Goal: Communication & Community: Answer question/provide support

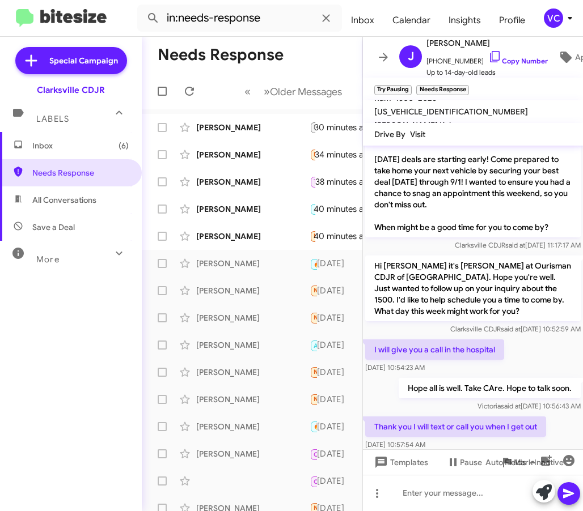
click at [86, 383] on div "Inbox (6) Needs Response All Conversations Save a Deal More Important 🔥 Hot App…" at bounding box center [71, 285] width 142 height 307
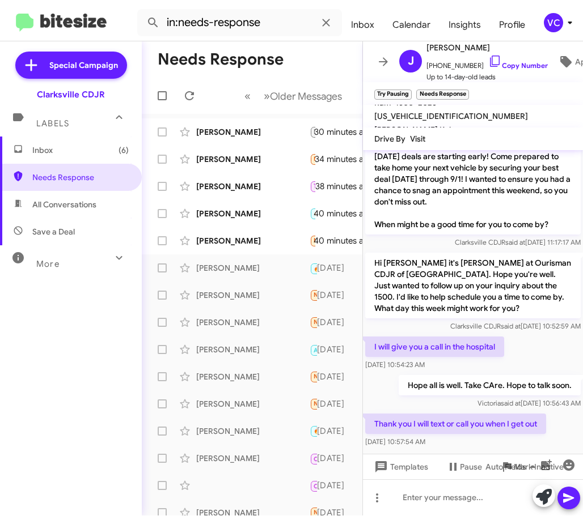
scroll to position [137, 0]
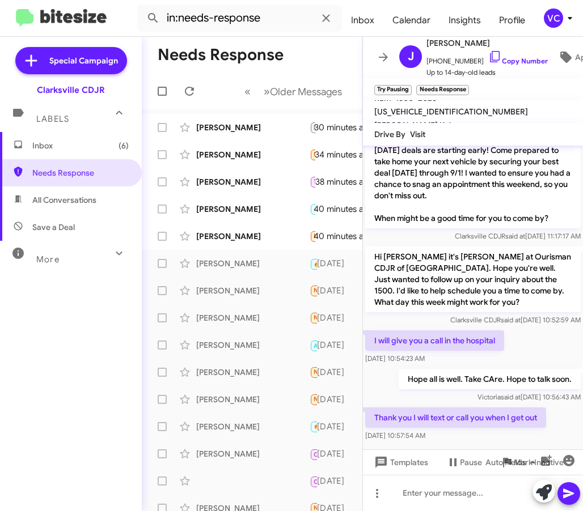
click at [525, 430] on div "[DATE] 10:57:54 AM" at bounding box center [455, 435] width 181 height 11
click at [535, 344] on div "I will give you a call in the hospital [DATE] 10:54:23 AM" at bounding box center [473, 347] width 220 height 39
click at [524, 430] on div "[DATE] 10:57:54 AM" at bounding box center [455, 435] width 181 height 11
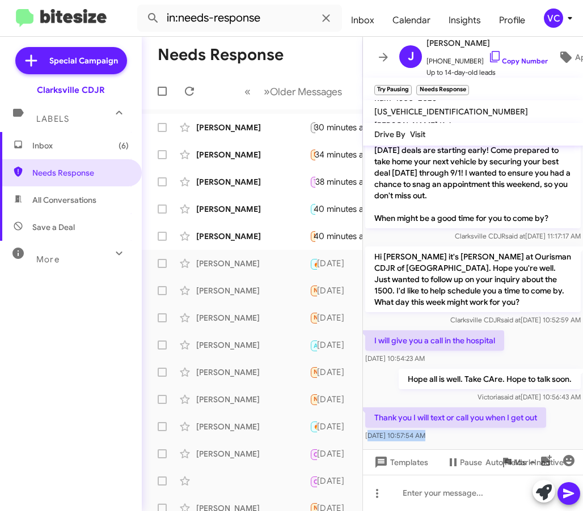
click at [502, 444] on div at bounding box center [473, 452] width 220 height 17
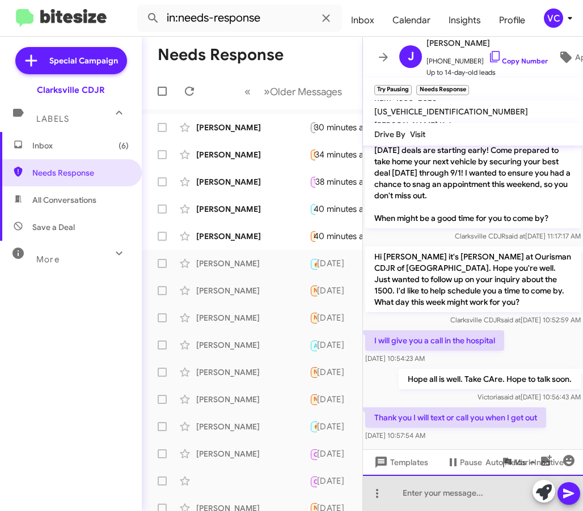
click at [443, 494] on div at bounding box center [473, 493] width 220 height 36
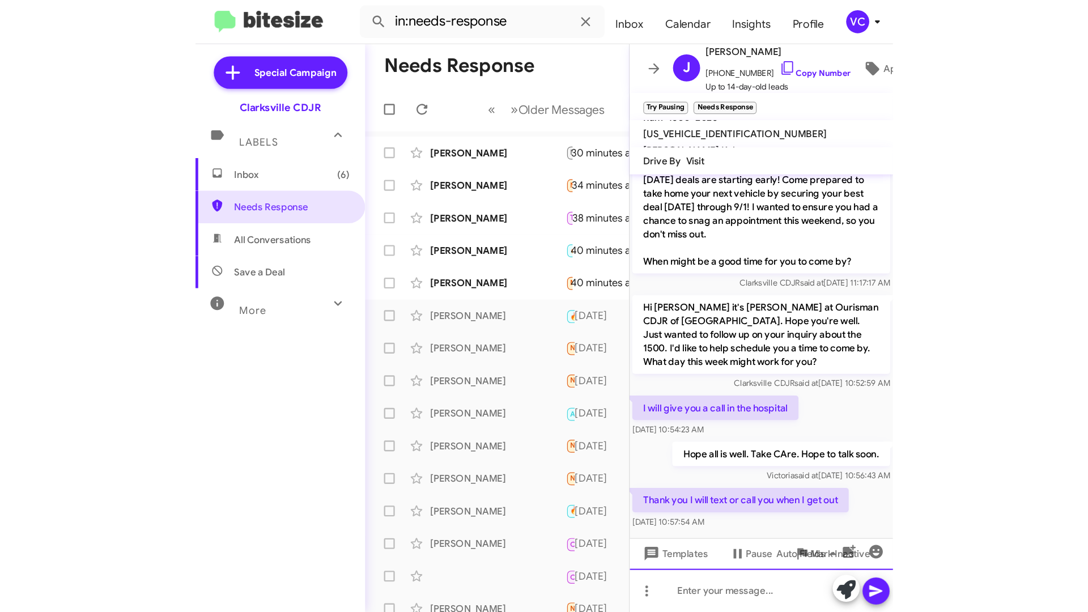
scroll to position [128, 0]
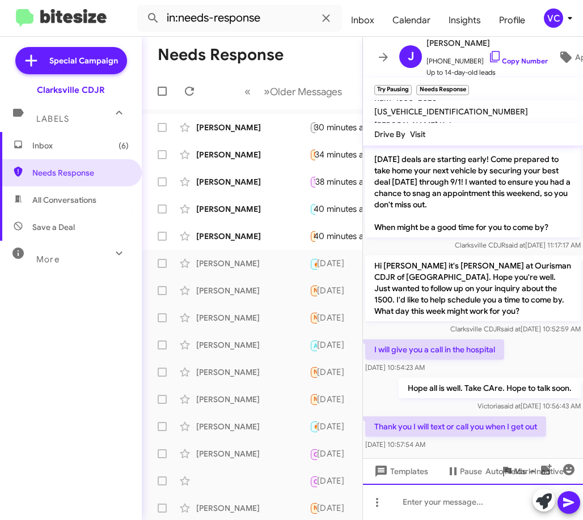
click at [438, 507] on div at bounding box center [473, 502] width 220 height 36
click at [432, 503] on div at bounding box center [473, 502] width 220 height 36
click at [435, 497] on div at bounding box center [473, 502] width 220 height 36
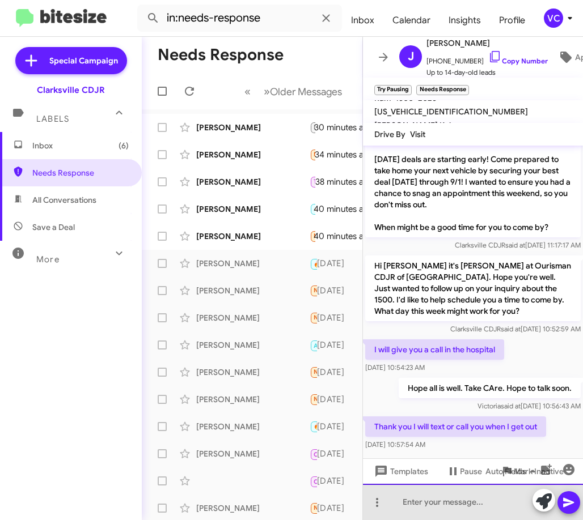
click at [437, 501] on div at bounding box center [473, 502] width 220 height 36
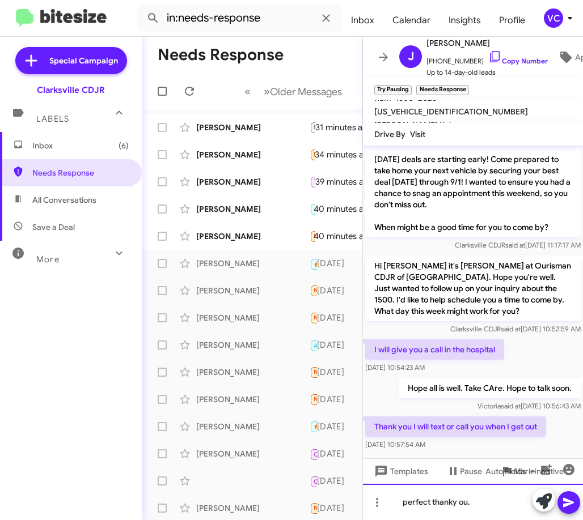
click at [451, 504] on div "perfect thanky ou." at bounding box center [473, 502] width 220 height 36
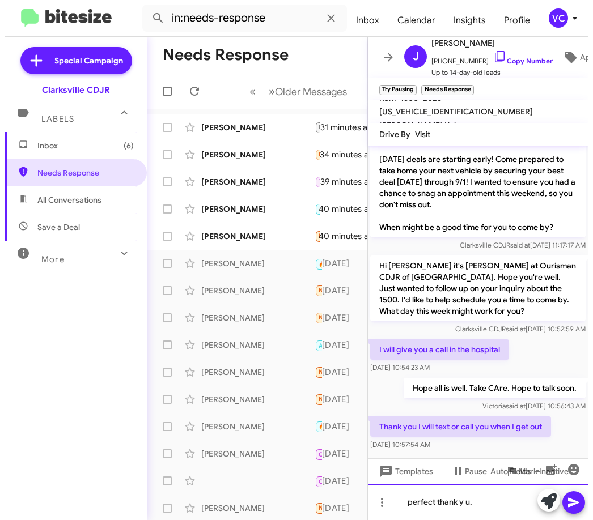
scroll to position [0, 0]
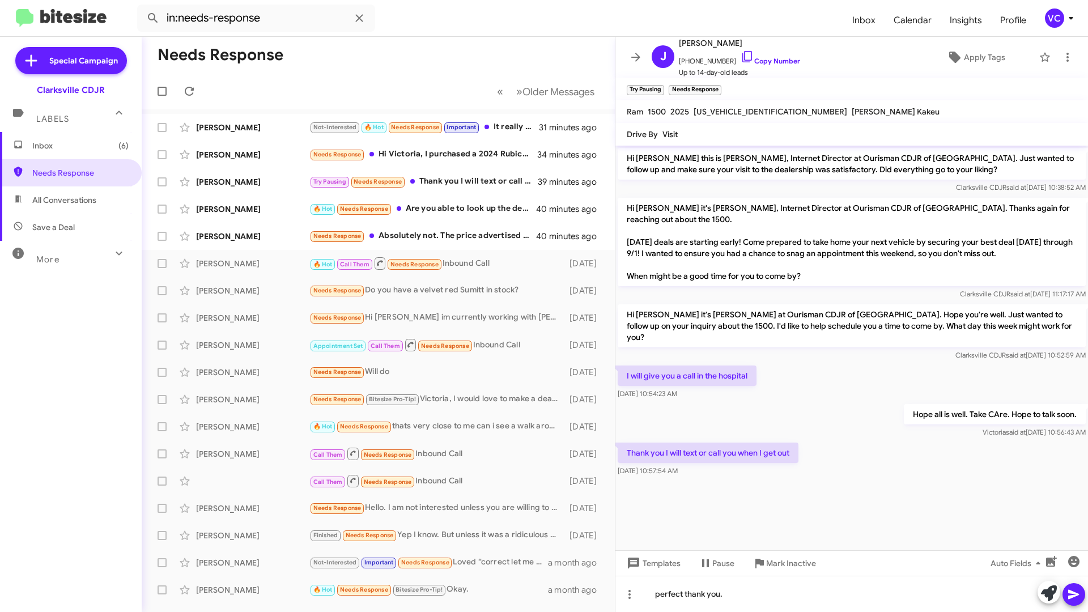
click at [582, 511] on span at bounding box center [1074, 594] width 14 height 23
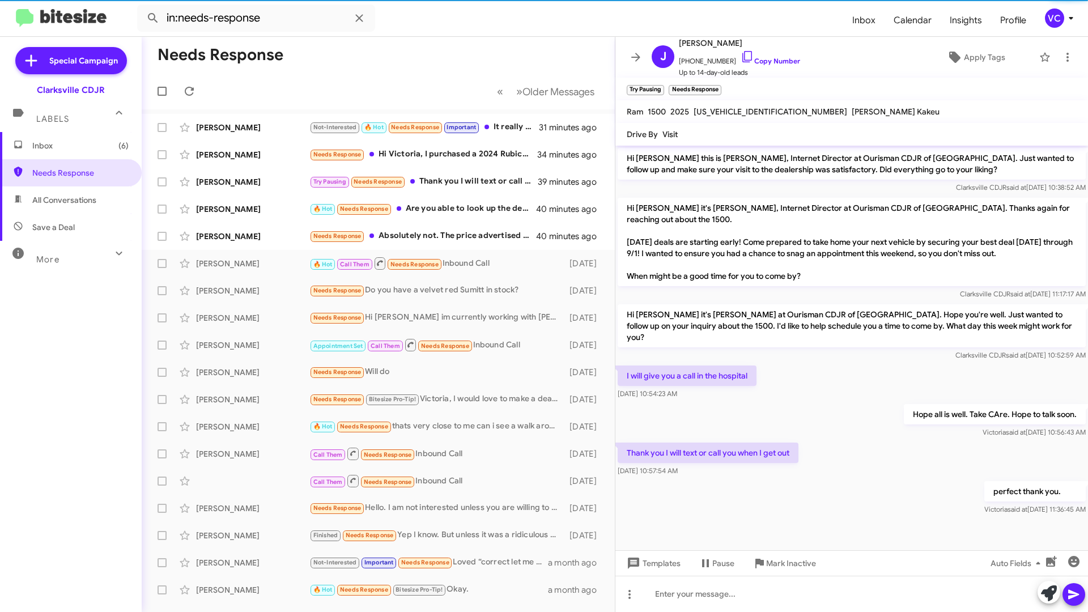
click at [582, 402] on div "Hope all is well. Take CAre. Hope to talk soon. [PERSON_NAME] said at [DATE] 10…" at bounding box center [852, 421] width 473 height 39
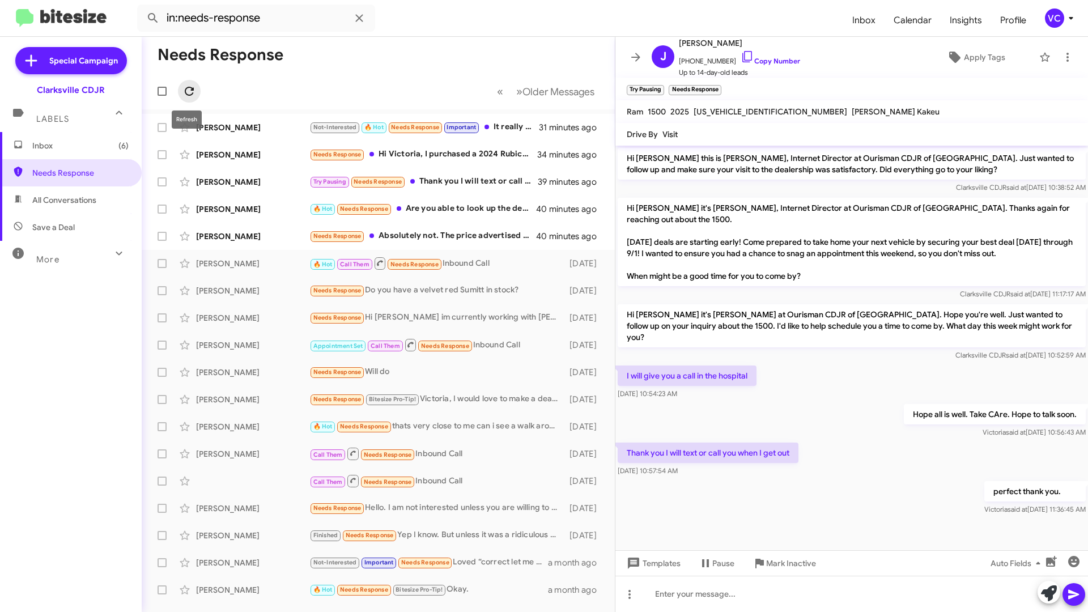
click at [189, 88] on icon at bounding box center [189, 91] width 9 height 9
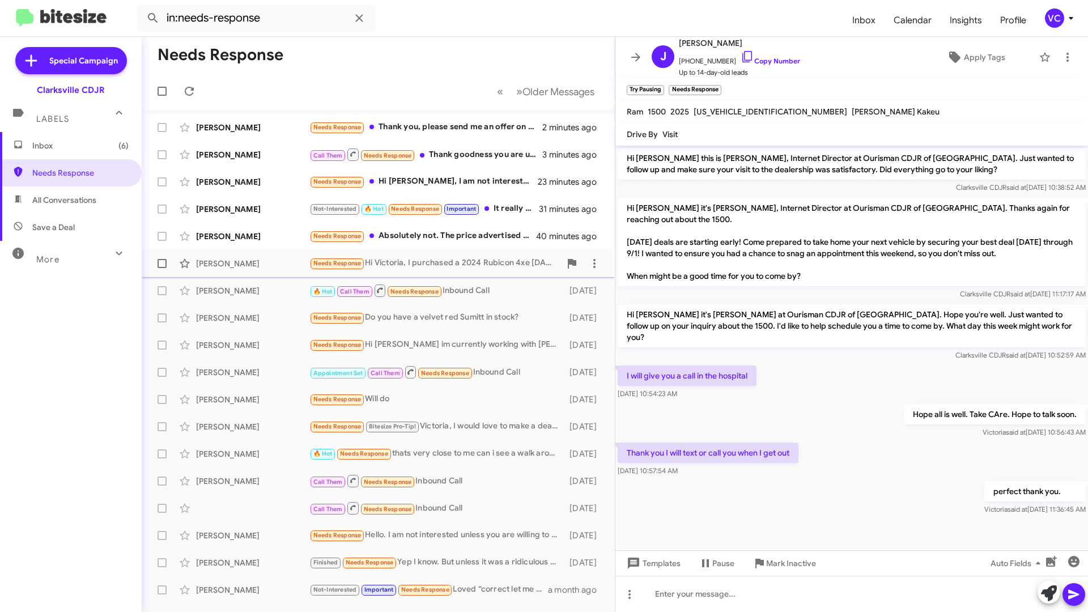
drag, startPoint x: 265, startPoint y: 265, endPoint x: 274, endPoint y: 265, distance: 8.5
click at [266, 265] on div "[PERSON_NAME]" at bounding box center [252, 263] width 113 height 11
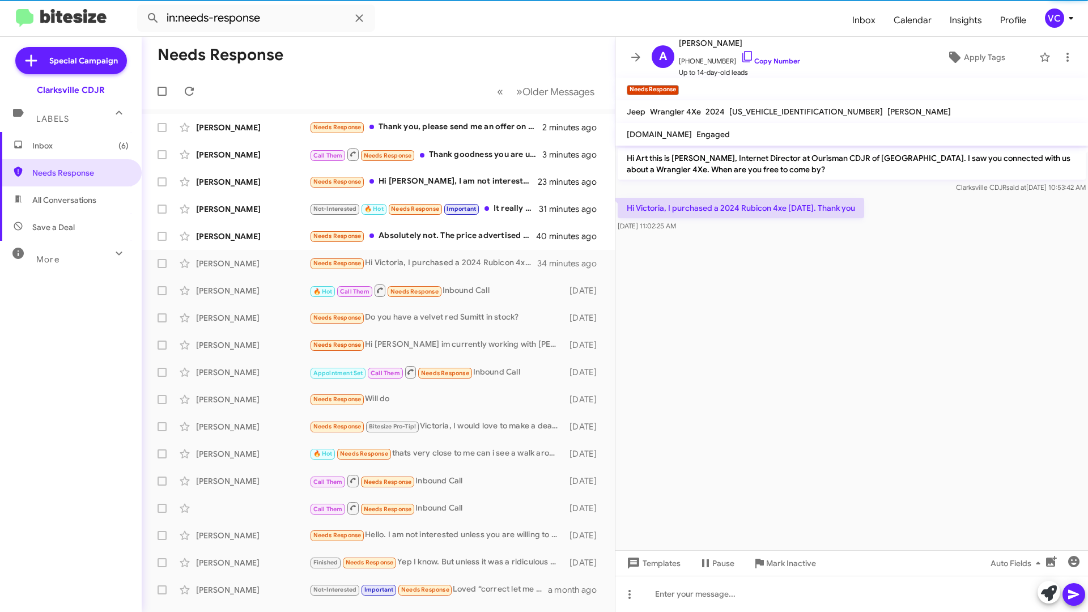
drag, startPoint x: 842, startPoint y: 451, endPoint x: 842, endPoint y: 436, distance: 14.2
click at [582, 450] on cdk-virtual-scroll-viewport "Hi Art this is [PERSON_NAME], Internet Director at Ourisman CDJR of [GEOGRAPHIC…" at bounding box center [852, 348] width 473 height 405
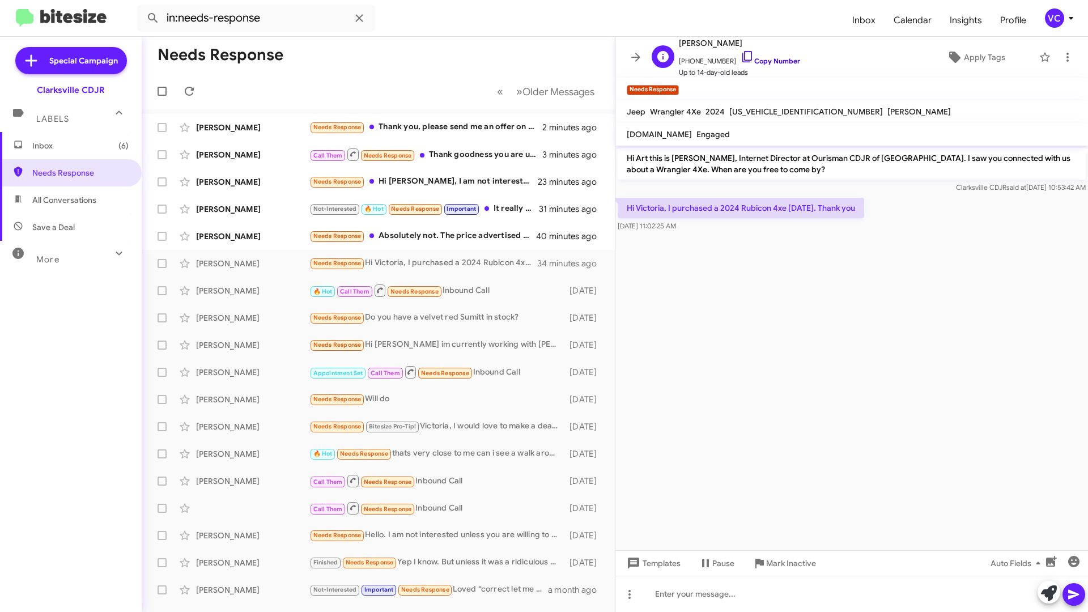
click at [582, 57] on link "Copy Number" at bounding box center [771, 61] width 60 height 9
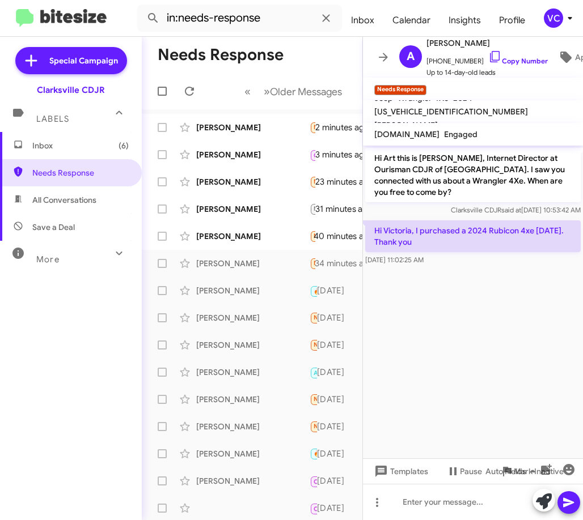
click at [461, 237] on p "Hi Victoria, I purchased a 2024 Rubicon 4xe [DATE]. Thank you" at bounding box center [472, 236] width 215 height 32
copy p "Hi Victoria, I purchased a 2024 Rubicon 4xe [DATE]. Thank you"
drag, startPoint x: 465, startPoint y: 362, endPoint x: 478, endPoint y: 422, distance: 60.9
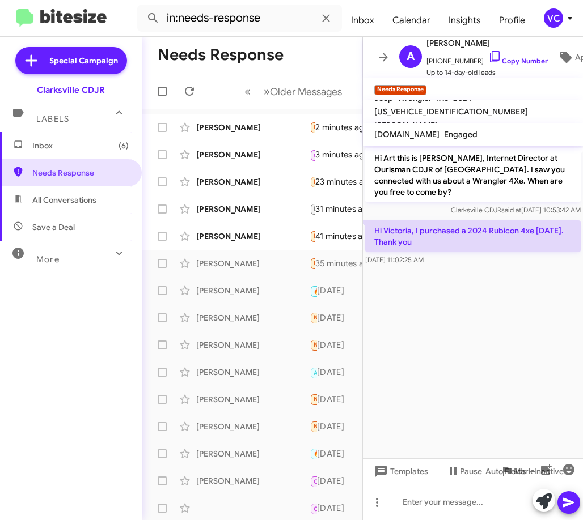
click at [472, 363] on cdk-virtual-scroll-viewport "Hi Art this is [PERSON_NAME], Internet Director at Ourisman CDJR of [GEOGRAPHIC…" at bounding box center [473, 302] width 220 height 313
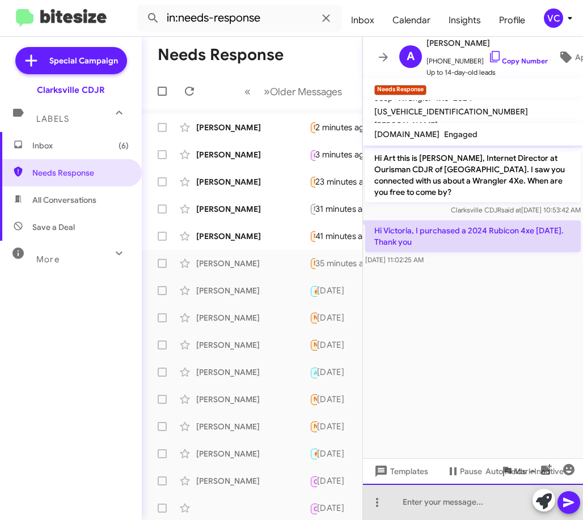
click at [426, 511] on div at bounding box center [473, 502] width 220 height 36
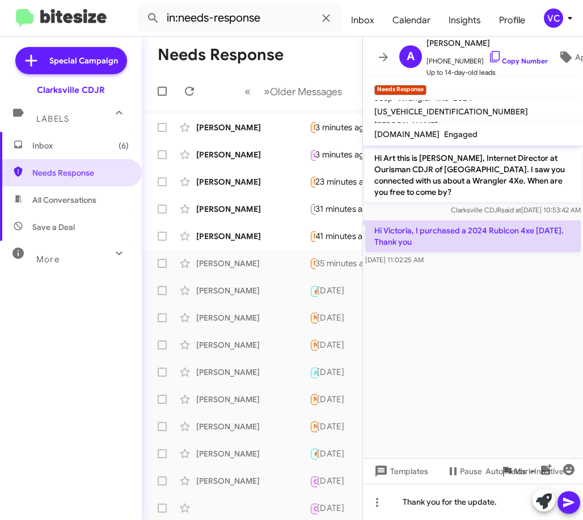
click at [564, 505] on icon at bounding box center [568, 503] width 11 height 10
click at [482, 366] on cdk-virtual-scroll-viewport "Hi Art this is [PERSON_NAME], Internet Director at Ourisman CDJR of [GEOGRAPHIC…" at bounding box center [473, 302] width 220 height 313
click at [400, 382] on cdk-virtual-scroll-viewport "Hi Art this is [PERSON_NAME], Internet Director at Ourisman CDJR of [GEOGRAPHIC…" at bounding box center [473, 302] width 220 height 313
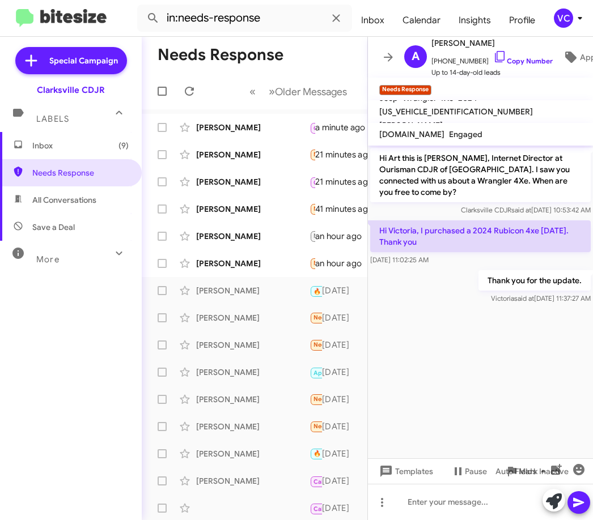
click at [494, 370] on cdk-virtual-scroll-viewport "Hi Art this is [PERSON_NAME], Internet Director at Ourisman CDJR of [GEOGRAPHIC…" at bounding box center [480, 302] width 225 height 313
click at [247, 128] on div "[PERSON_NAME]" at bounding box center [252, 127] width 113 height 11
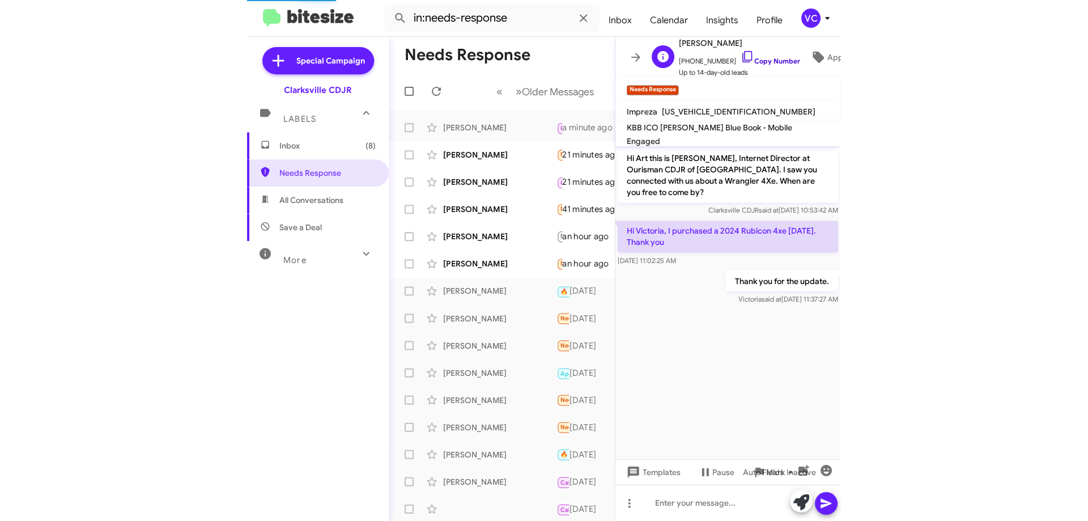
scroll to position [79, 0]
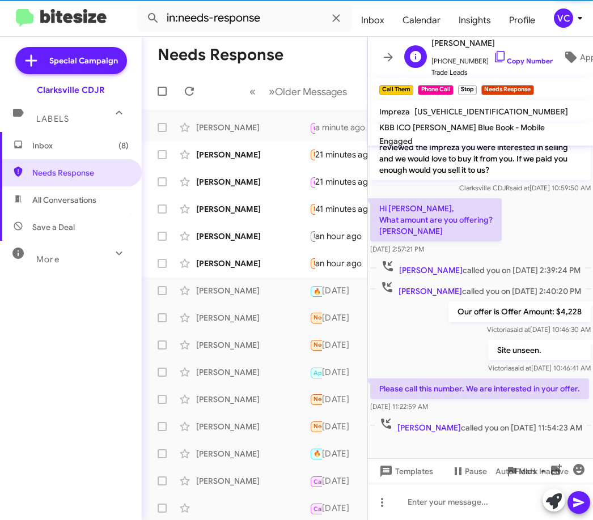
click at [528, 43] on span "[PERSON_NAME]" at bounding box center [491, 43] width 121 height 14
click at [533, 44] on span "[PERSON_NAME]" at bounding box center [491, 43] width 121 height 14
click at [534, 57] on link "Copy Number" at bounding box center [523, 61] width 60 height 9
drag, startPoint x: 547, startPoint y: 200, endPoint x: 507, endPoint y: 160, distance: 56.1
click at [547, 200] on div "Hi [PERSON_NAME], What amount are you offering? [PERSON_NAME] [DATE] 2:57:21 PM" at bounding box center [480, 226] width 225 height 61
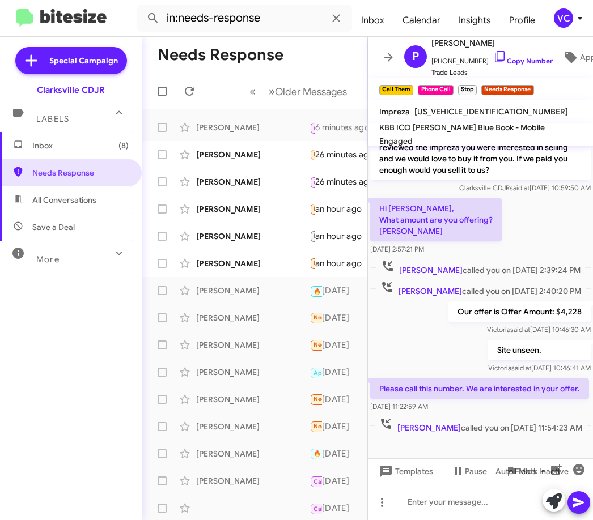
drag, startPoint x: 507, startPoint y: 443, endPoint x: 549, endPoint y: 305, distance: 143.8
click at [507, 439] on div at bounding box center [480, 447] width 225 height 23
click at [540, 198] on div "Hi [PERSON_NAME], What amount are you offering? [PERSON_NAME] [DATE] 2:57:21 PM" at bounding box center [480, 226] width 225 height 61
click at [552, 441] on div at bounding box center [480, 447] width 225 height 23
click at [532, 201] on div "Hi [PERSON_NAME], What amount are you offering? [PERSON_NAME] [DATE] 2:57:21 PM" at bounding box center [480, 226] width 225 height 61
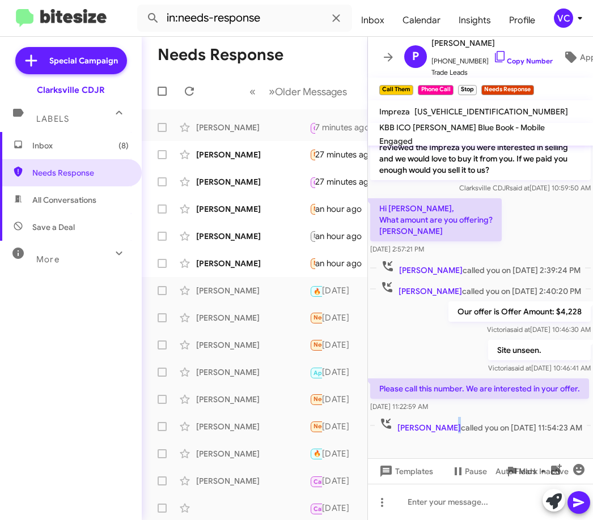
click at [456, 417] on span "[PERSON_NAME] called you on [DATE] 11:54:23 AM" at bounding box center [481, 425] width 212 height 16
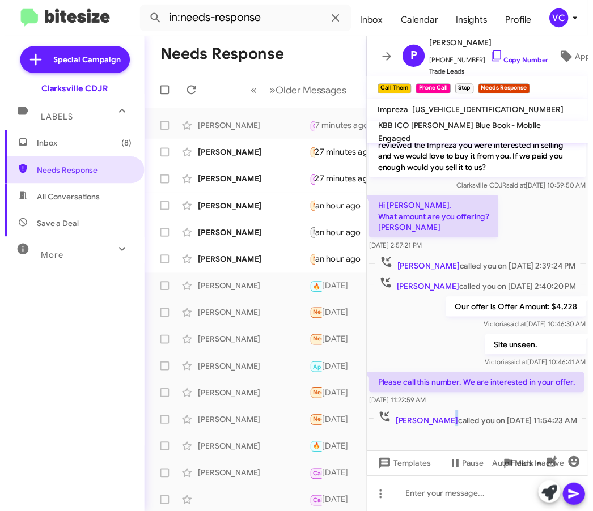
scroll to position [0, 0]
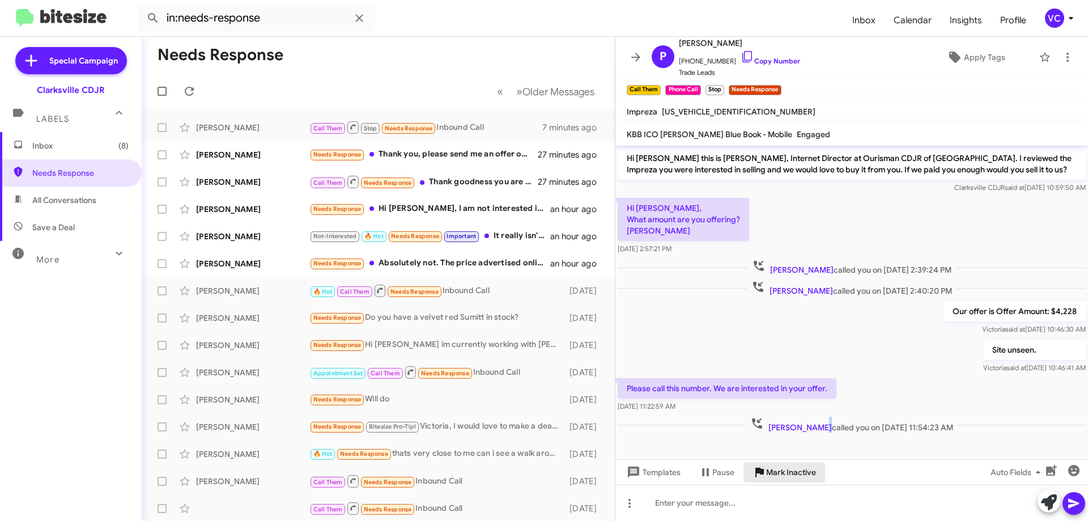
click at [582, 473] on span "Mark Inactive" at bounding box center [791, 472] width 50 height 20
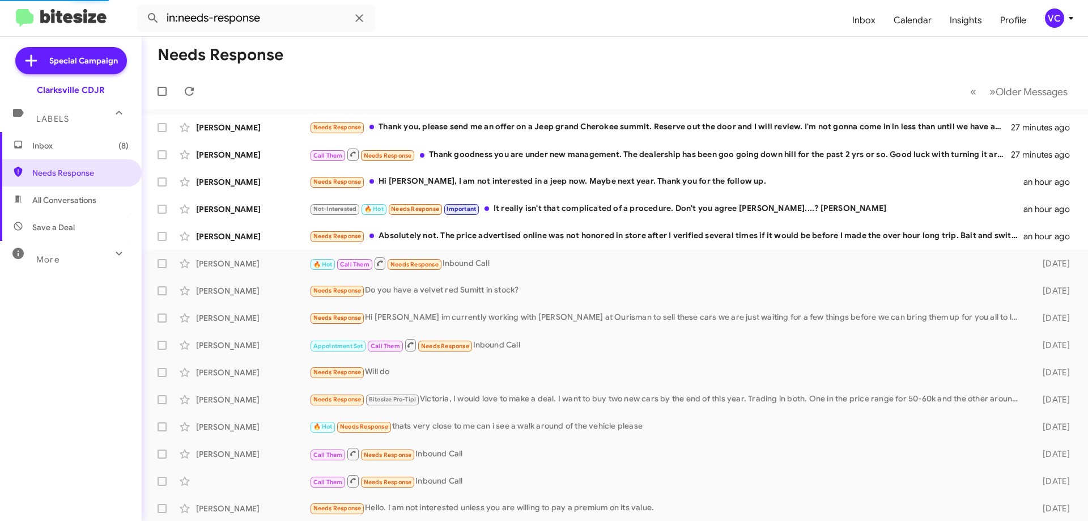
click at [563, 69] on mat-toolbar-row "Needs Response" at bounding box center [615, 55] width 946 height 36
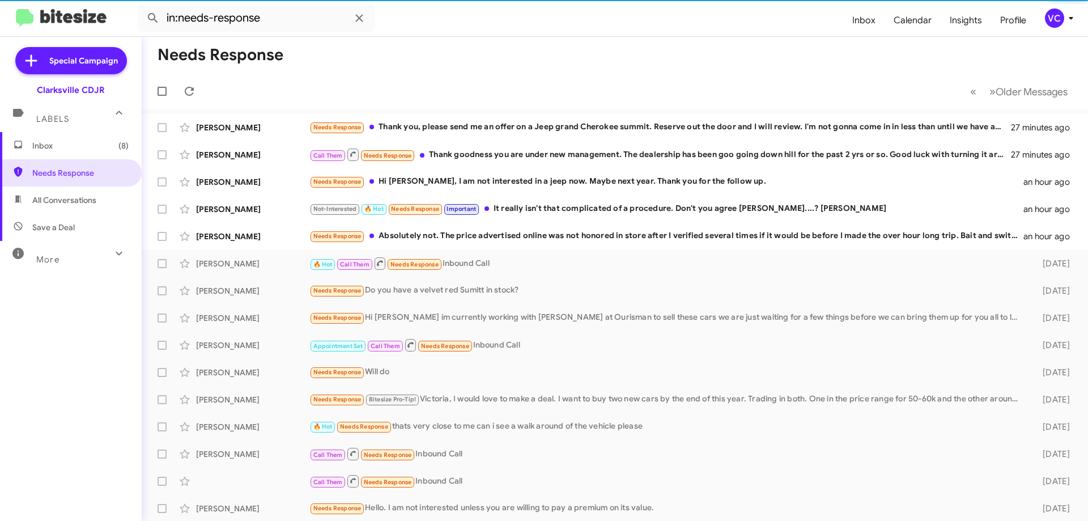
click at [413, 43] on mat-toolbar-row "Needs Response" at bounding box center [615, 55] width 946 height 36
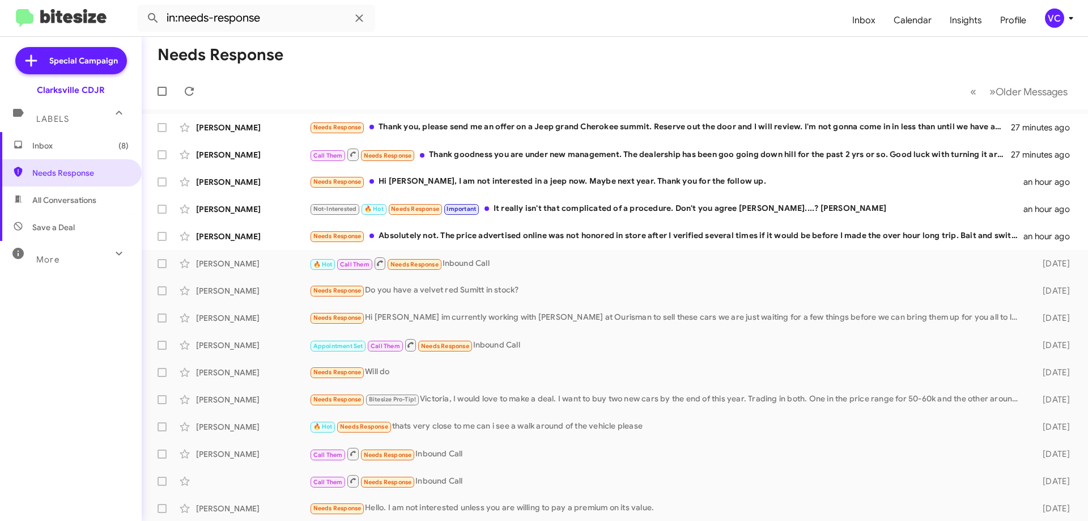
click at [438, 45] on mat-toolbar-row "Needs Response" at bounding box center [615, 55] width 946 height 36
click at [443, 129] on div "Needs Response Thank you, please send me an offer on a Jeep grand Cherokee summ…" at bounding box center [671, 127] width 724 height 13
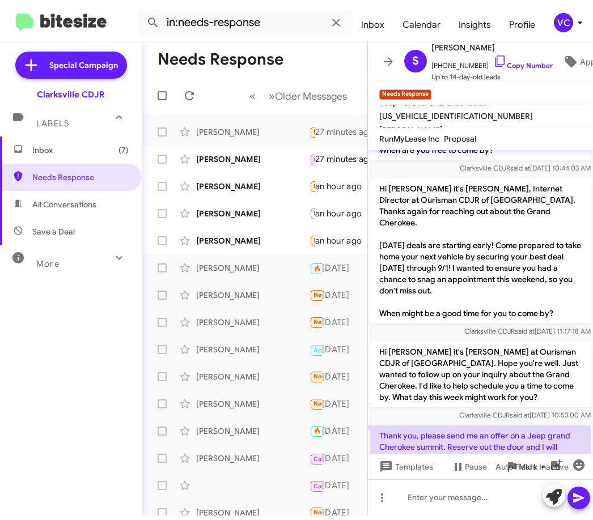
scroll to position [122, 0]
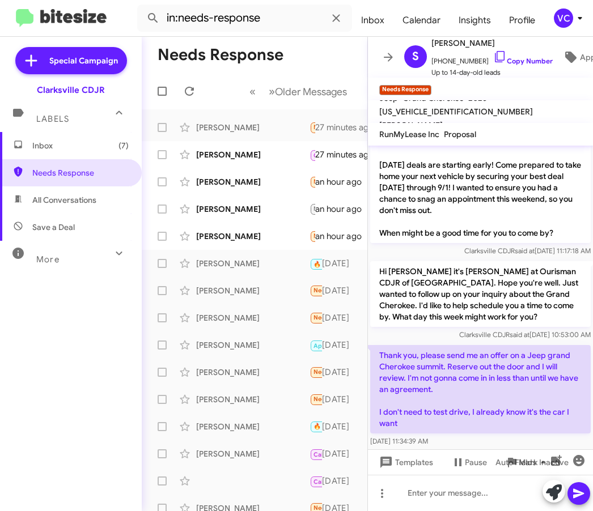
click at [525, 290] on p "Hi [PERSON_NAME] it's [PERSON_NAME] at Ourisman CDJR of [GEOGRAPHIC_DATA]. Hope…" at bounding box center [480, 294] width 220 height 66
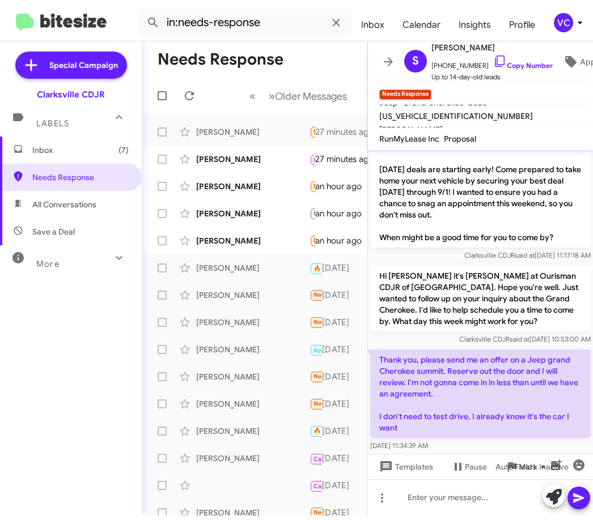
scroll to position [113, 0]
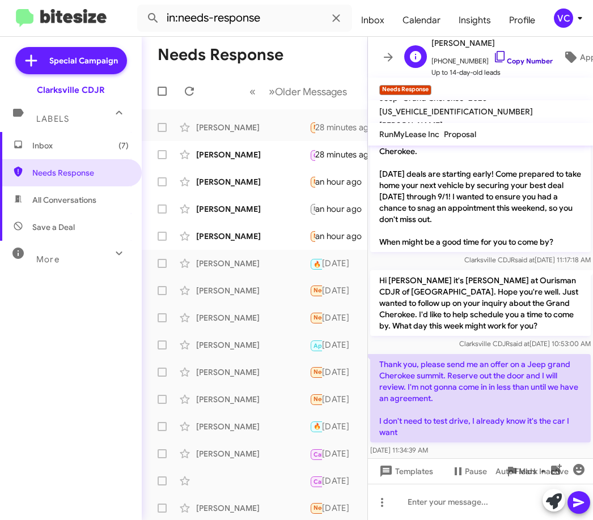
click at [513, 57] on link "Copy Number" at bounding box center [523, 61] width 60 height 9
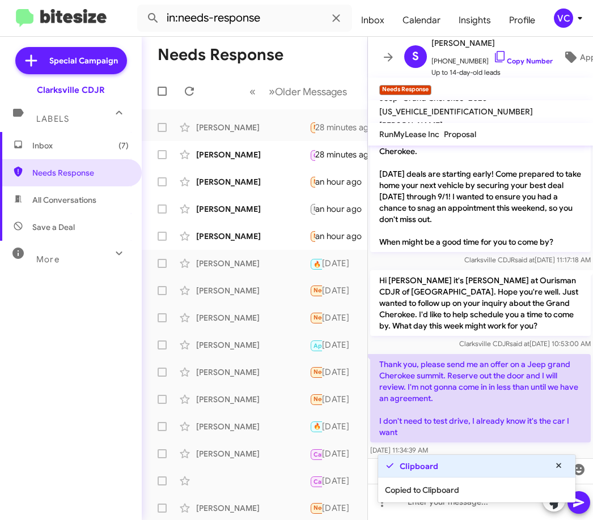
click at [525, 270] on p "Hi [PERSON_NAME] it's [PERSON_NAME] at Ourisman CDJR of [GEOGRAPHIC_DATA]. Hope…" at bounding box center [480, 303] width 220 height 66
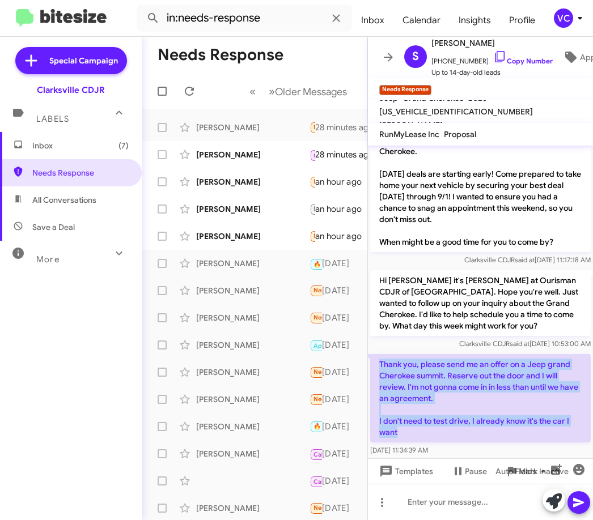
drag, startPoint x: 378, startPoint y: 350, endPoint x: 497, endPoint y: 426, distance: 141.2
click at [497, 426] on p "Thank you, please send me an offer on a Jeep grand Cherokee summit. Reserve out…" at bounding box center [480, 398] width 220 height 88
copy p "Thank you, please send me an offer on a Jeep grand Cherokee summit. Reserve out…"
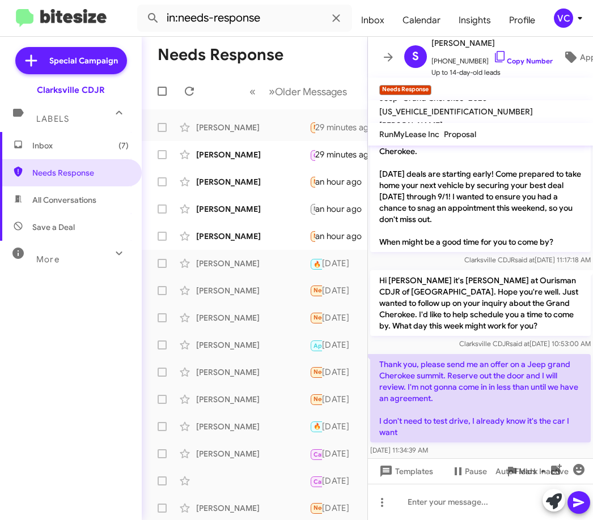
click at [486, 296] on p "Hi [PERSON_NAME] it's [PERSON_NAME] at Ourisman CDJR of [GEOGRAPHIC_DATA]. Hope…" at bounding box center [480, 303] width 220 height 66
click at [488, 305] on p "Hi [PERSON_NAME] it's [PERSON_NAME] at Ourisman CDJR of [GEOGRAPHIC_DATA]. Hope…" at bounding box center [480, 303] width 220 height 66
click at [459, 506] on div at bounding box center [480, 502] width 225 height 36
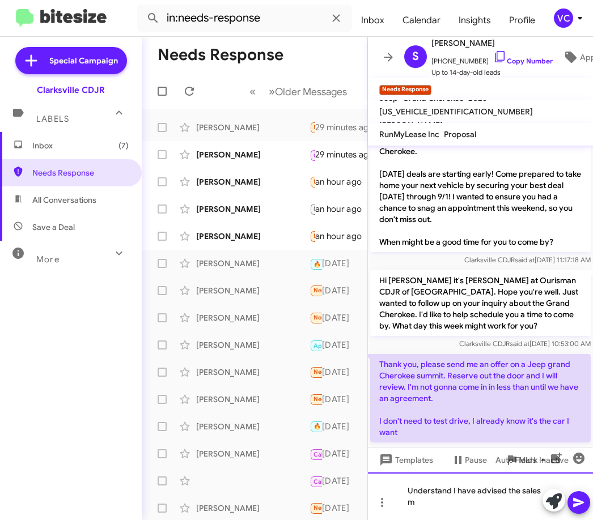
scroll to position [122, 0]
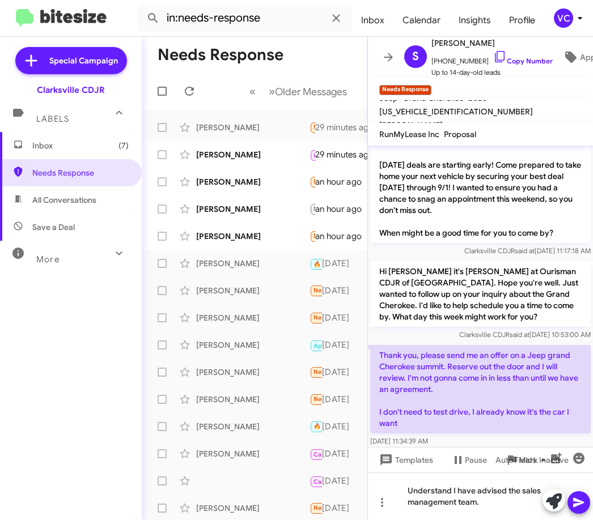
click at [582, 508] on button at bounding box center [578, 502] width 23 height 23
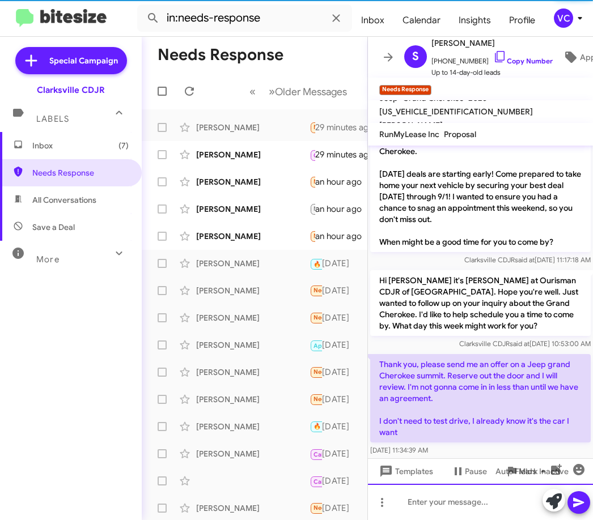
scroll to position [0, 0]
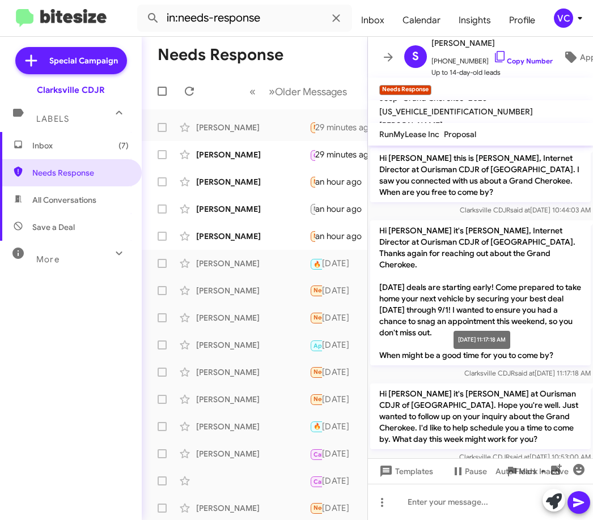
click at [515, 369] on span "said at" at bounding box center [525, 373] width 20 height 9
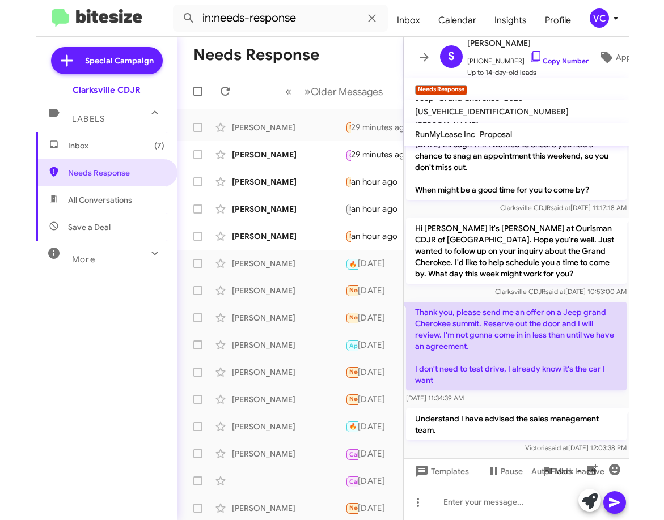
scroll to position [166, 0]
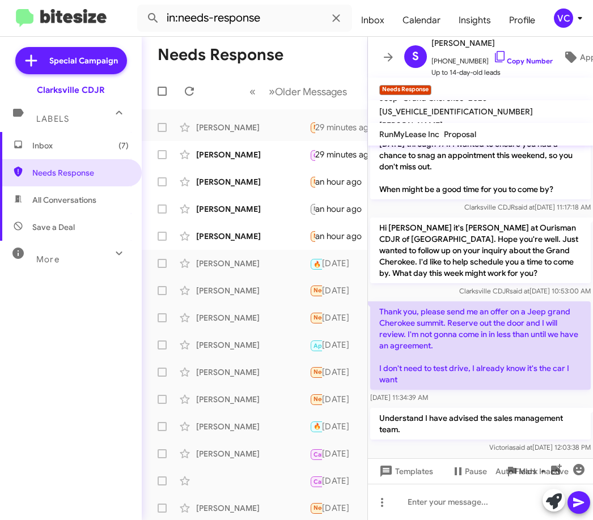
click at [430, 321] on p "Thank you, please send me an offer on a Jeep grand Cherokee summit. Reserve out…" at bounding box center [480, 346] width 220 height 88
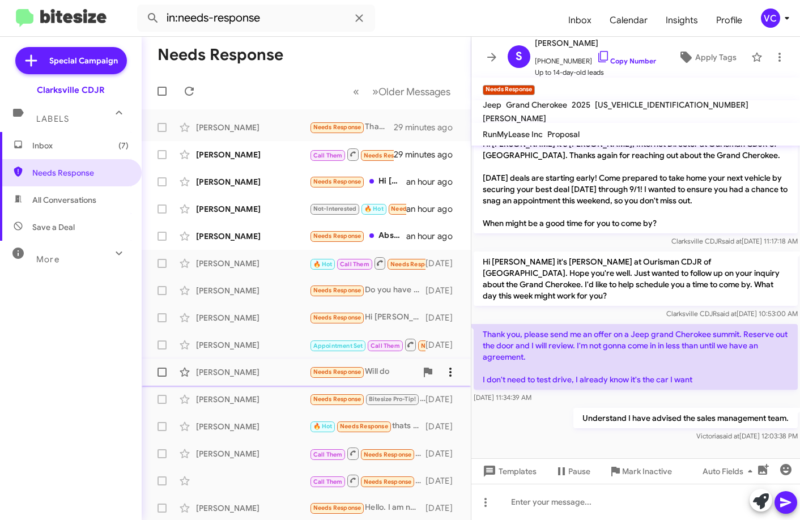
scroll to position [64, 0]
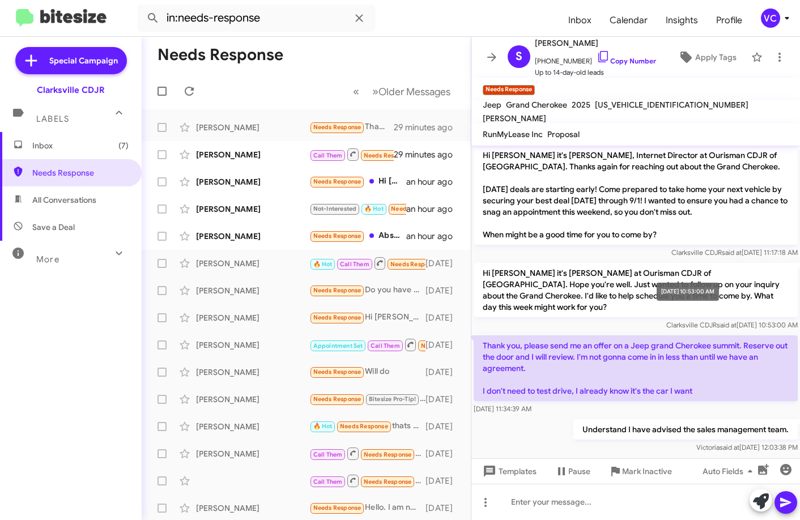
click at [582, 303] on mat-tooltip-component "[DATE] 10:53:00 AM" at bounding box center [688, 292] width 78 height 34
click at [360, 33] on mat-toolbar "in:needs-response Inbox Calendar Insights Profile VC" at bounding box center [400, 18] width 800 height 36
click at [189, 93] on icon at bounding box center [189, 91] width 14 height 14
click at [106, 392] on div "Inbox (7) Needs Response All Conversations Save a Deal More Important 🔥 Hot App…" at bounding box center [71, 288] width 142 height 312
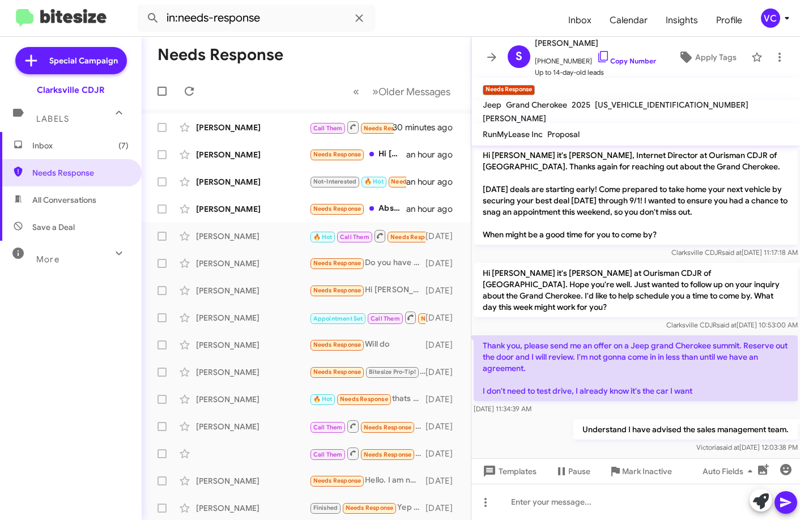
click at [582, 383] on p "Thank you, please send me an offer on a Jeep grand Cherokee summit. Reserve out…" at bounding box center [636, 369] width 324 height 66
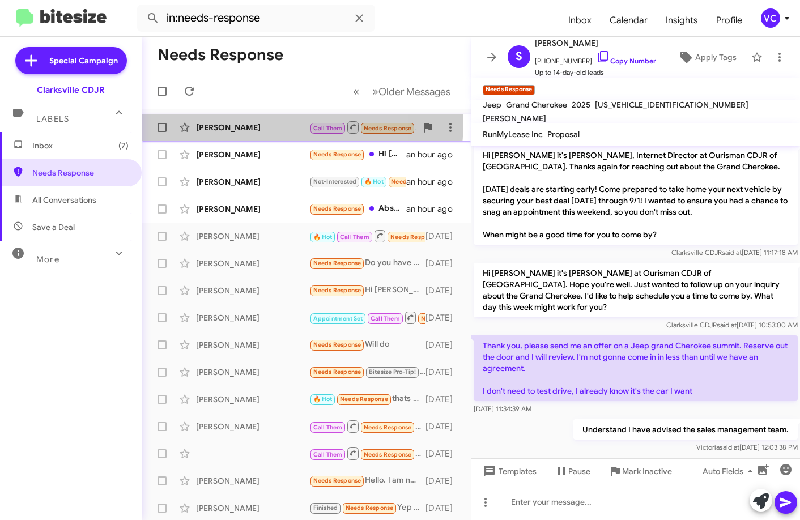
click at [219, 121] on div "[PERSON_NAME] Call Them Needs Response Thank goodness you are under new managem…" at bounding box center [306, 127] width 311 height 23
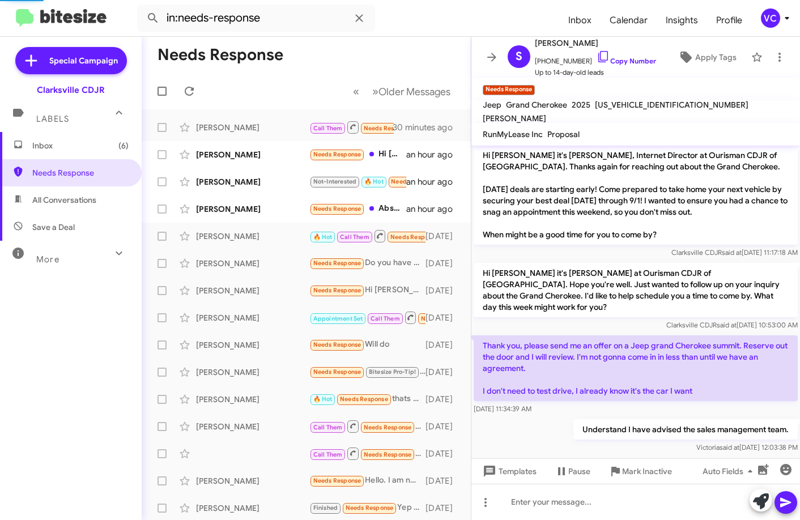
scroll to position [309, 0]
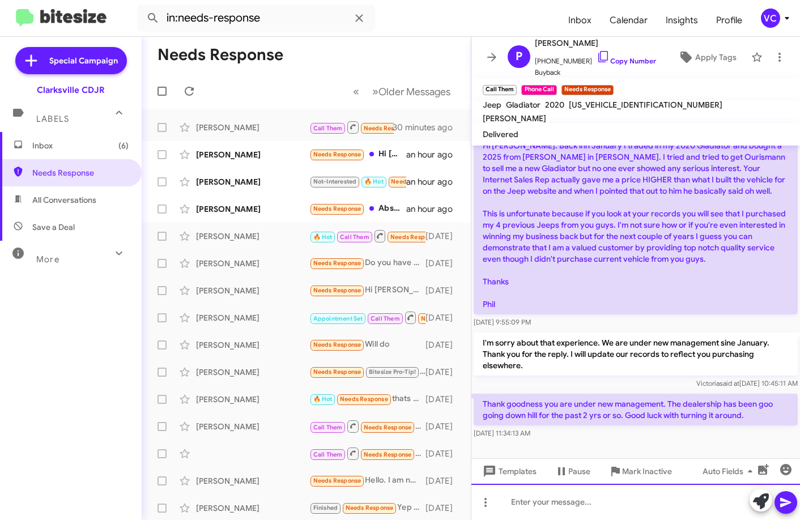
click at [582, 506] on div at bounding box center [636, 502] width 329 height 36
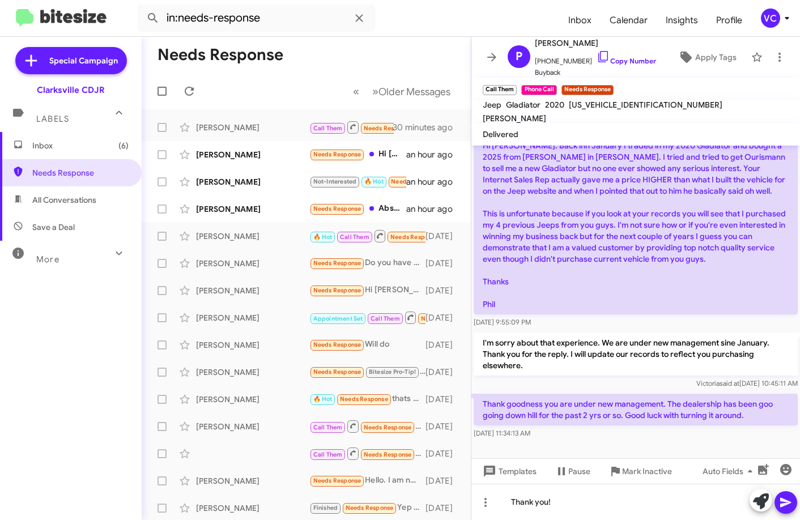
click at [582, 503] on icon at bounding box center [786, 503] width 14 height 14
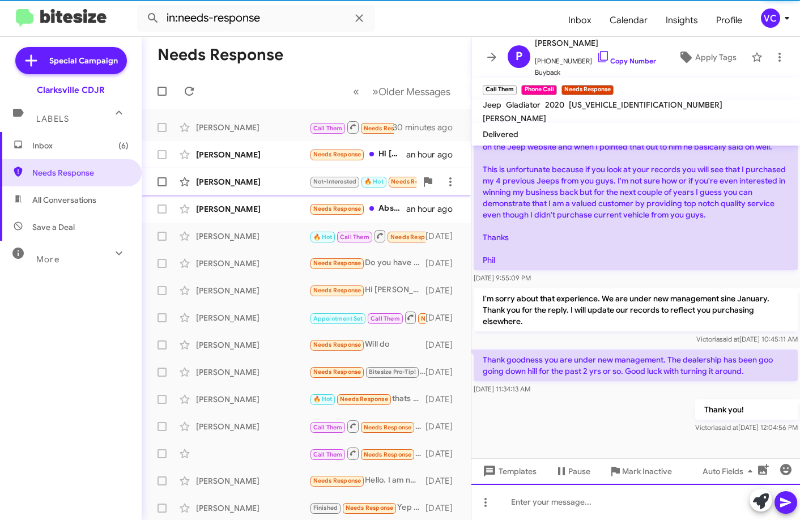
scroll to position [496, 0]
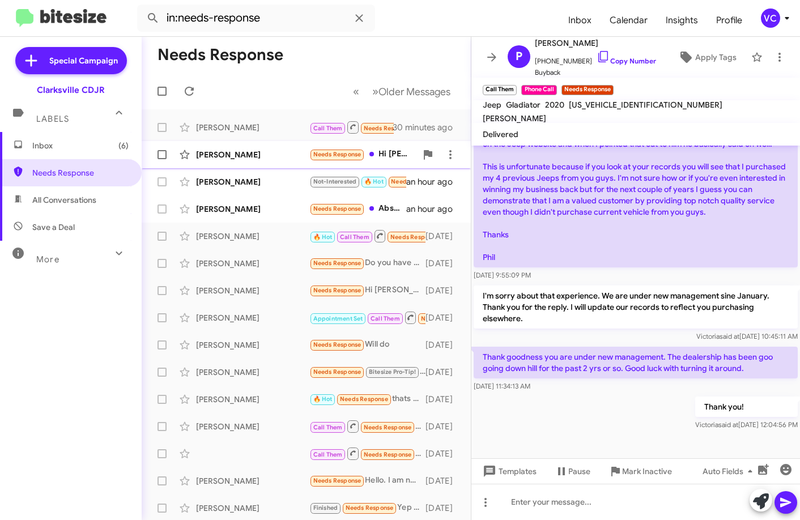
click at [232, 151] on div "[PERSON_NAME]" at bounding box center [252, 154] width 113 height 11
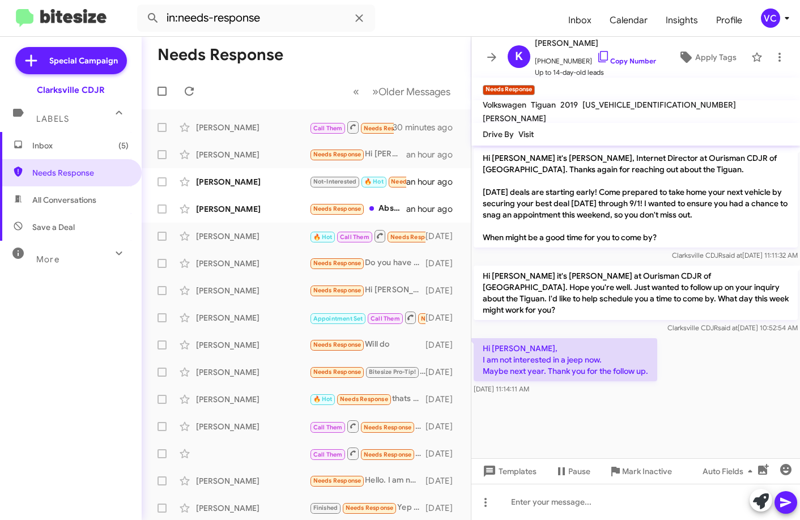
click at [582, 368] on div "Hi [PERSON_NAME], I am not interested in a jeep now. Maybe next year. Thank you…" at bounding box center [636, 366] width 329 height 61
click at [582, 353] on div "Hi [PERSON_NAME], I am not interested in a jeep now. Maybe next year. Thank you…" at bounding box center [636, 366] width 329 height 61
click at [582, 368] on div "Hi [PERSON_NAME], I am not interested in a jeep now. Maybe next year. Thank you…" at bounding box center [636, 366] width 329 height 61
click at [582, 61] on link "Copy Number" at bounding box center [627, 61] width 60 height 9
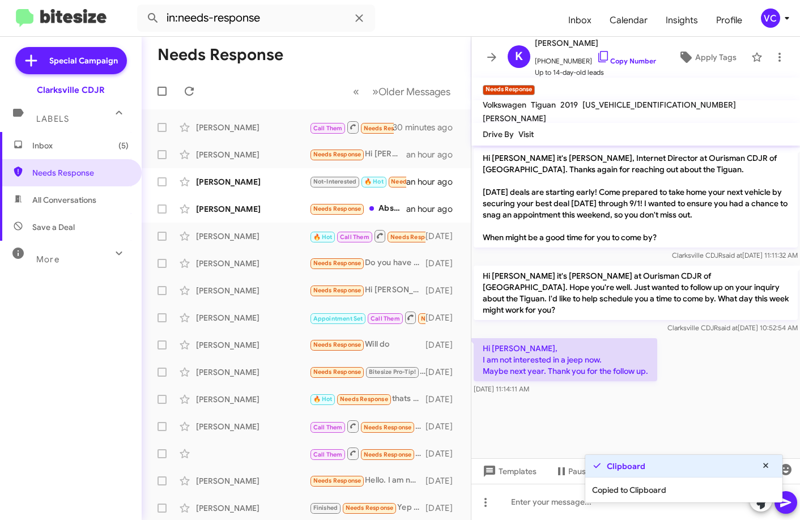
click at [582, 324] on div "Hi [PERSON_NAME] it's [PERSON_NAME] at Ourisman CDJR of [GEOGRAPHIC_DATA]. Hope…" at bounding box center [636, 300] width 329 height 73
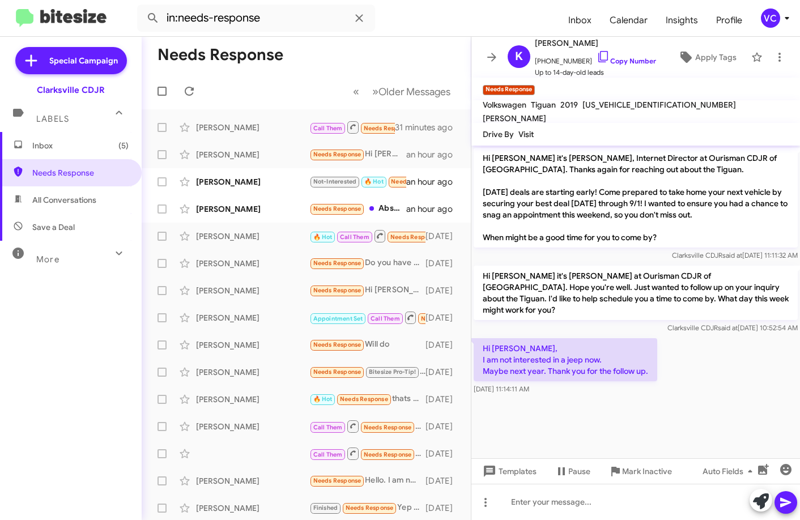
click at [582, 397] on div at bounding box center [636, 401] width 329 height 9
click at [582, 399] on cdk-virtual-scroll-viewport "Hi [PERSON_NAME] it's [PERSON_NAME], Internet Director at Ourisman CDJR of [GEO…" at bounding box center [636, 302] width 329 height 313
click at [582, 397] on div at bounding box center [636, 401] width 329 height 9
click at [582, 385] on div "Hi [PERSON_NAME], I am not interested in a jeep now. Maybe next year. Thank you…" at bounding box center [636, 366] width 329 height 61
click at [582, 397] on div at bounding box center [636, 401] width 329 height 9
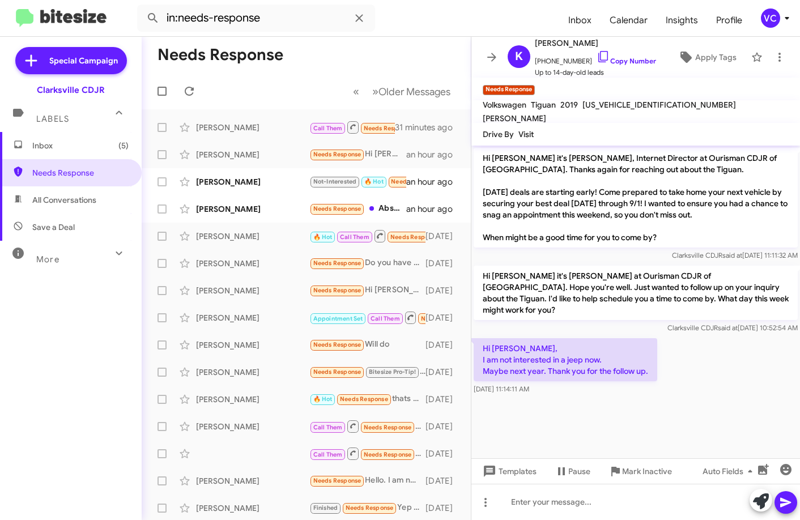
drag, startPoint x: 745, startPoint y: 359, endPoint x: 691, endPoint y: 351, distance: 55.0
click at [582, 359] on div "Hi [PERSON_NAME], I am not interested in a jeep now. Maybe next year. Thank you…" at bounding box center [636, 366] width 329 height 61
drag, startPoint x: 473, startPoint y: 350, endPoint x: 668, endPoint y: 362, distance: 195.4
click at [582, 362] on div "Hi [PERSON_NAME], I am not interested in a jeep now. Maybe next year. Thank you…" at bounding box center [636, 366] width 329 height 61
copy p "I am not interested in a jeep now. Maybe next year. Thank you for the follow up."
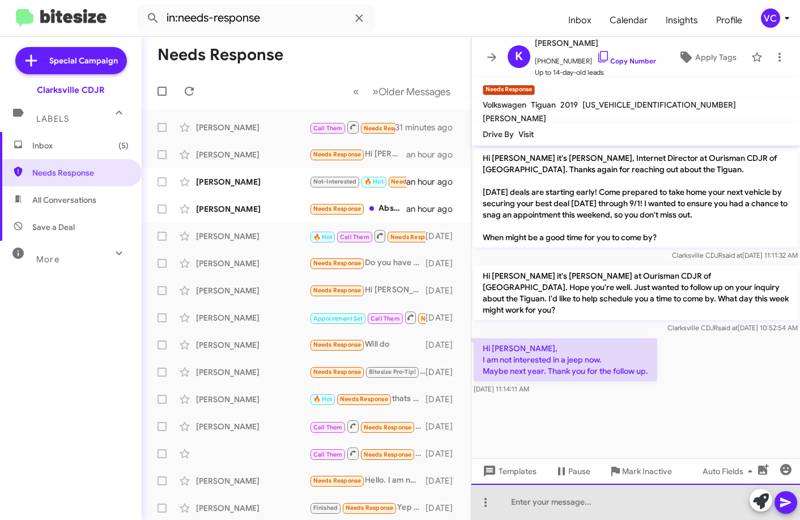
click at [575, 503] on div at bounding box center [636, 502] width 329 height 36
click at [582, 508] on div "Your welcome thank you for your time." at bounding box center [636, 502] width 329 height 36
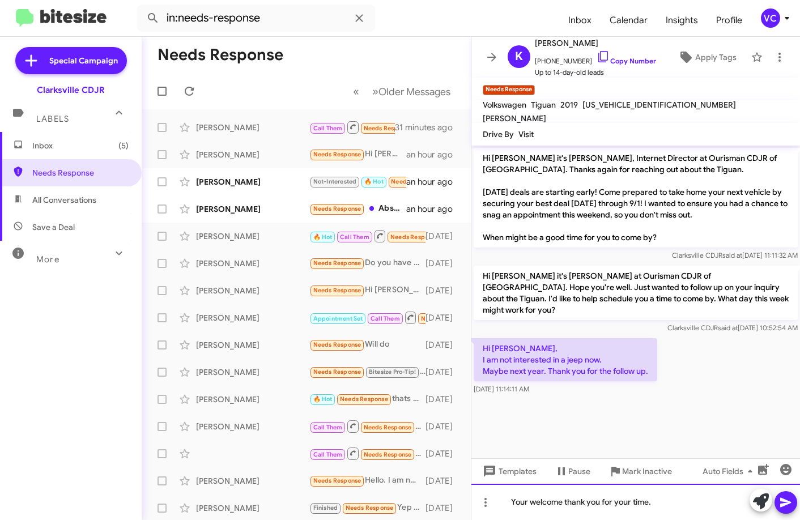
click at [582, 511] on div "Your welcome thank you for your time." at bounding box center [636, 502] width 329 height 36
click at [582, 508] on button at bounding box center [786, 502] width 23 height 23
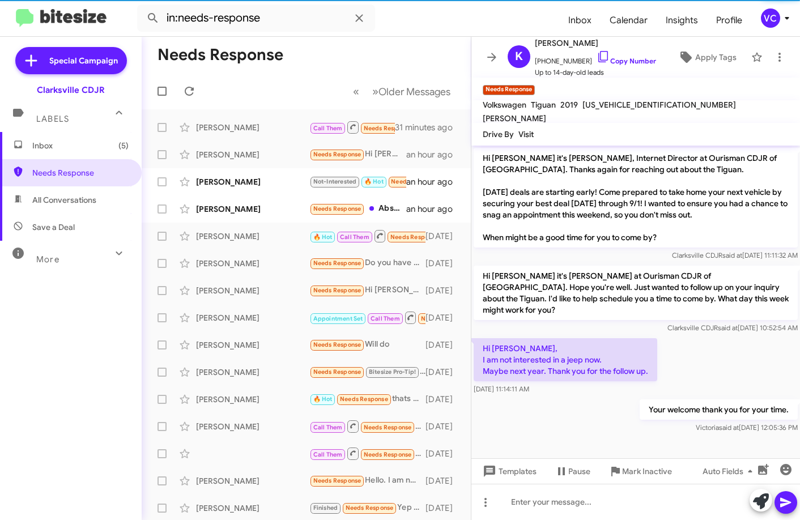
click at [579, 436] on div at bounding box center [636, 441] width 329 height 11
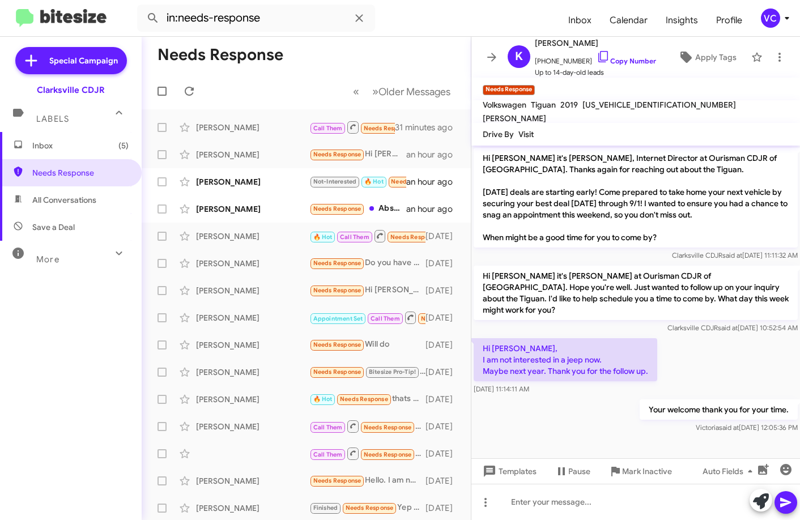
drag, startPoint x: 735, startPoint y: 331, endPoint x: 600, endPoint y: 381, distance: 143.8
click at [582, 336] on div "Hi [PERSON_NAME], I am not interested in a jeep now. Maybe next year. Thank you…" at bounding box center [636, 366] width 329 height 61
click at [582, 421] on div "Your welcome thank you for your time. [PERSON_NAME] said at [DATE] 12:05:36 PM" at bounding box center [636, 416] width 329 height 39
drag, startPoint x: 709, startPoint y: 364, endPoint x: 520, endPoint y: 351, distance: 189.7
click at [582, 364] on div "Hi [PERSON_NAME], I am not interested in a jeep now. Maybe next year. Thank you…" at bounding box center [636, 366] width 329 height 61
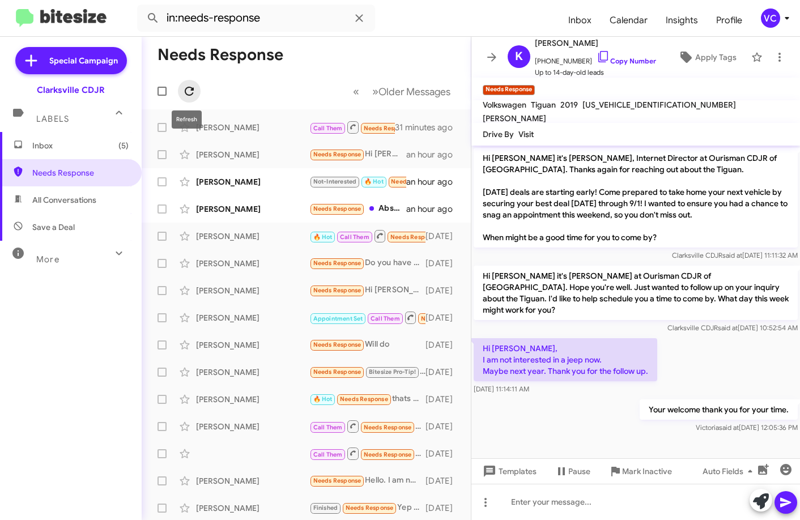
click at [182, 97] on icon at bounding box center [189, 91] width 14 height 14
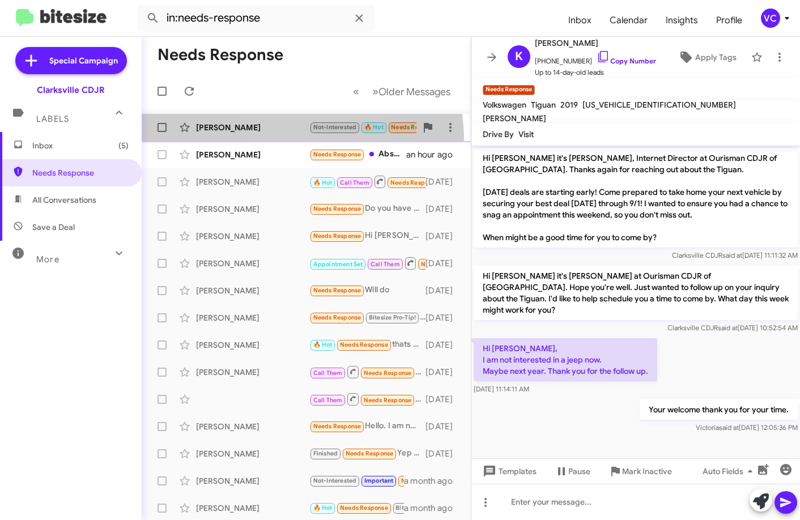
click at [281, 140] on span "[PERSON_NAME] Not-Interested 🔥 Hot Needs Response Important It really isn't tha…" at bounding box center [306, 127] width 329 height 27
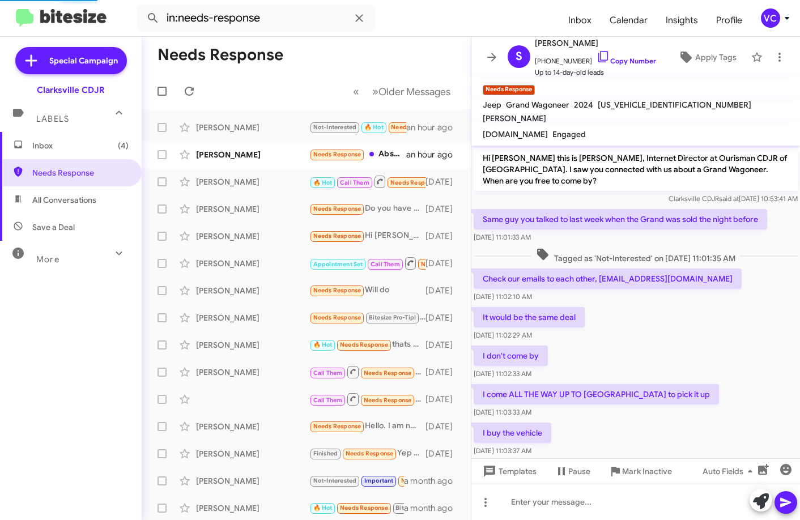
scroll to position [294, 0]
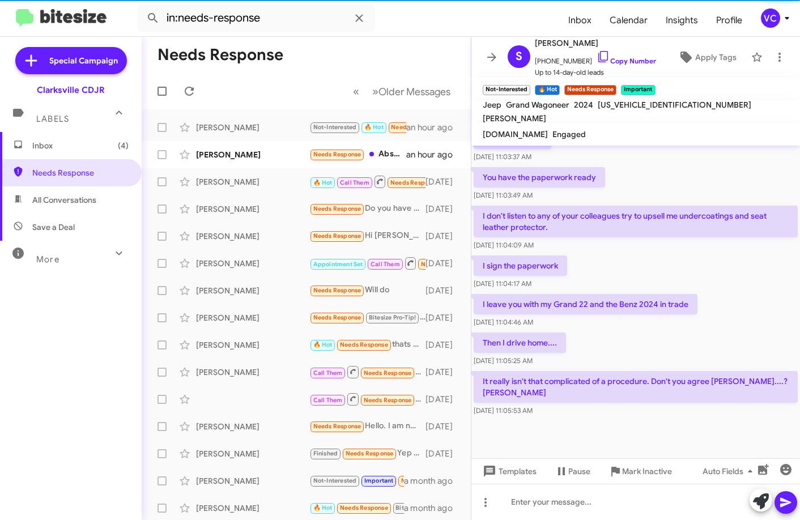
click at [582, 286] on div "I sign the paperwork [DATE] 11:04:17 AM" at bounding box center [636, 272] width 329 height 39
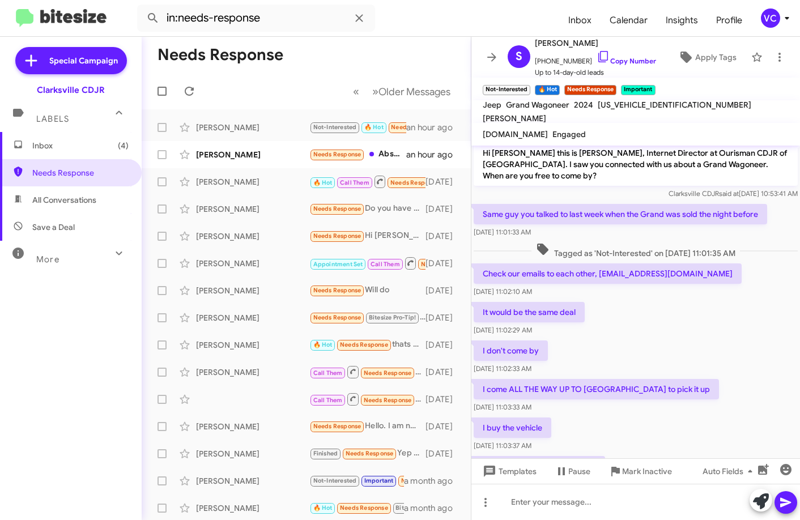
scroll to position [0, 0]
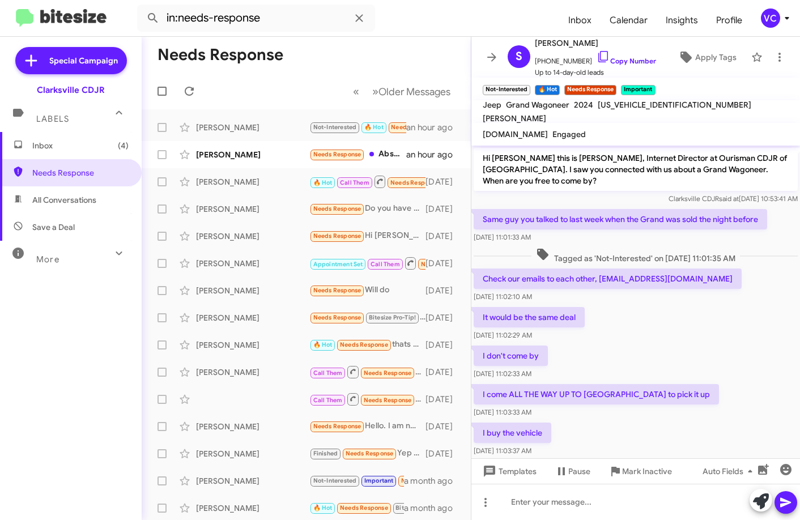
click at [582, 363] on div "I don't come by [DATE] 11:02:33 AM" at bounding box center [636, 362] width 329 height 39
click at [582, 332] on div "It would be the same deal [DATE] 11:02:29 AM" at bounding box center [636, 324] width 329 height 39
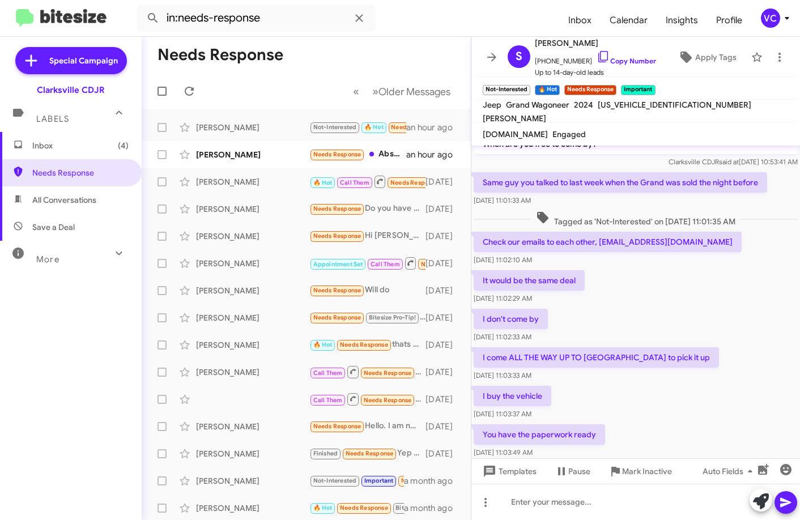
scroll to position [57, 0]
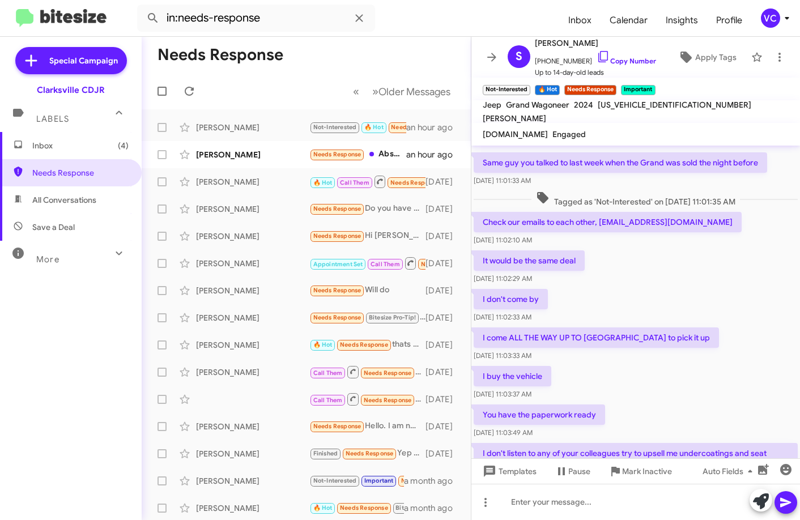
click at [582, 368] on div "I buy the vehicle [DATE] 11:03:37 AM" at bounding box center [636, 383] width 329 height 39
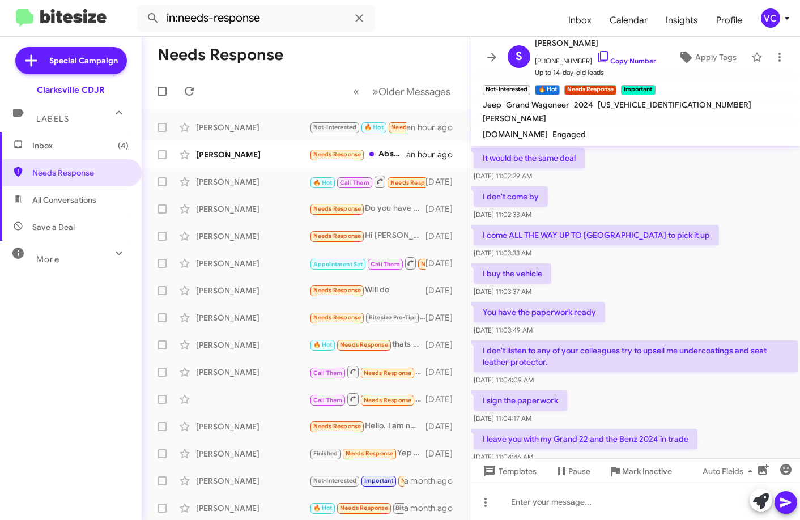
scroll to position [170, 0]
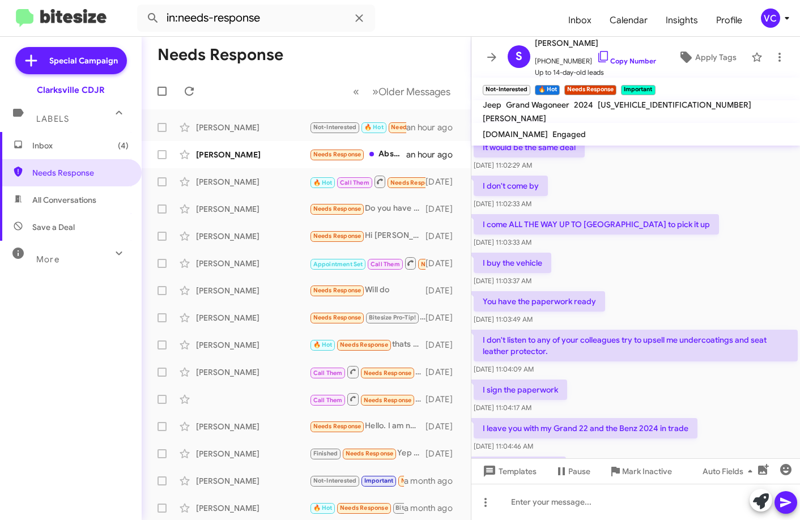
click at [582, 262] on div "I buy the vehicle [DATE] 11:03:37 AM" at bounding box center [636, 270] width 329 height 39
click at [582, 376] on div "I don't listen to any of your colleagues try to upsell me undercoatings and sea…" at bounding box center [636, 353] width 329 height 50
click at [582, 381] on div "I sign the paperwork [DATE] 11:04:17 AM" at bounding box center [636, 396] width 329 height 39
click at [582, 383] on div "I sign the paperwork [DATE] 11:04:17 AM" at bounding box center [636, 396] width 329 height 39
click at [582, 367] on div "[DATE] 11:04:09 AM" at bounding box center [636, 369] width 324 height 11
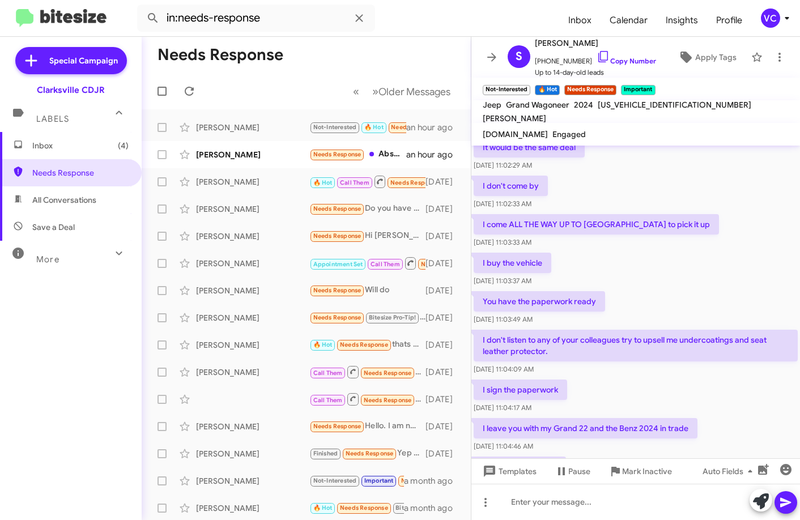
click at [582, 256] on div "I buy the vehicle [DATE] 11:03:37 AM" at bounding box center [636, 270] width 329 height 39
click at [582, 372] on div "[DATE] 11:04:09 AM" at bounding box center [636, 369] width 324 height 11
click at [582, 391] on div "I sign the paperwork [DATE] 11:04:17 AM" at bounding box center [636, 396] width 329 height 39
click at [582, 390] on div "I sign the paperwork [DATE] 11:04:17 AM" at bounding box center [636, 396] width 329 height 39
click at [582, 270] on div "I buy the vehicle [DATE] 11:03:37 AM" at bounding box center [636, 270] width 329 height 39
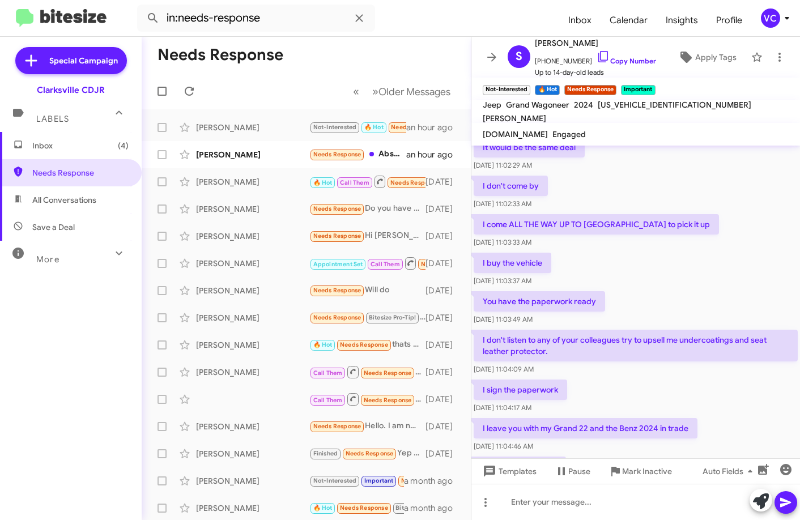
click at [582, 396] on div "I sign the paperwork [DATE] 11:04:17 AM" at bounding box center [636, 396] width 329 height 39
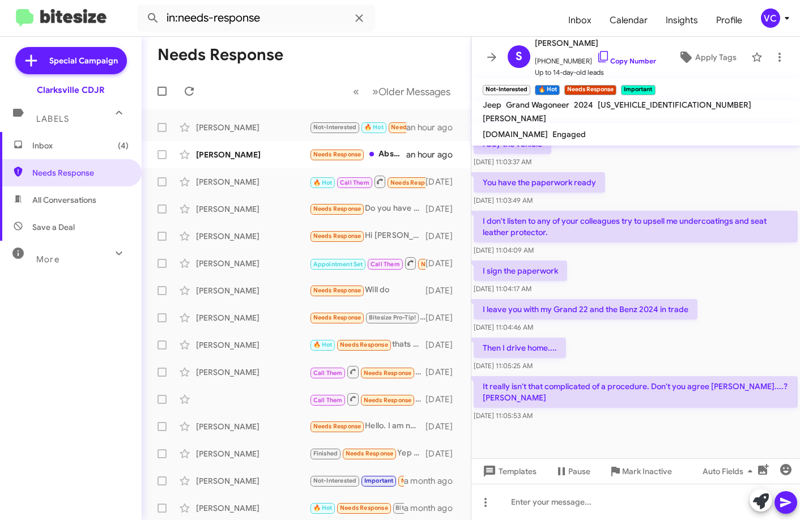
scroll to position [294, 0]
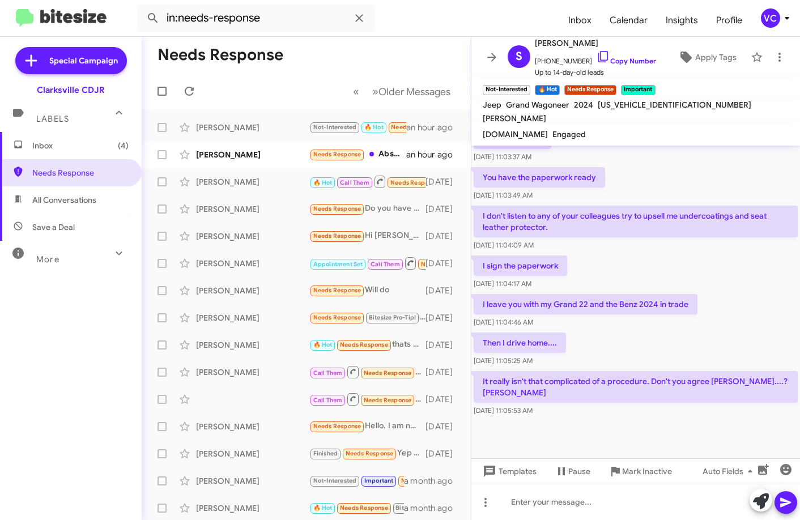
click at [582, 329] on div "I leave you with my Grand 22 and the Benz 2024 in trade [DATE] 11:04:46 AM" at bounding box center [636, 311] width 329 height 39
click at [582, 458] on div at bounding box center [636, 439] width 329 height 40
click at [582, 434] on div at bounding box center [636, 439] width 329 height 40
click at [582, 433] on div at bounding box center [636, 439] width 329 height 40
click at [582, 317] on div "I leave you with my Grand 22 and the Benz 2024 in trade [DATE] 11:04:46 AM" at bounding box center [636, 311] width 329 height 39
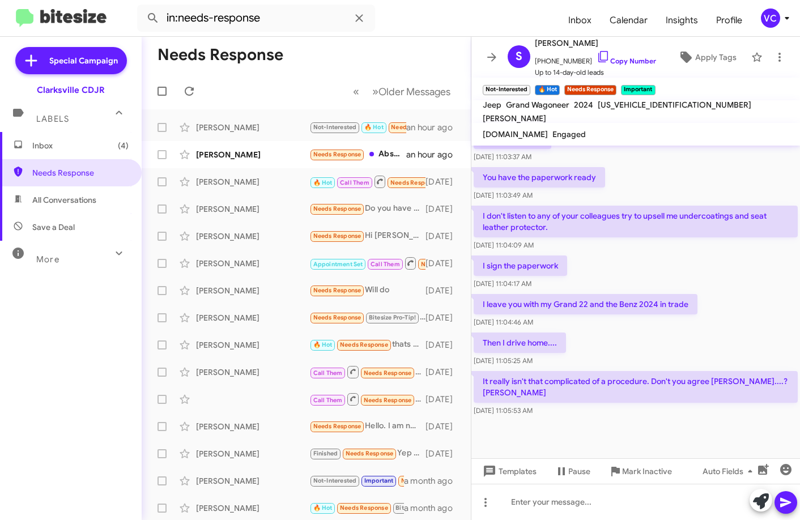
click at [582, 412] on div "[DATE] 11:05:53 AM" at bounding box center [636, 410] width 324 height 11
click at [582, 420] on div at bounding box center [636, 439] width 329 height 40
click at [582, 302] on div "I leave you with my Grand 22 and the Benz 2024 in trade [DATE] 11:04:46 AM" at bounding box center [636, 311] width 329 height 39
drag, startPoint x: 691, startPoint y: 429, endPoint x: 718, endPoint y: 400, distance: 38.9
click at [582, 429] on div at bounding box center [636, 439] width 329 height 40
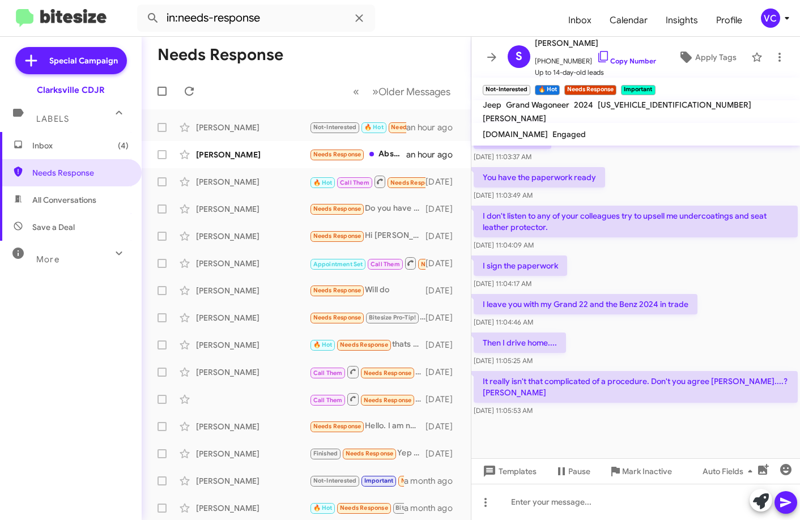
click at [582, 338] on div "Then I drive home.... [DATE] 11:05:25 AM" at bounding box center [636, 349] width 329 height 39
drag, startPoint x: 712, startPoint y: 315, endPoint x: 709, endPoint y: 324, distance: 9.0
click at [582, 315] on div "I leave you with my Grand 22 and the Benz 2024 in trade [DATE] 11:04:46 AM" at bounding box center [636, 311] width 329 height 39
click at [582, 434] on div at bounding box center [636, 439] width 329 height 40
click at [582, 317] on div "I leave you with my Grand 22 and the Benz 2024 in trade [DATE] 11:04:46 AM" at bounding box center [636, 311] width 329 height 39
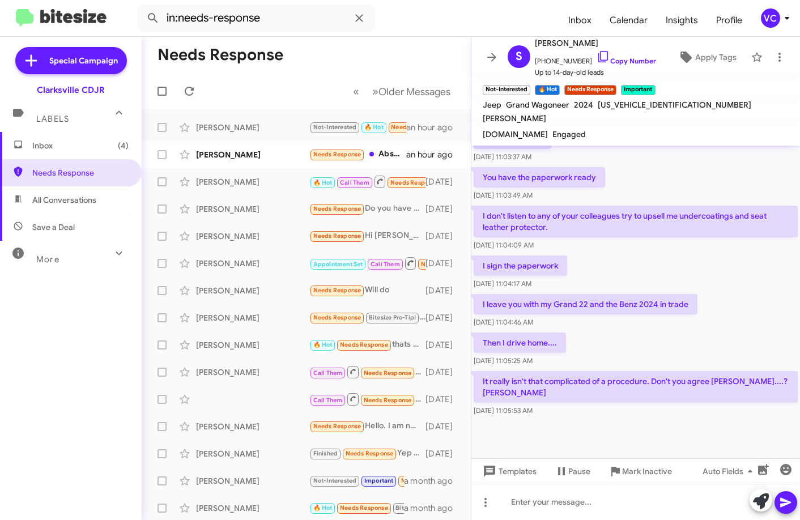
click at [582, 303] on div "I leave you with my Grand 22 and the Benz 2024 in trade [DATE] 11:04:46 AM" at bounding box center [636, 311] width 329 height 39
click at [582, 428] on div at bounding box center [636, 439] width 329 height 40
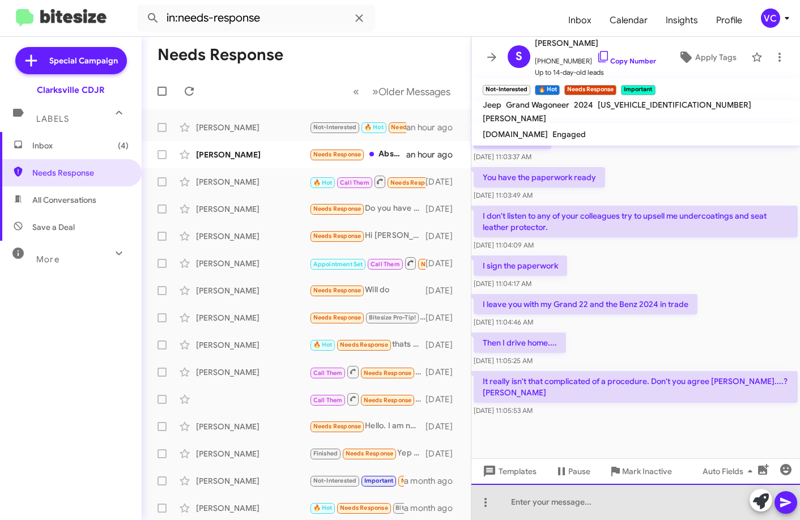
drag, startPoint x: 567, startPoint y: 519, endPoint x: 576, endPoint y: 516, distance: 8.8
click at [568, 511] on div at bounding box center [636, 502] width 329 height 36
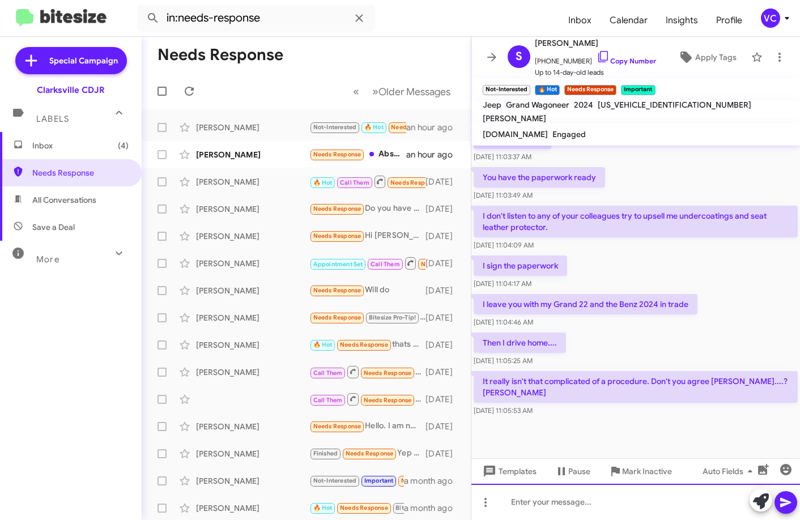
click at [582, 510] on div at bounding box center [636, 502] width 329 height 36
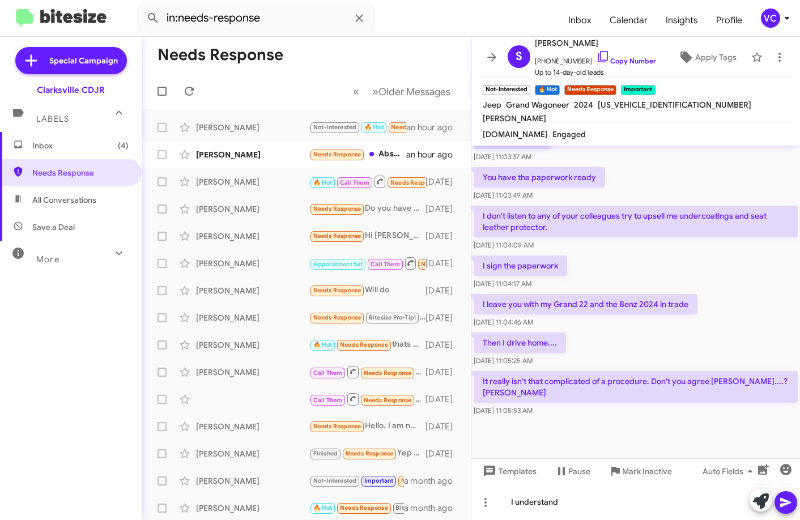
click at [582, 286] on div "I sign the paperwork [DATE] 11:04:17 AM" at bounding box center [636, 272] width 329 height 39
click at [582, 53] on span "[PHONE_NUMBER] Copy Number" at bounding box center [595, 58] width 121 height 17
click at [582, 61] on link "Copy Number" at bounding box center [627, 61] width 60 height 9
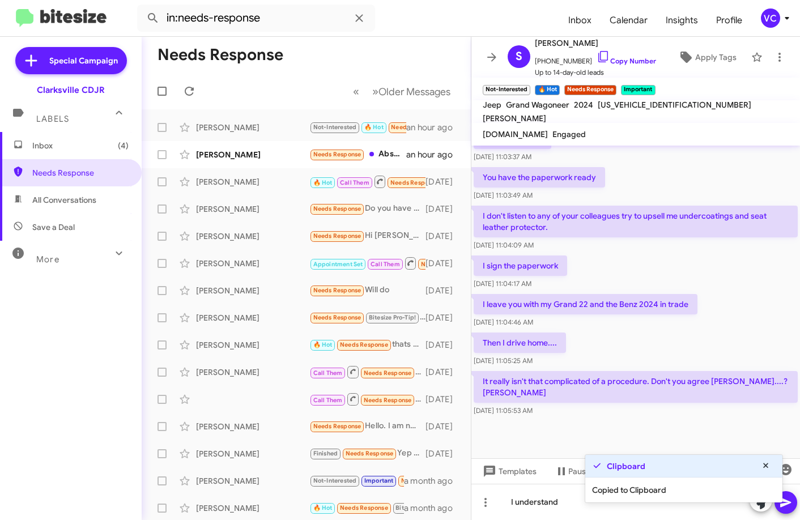
click at [582, 311] on div "I leave you with my Grand 22 and the Benz 2024 in trade [DATE] 11:04:46 AM" at bounding box center [636, 311] width 329 height 39
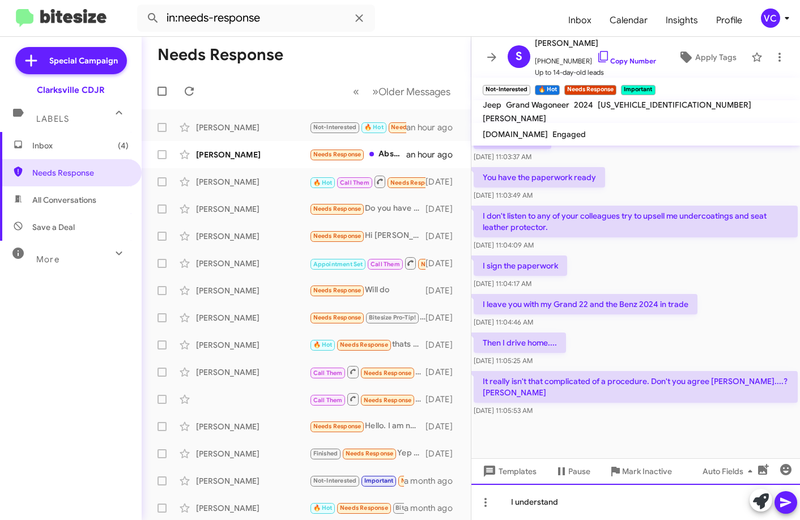
click at [576, 508] on div "I understand" at bounding box center [636, 502] width 329 height 36
click at [582, 502] on div "I understand. Although I will need to find you another" at bounding box center [636, 502] width 329 height 36
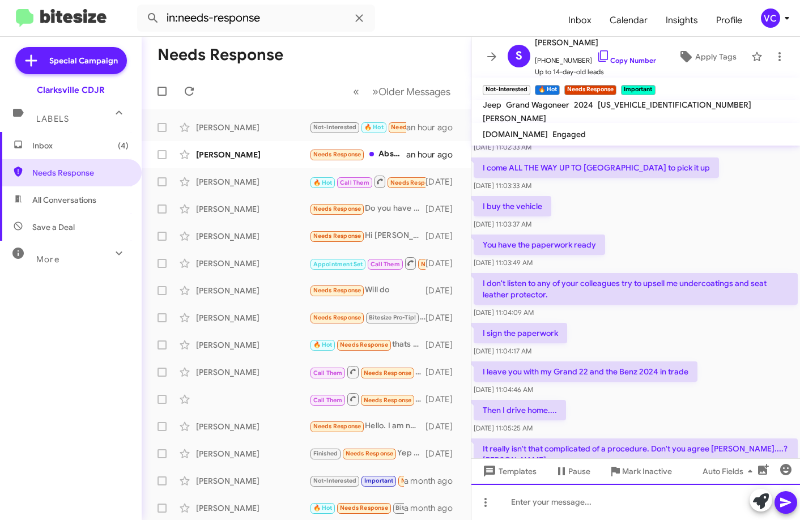
scroll to position [336, 0]
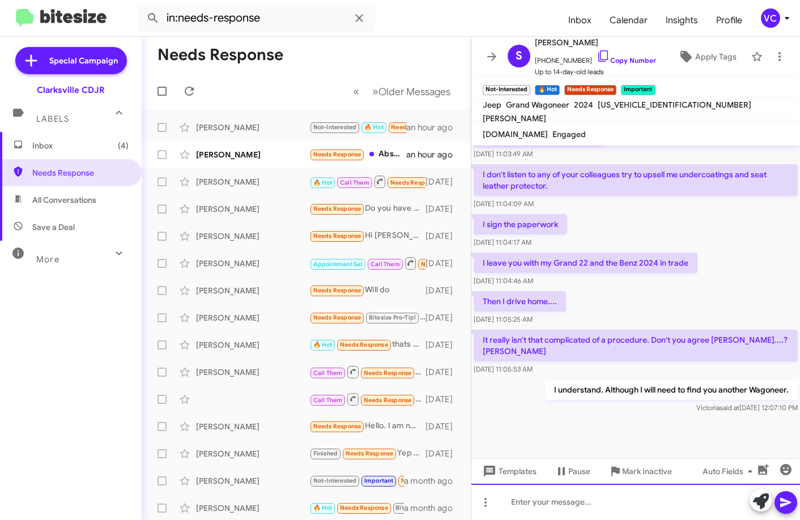
click at [582, 507] on div at bounding box center [636, 502] width 329 height 36
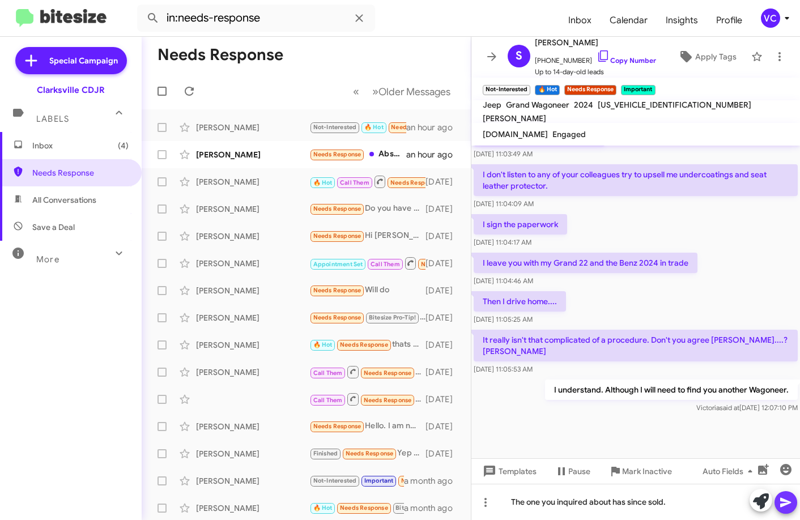
drag, startPoint x: 787, startPoint y: 496, endPoint x: 774, endPoint y: 492, distance: 13.6
click at [582, 498] on icon at bounding box center [786, 503] width 14 height 14
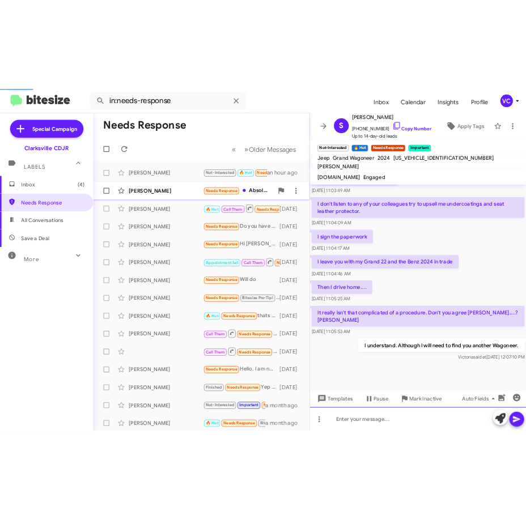
scroll to position [0, 0]
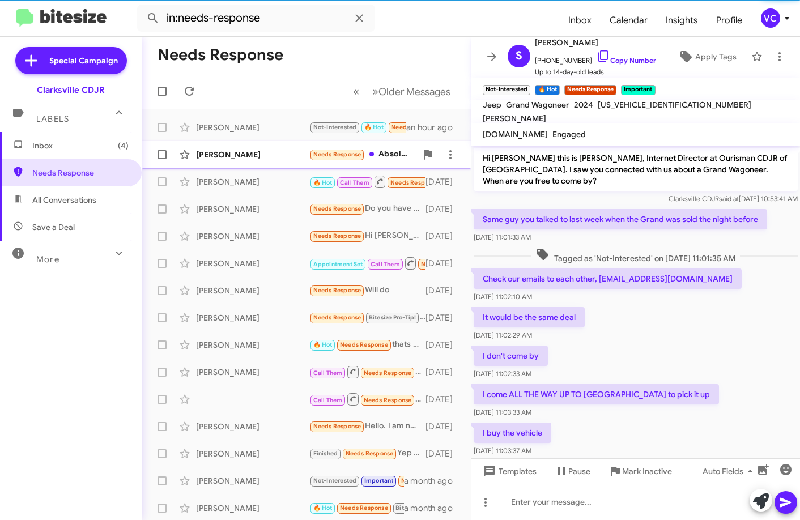
click at [243, 158] on div "[PERSON_NAME]" at bounding box center [252, 154] width 113 height 11
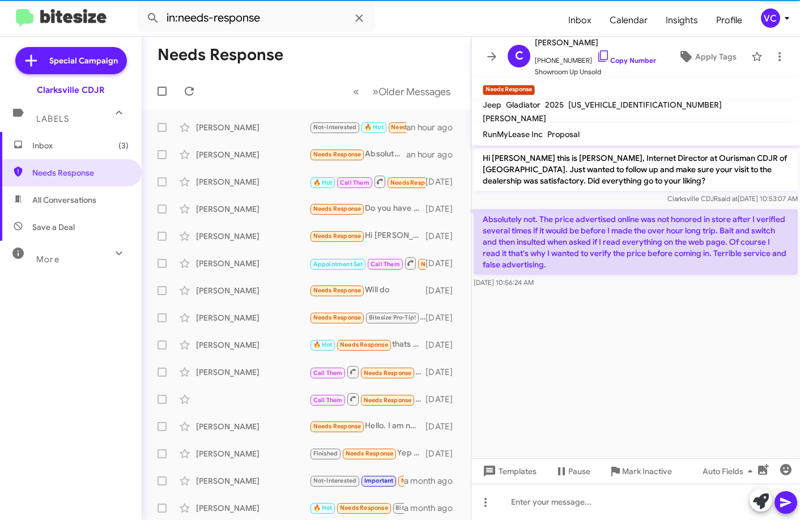
click at [582, 367] on cdk-virtual-scroll-viewport "Hi [PERSON_NAME] this is [PERSON_NAME], Internet Director at Ourisman CDJR of […" at bounding box center [636, 302] width 329 height 313
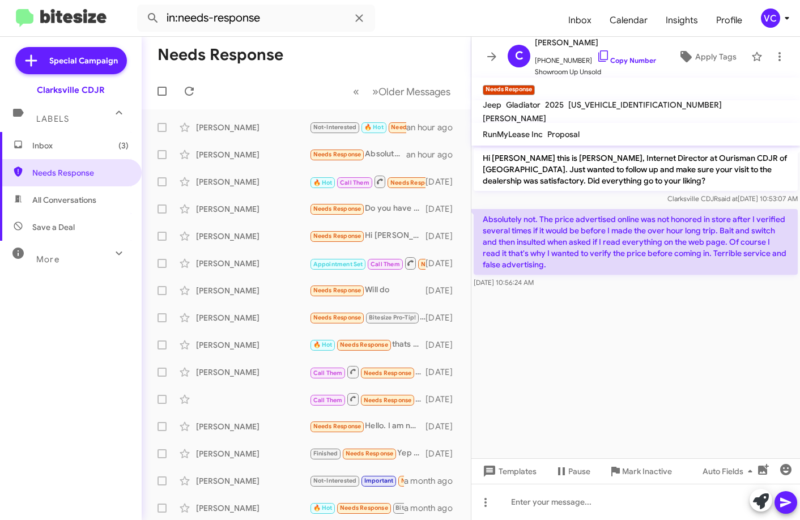
drag, startPoint x: 686, startPoint y: 403, endPoint x: 693, endPoint y: 403, distance: 6.8
click at [582, 403] on cdk-virtual-scroll-viewport "Hi [PERSON_NAME] this is [PERSON_NAME], Internet Director at Ourisman CDJR of […" at bounding box center [636, 302] width 329 height 313
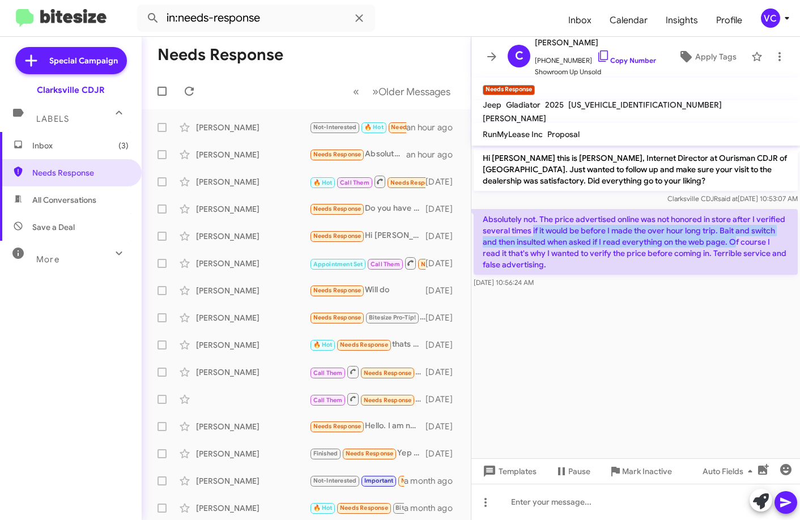
drag, startPoint x: 538, startPoint y: 230, endPoint x: 756, endPoint y: 236, distance: 217.7
click at [582, 236] on p "Absolutely not. The price advertised online was not honored in store after I ve…" at bounding box center [636, 242] width 324 height 66
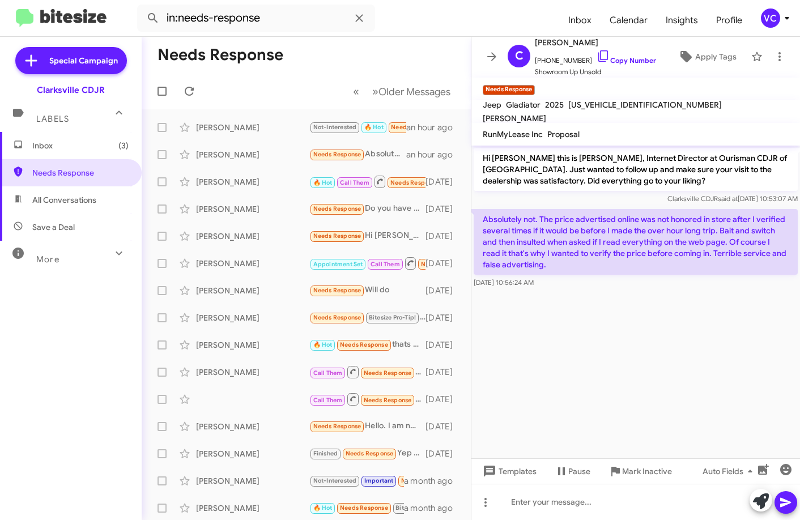
click at [582, 316] on cdk-virtual-scroll-viewport "Hi [PERSON_NAME] this is [PERSON_NAME], Internet Director at Ourisman CDJR of […" at bounding box center [636, 302] width 329 height 313
click at [582, 58] on link "Copy Number" at bounding box center [627, 60] width 60 height 9
drag, startPoint x: 710, startPoint y: 349, endPoint x: 708, endPoint y: 334, distance: 14.8
click at [582, 349] on cdk-virtual-scroll-viewport "Hi [PERSON_NAME] this is [PERSON_NAME], Internet Director at Ourisman CDJR of […" at bounding box center [636, 302] width 329 height 313
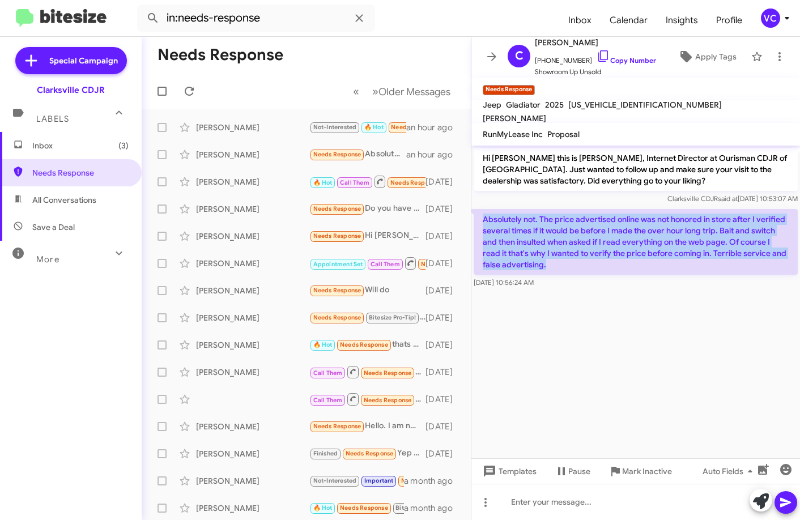
drag, startPoint x: 478, startPoint y: 218, endPoint x: 588, endPoint y: 274, distance: 123.4
click at [582, 274] on p "Absolutely not. The price advertised online was not honored in store after I ve…" at bounding box center [636, 242] width 324 height 66
copy p "Absolutely not. The price advertised online was not honored in store after I ve…"
click at [582, 353] on cdk-virtual-scroll-viewport "Hi [PERSON_NAME] this is [PERSON_NAME], Internet Director at Ourisman CDJR of […" at bounding box center [636, 302] width 329 height 313
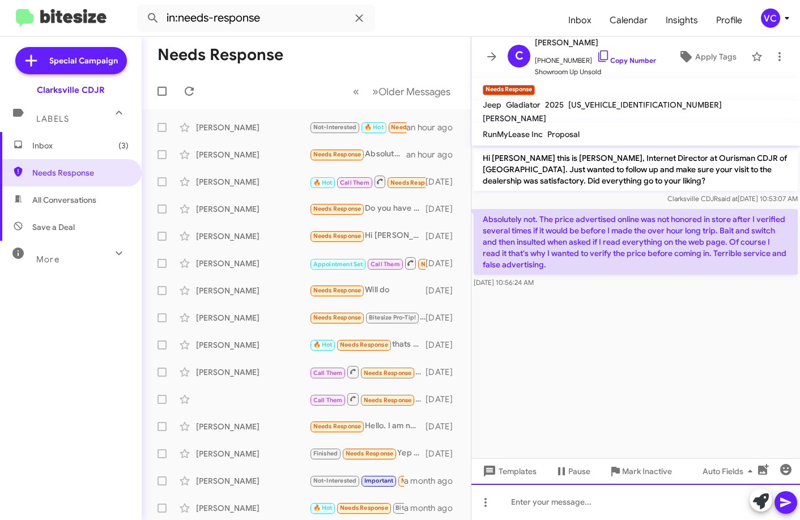
click at [582, 504] on div at bounding box center [636, 502] width 329 height 36
click at [582, 499] on div "I'm sorry to hear that." at bounding box center [636, 502] width 329 height 36
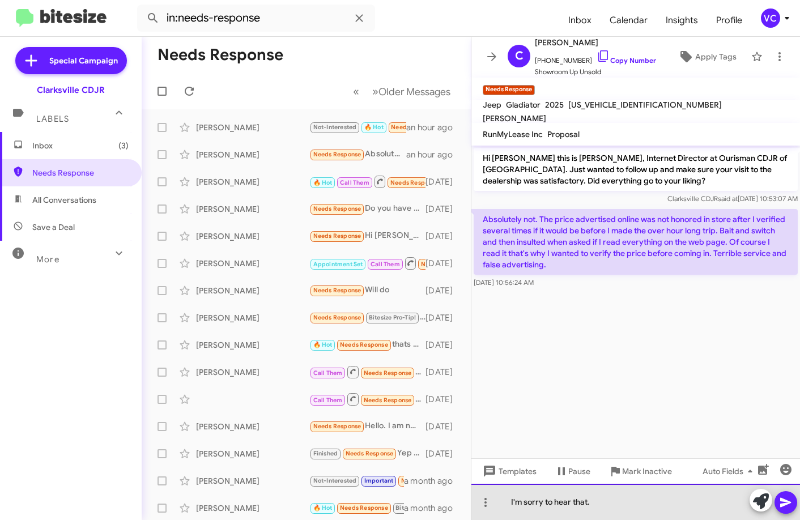
drag, startPoint x: 626, startPoint y: 498, endPoint x: 638, endPoint y: 502, distance: 13.3
click at [582, 498] on div "I'm sorry to hear that." at bounding box center [636, 502] width 329 height 36
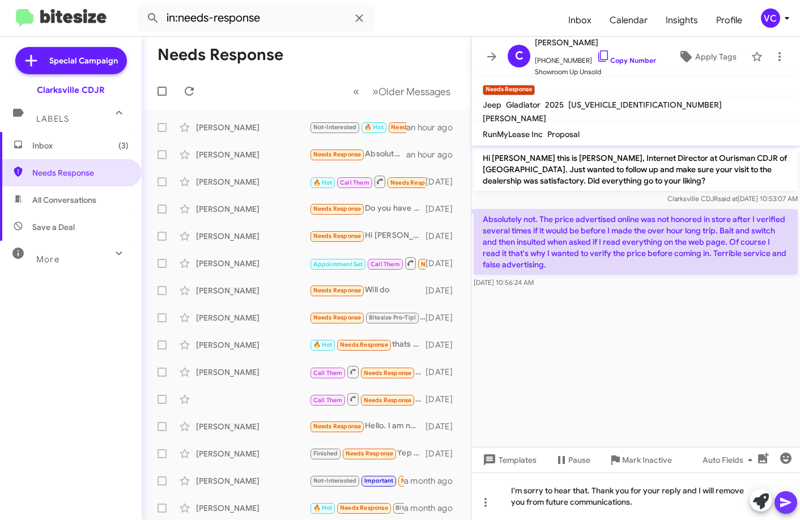
click at [582, 502] on icon at bounding box center [785, 503] width 11 height 10
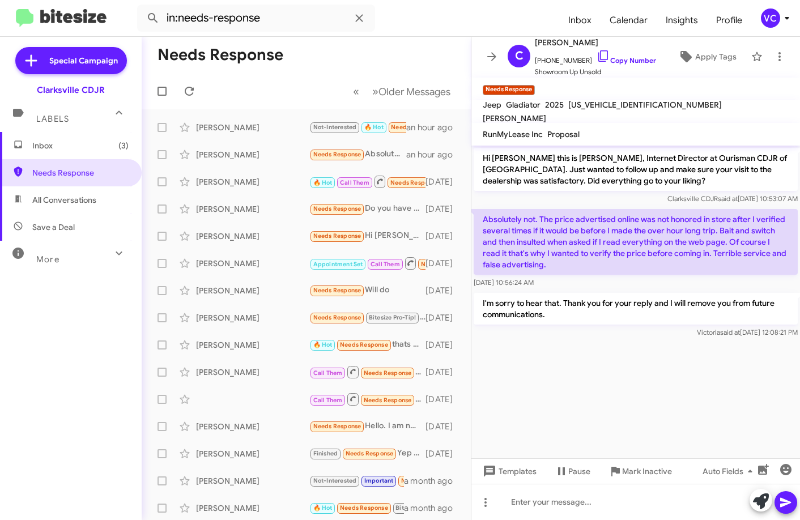
click at [582, 404] on cdk-virtual-scroll-viewport "Hi [PERSON_NAME] this is [PERSON_NAME], Internet Director at Ourisman CDJR of […" at bounding box center [636, 302] width 329 height 313
click at [582, 405] on cdk-virtual-scroll-viewport "Hi [PERSON_NAME] this is [PERSON_NAME], Internet Director at Ourisman CDJR of […" at bounding box center [636, 302] width 329 height 313
click at [189, 90] on icon at bounding box center [189, 91] width 14 height 14
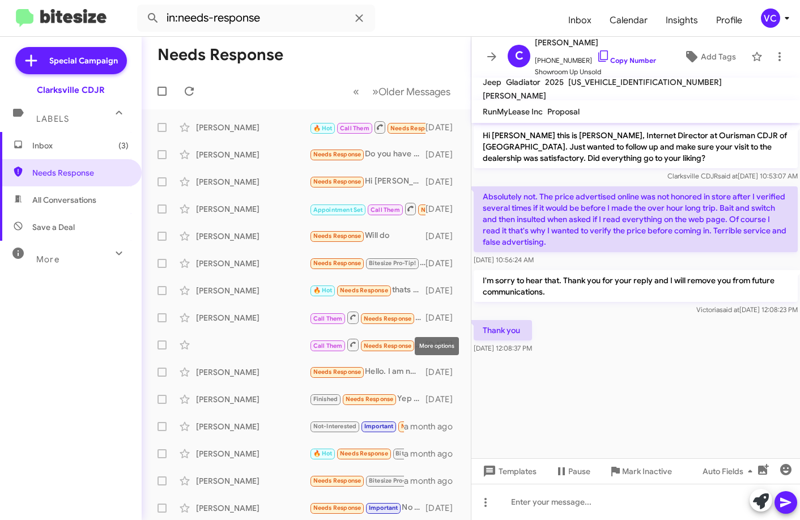
click at [563, 388] on cdk-virtual-scroll-viewport "Hi [PERSON_NAME] this is [PERSON_NAME], Internet Director at Ourisman CDJR of […" at bounding box center [636, 291] width 329 height 336
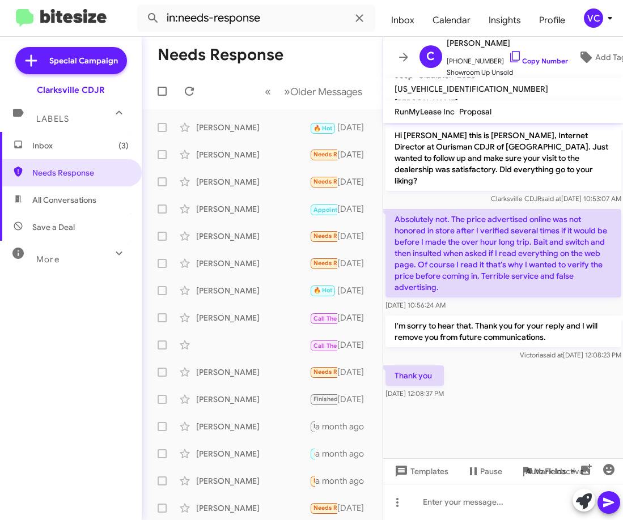
click at [582, 319] on p "I'm sorry to hear that. Thank you for your reply and I will remove you from fut…" at bounding box center [503, 332] width 236 height 32
click at [550, 387] on div "Thank you [DATE] 12:08:37 PM" at bounding box center [503, 382] width 240 height 39
click at [196, 90] on span at bounding box center [189, 91] width 23 height 14
click at [572, 402] on div at bounding box center [503, 407] width 240 height 11
click at [558, 402] on cdk-virtual-scroll-viewport "Hi [PERSON_NAME] this is [PERSON_NAME], Internet Director at Ourisman CDJR of […" at bounding box center [503, 291] width 240 height 336
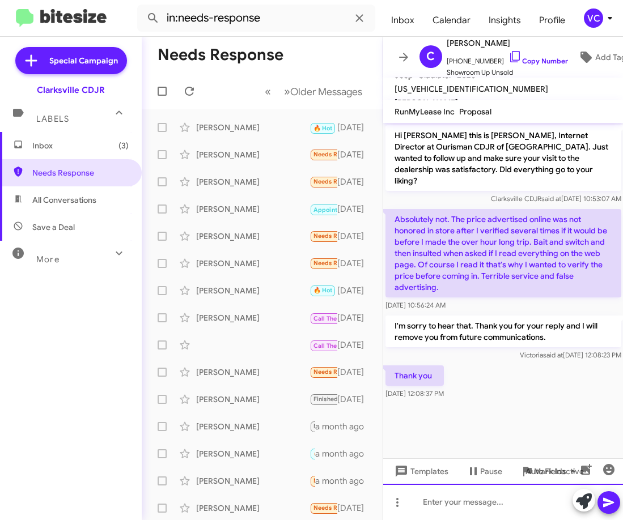
click at [480, 503] on div at bounding box center [503, 502] width 240 height 36
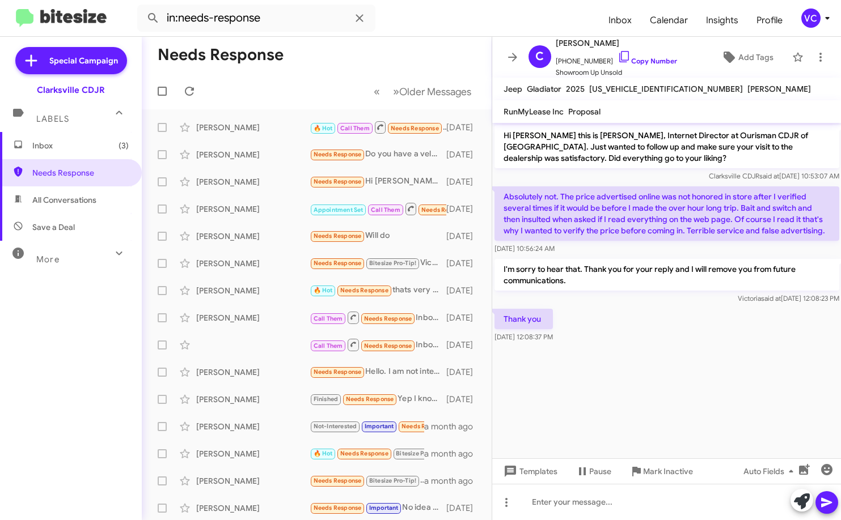
click at [582, 407] on cdk-virtual-scroll-viewport "Hi [PERSON_NAME] this is [PERSON_NAME], Internet Director at Ourisman CDJR of […" at bounding box center [666, 291] width 349 height 336
click at [582, 473] on span "Mark Inactive" at bounding box center [668, 471] width 50 height 20
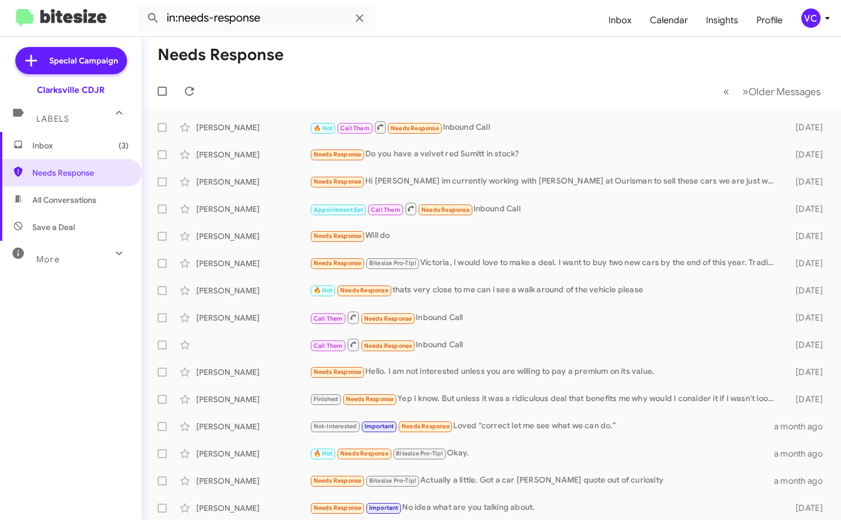
click at [420, 65] on mat-toolbar-row "Needs Response" at bounding box center [491, 55] width 699 height 36
click at [73, 151] on span "Inbox (3)" at bounding box center [71, 145] width 142 height 27
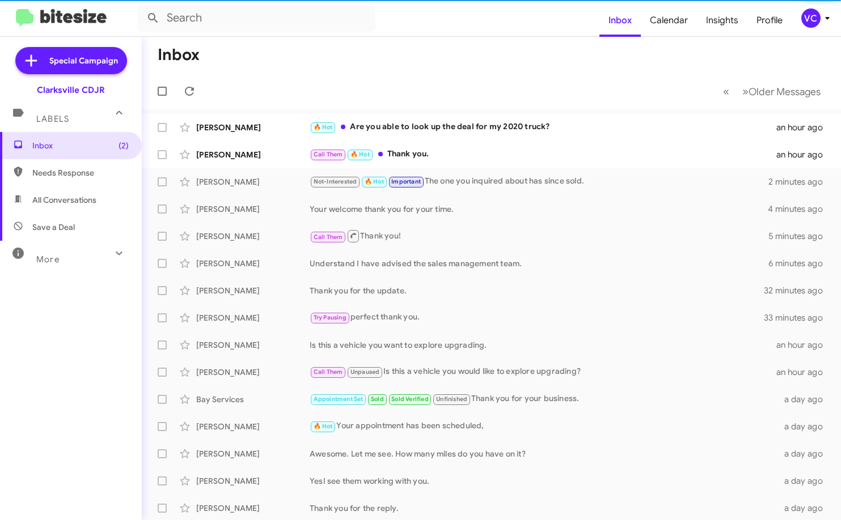
click at [510, 47] on mat-toolbar-row "Inbox" at bounding box center [491, 55] width 699 height 36
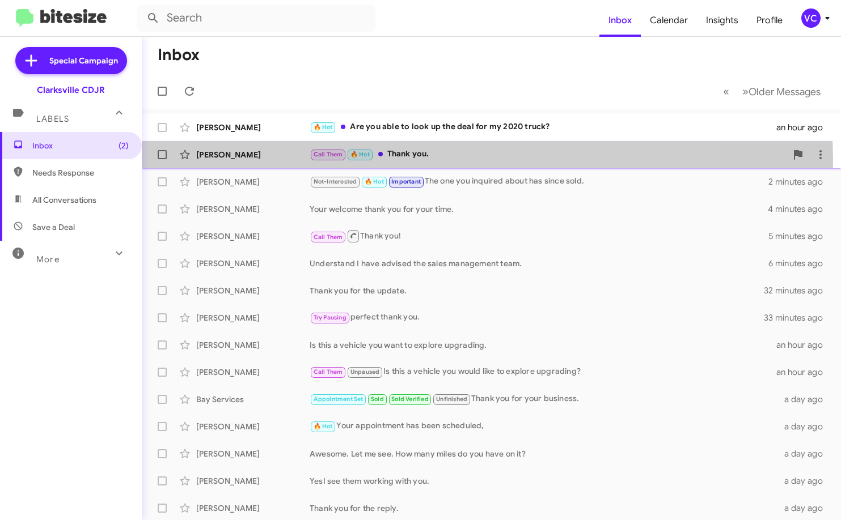
click at [416, 160] on div "Call Them 🔥 Hot Thank you." at bounding box center [547, 154] width 477 height 13
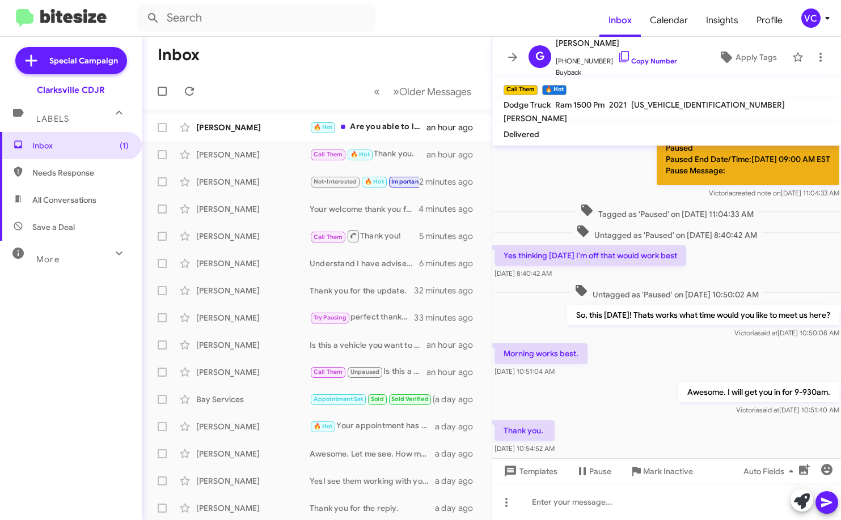
scroll to position [449, 0]
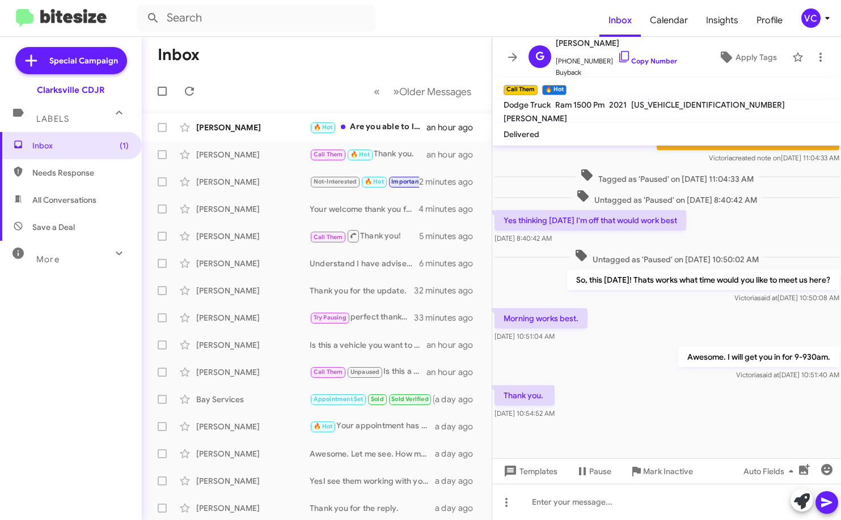
click at [582, 406] on div "Thank you. [DATE] 10:54:52 AM" at bounding box center [666, 402] width 349 height 39
click at [582, 408] on div "Thank you. [DATE] 10:54:52 AM" at bounding box center [666, 402] width 349 height 39
click at [582, 511] on div at bounding box center [666, 502] width 349 height 36
click at [582, 506] on icon at bounding box center [826, 503] width 11 height 10
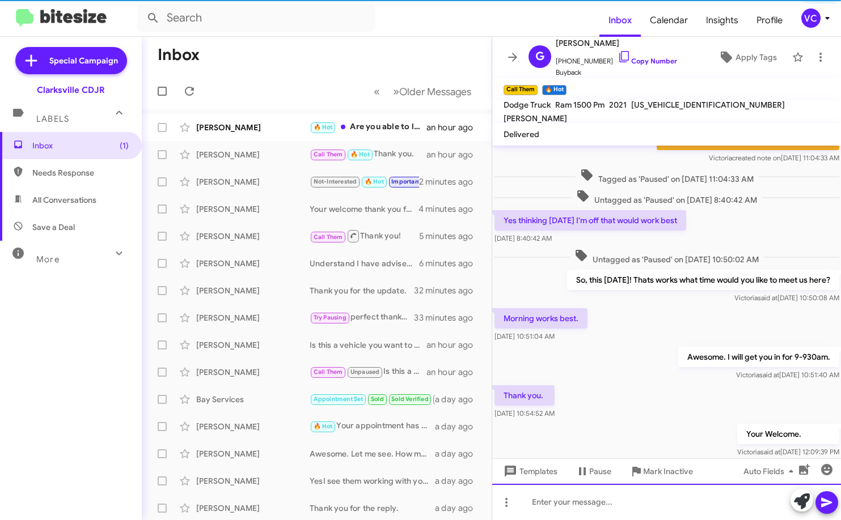
scroll to position [0, 0]
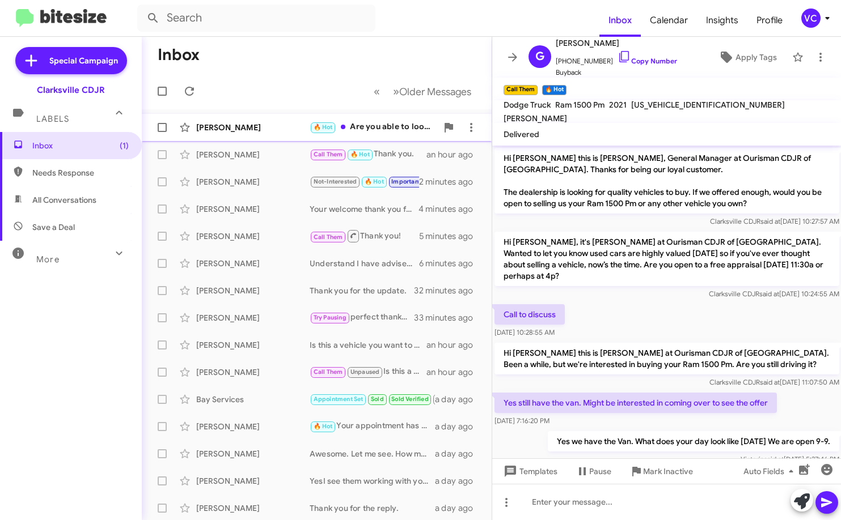
click at [264, 122] on div "[PERSON_NAME]" at bounding box center [252, 127] width 113 height 11
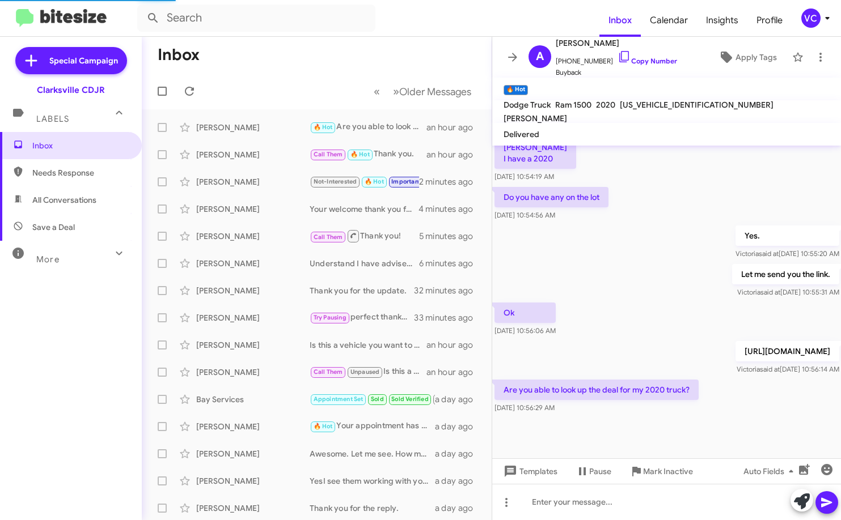
click at [582, 425] on div at bounding box center [666, 437] width 349 height 43
click at [582, 411] on div "Are you able to look up the deal for my 2020 truck? [DATE] 10:56:29 AM" at bounding box center [666, 396] width 349 height 39
click at [582, 300] on div "Ok [DATE] 10:56:06 AM" at bounding box center [666, 319] width 349 height 39
click at [582, 396] on div "Are you able to look up the deal for my 2020 truck? [DATE] 10:56:29 AM" at bounding box center [666, 396] width 349 height 39
click at [582, 397] on div "Are you able to look up the deal for my 2020 truck? [DATE] 10:56:29 AM" at bounding box center [666, 396] width 349 height 39
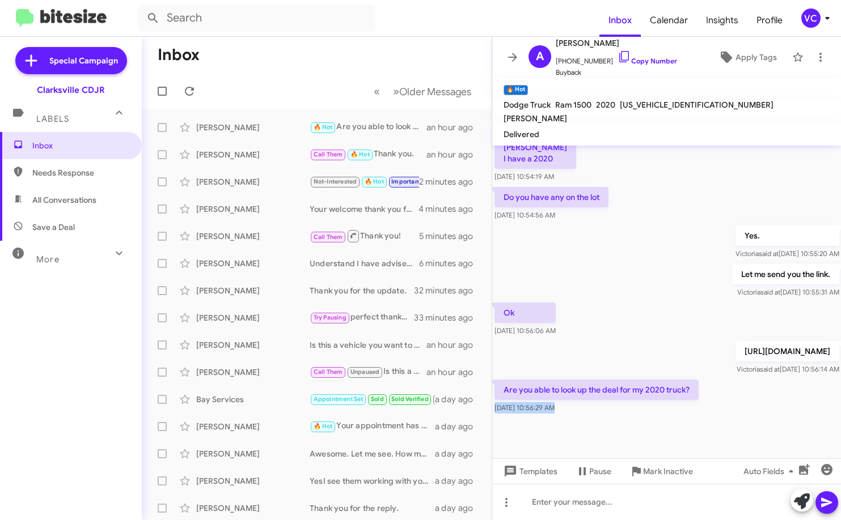
click at [582, 400] on div "Are you able to look up the deal for my 2020 truck? [DATE] 10:56:29 AM" at bounding box center [666, 396] width 349 height 39
click at [582, 223] on div "Yes. [PERSON_NAME] said at [DATE] 10:55:20 AM" at bounding box center [666, 242] width 349 height 39
click at [582, 408] on div "Are you able to look up the deal for my 2020 truck? [DATE] 10:56:29 AM" at bounding box center [666, 396] width 349 height 39
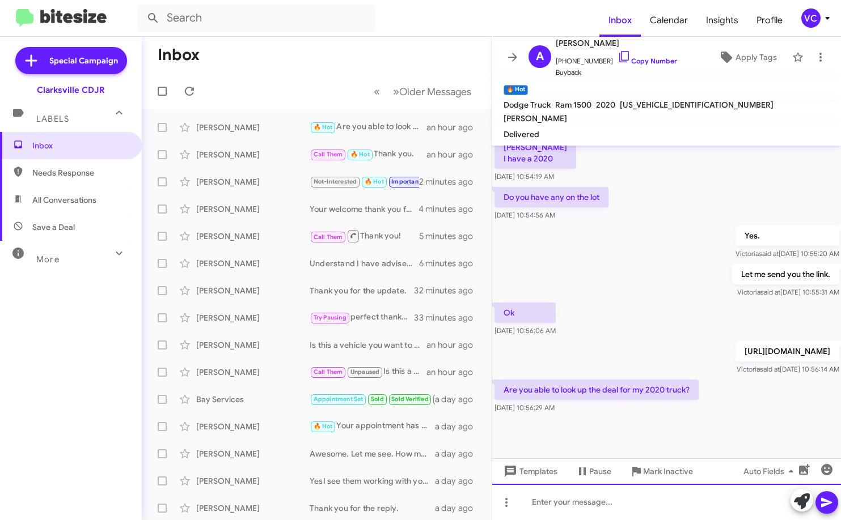
click at [582, 504] on div at bounding box center [666, 502] width 349 height 36
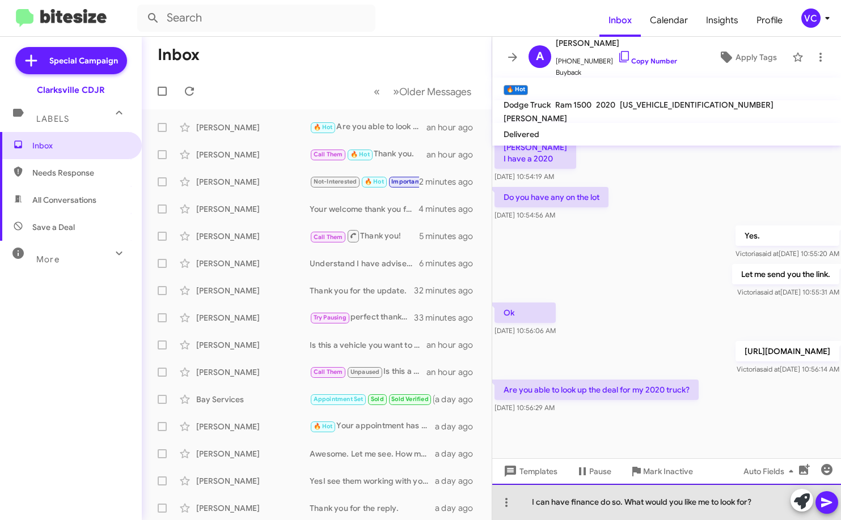
click at [582, 504] on div "I can have finance do so. What would you like me to look for?" at bounding box center [666, 502] width 349 height 36
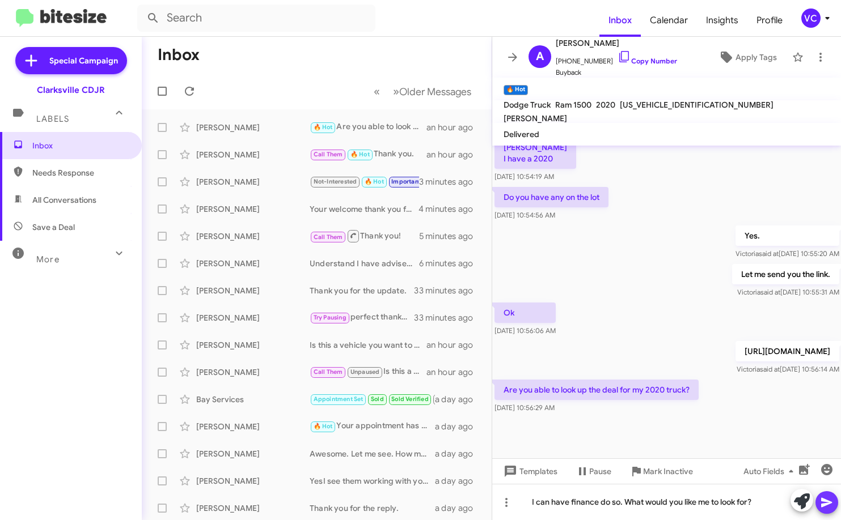
click at [582, 510] on span at bounding box center [827, 502] width 14 height 23
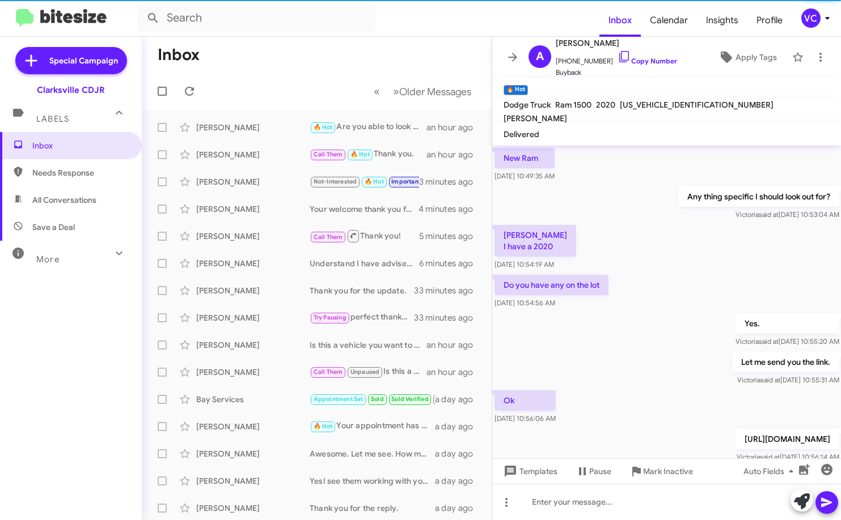
click at [582, 350] on div "Let me send you the link. [PERSON_NAME] said at [DATE] 10:55:31 AM" at bounding box center [666, 369] width 349 height 39
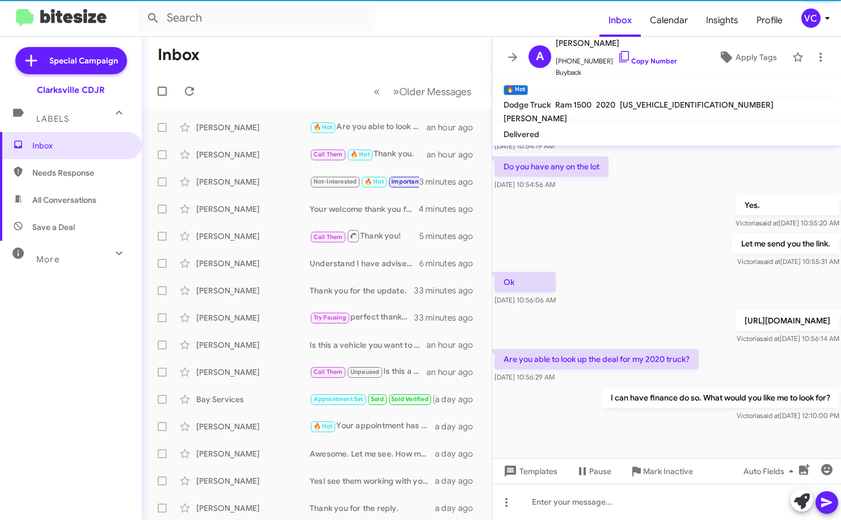
scroll to position [519, 0]
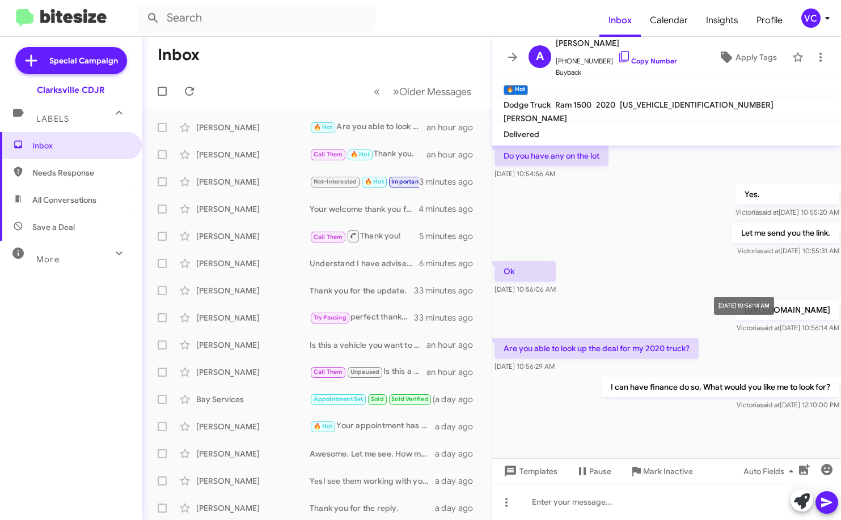
click at [582, 328] on span "[PERSON_NAME] said at [DATE] 10:56:14 AM" at bounding box center [787, 328] width 103 height 9
click at [582, 60] on link "Copy Number" at bounding box center [647, 61] width 60 height 9
click at [582, 416] on div at bounding box center [666, 435] width 349 height 45
click at [582, 350] on div "Are you able to look up the deal for my 2020 truck? [DATE] 10:56:29 AM" at bounding box center [666, 355] width 349 height 39
click at [582, 416] on div at bounding box center [666, 435] width 349 height 45
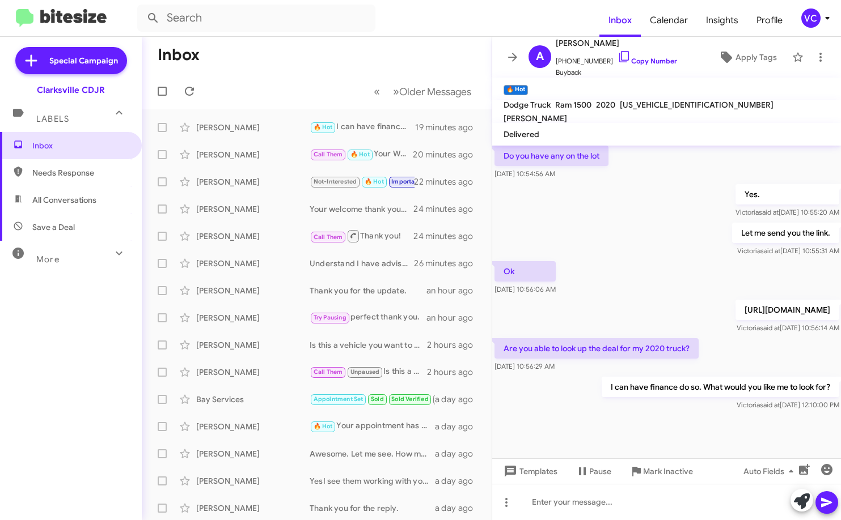
click at [582, 342] on div "Are you able to look up the deal for my 2020 truck? [DATE] 10:56:29 AM" at bounding box center [666, 355] width 349 height 39
click at [299, 96] on mat-toolbar-row "« Previous » Next Older Messages" at bounding box center [317, 91] width 350 height 36
click at [108, 177] on span "Needs Response" at bounding box center [80, 172] width 96 height 11
type input "in:needs-response"
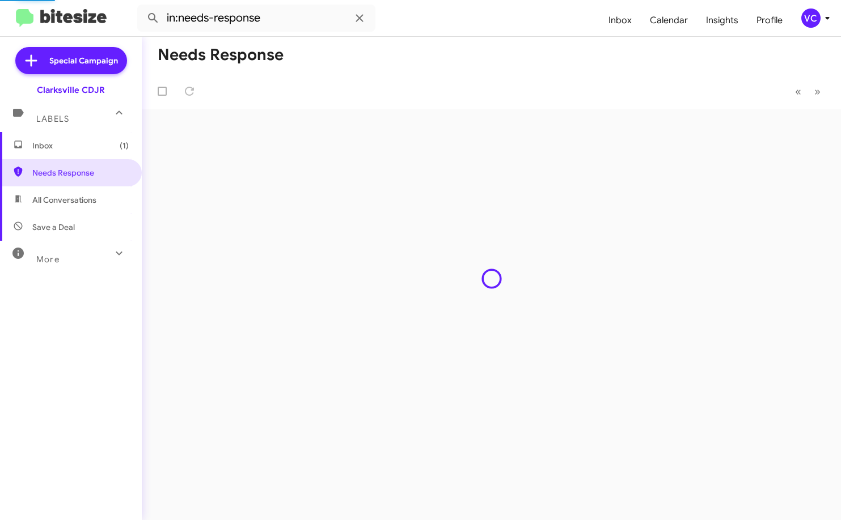
click at [509, 36] on mat-toolbar "in:needs-response Inbox Calendar Insights Profile VC" at bounding box center [420, 18] width 841 height 36
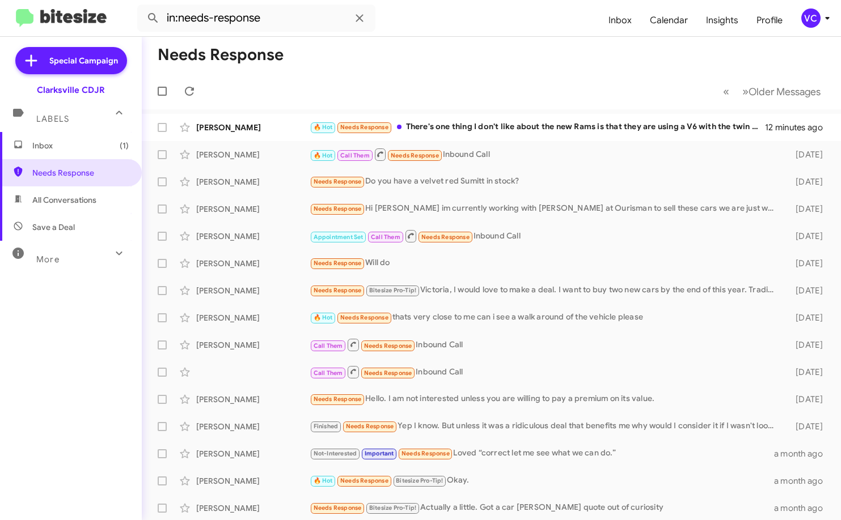
click at [527, 72] on mat-toolbar-row "Needs Response" at bounding box center [491, 55] width 699 height 36
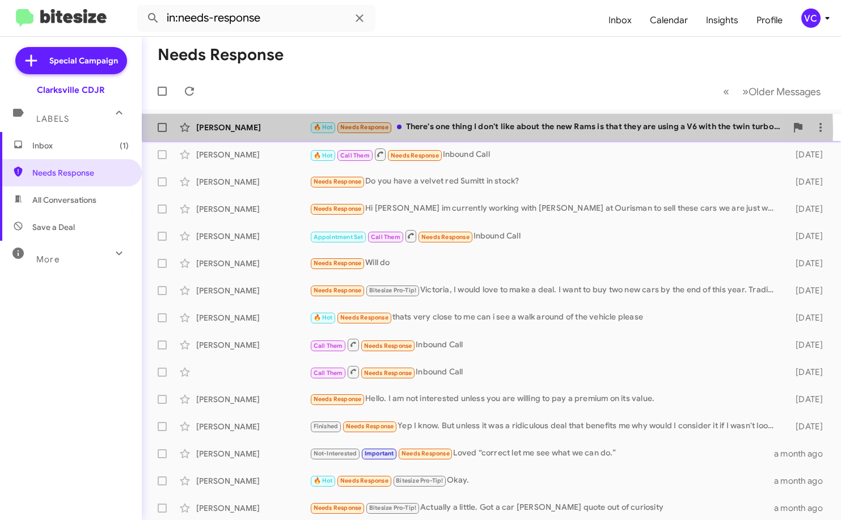
click at [448, 131] on div "🔥 Hot Needs Response There's one thing I don't like about the new Rams is that …" at bounding box center [547, 127] width 477 height 13
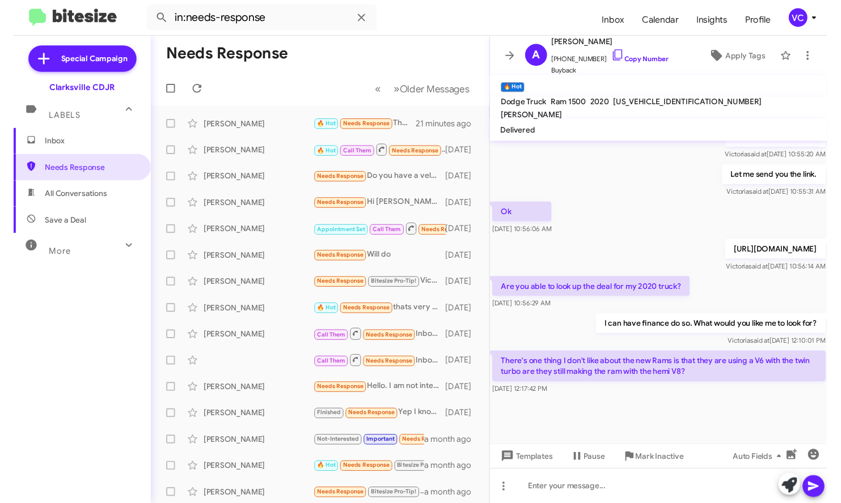
scroll to position [572, 0]
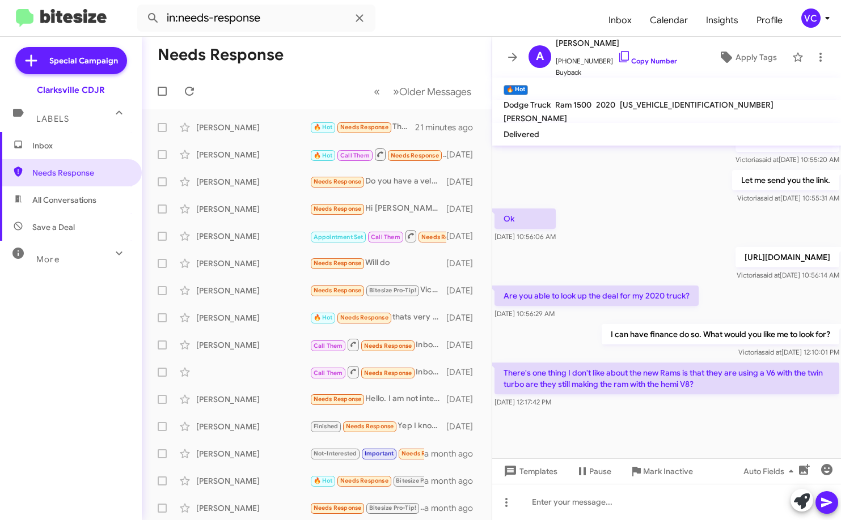
click at [573, 362] on div "There's one thing I don't like about the new Rams is that they are using a V6 w…" at bounding box center [666, 385] width 349 height 50
click at [582, 404] on div "[DATE] 12:17:42 PM" at bounding box center [666, 402] width 345 height 11
click at [582, 431] on div at bounding box center [666, 434] width 349 height 48
click at [559, 345] on div "I can have finance do so. What would you like me to look for? [PERSON_NAME] sai…" at bounding box center [666, 341] width 349 height 39
click at [582, 440] on div at bounding box center [666, 434] width 349 height 48
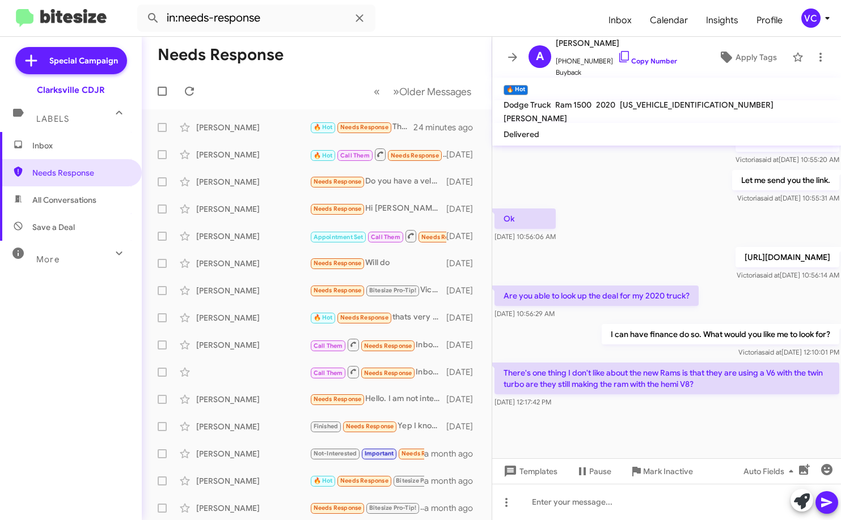
drag, startPoint x: 649, startPoint y: 461, endPoint x: 648, endPoint y: 454, distance: 7.5
click at [582, 457] on mat-tooltip-component "Mark Inactive" at bounding box center [655, 444] width 60 height 34
click at [582, 457] on div at bounding box center [666, 434] width 349 height 48
click at [582, 459] on div "Templates Pause Mark Inactive Auto Fields" at bounding box center [666, 472] width 349 height 26
click at [582, 310] on div "[DATE] 10:56:29 AM" at bounding box center [596, 313] width 204 height 11
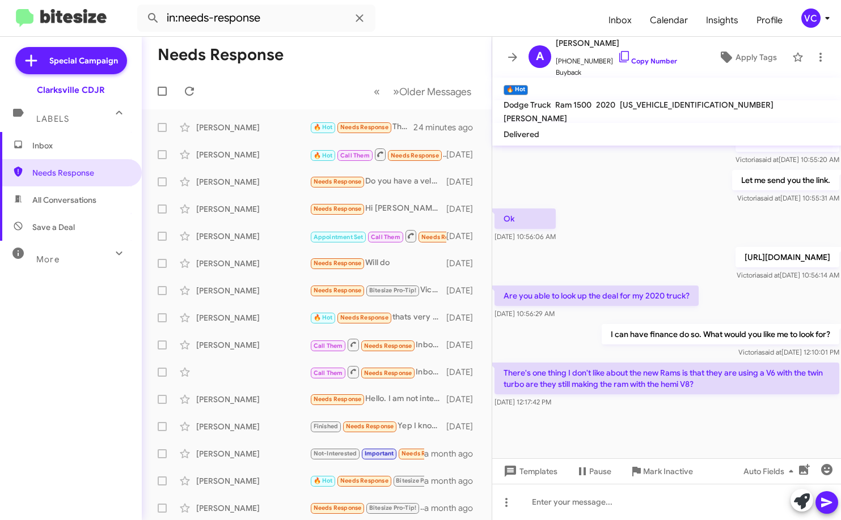
click at [582, 320] on div "Are you able to look up the deal for my 2020 truck? [DATE] 10:56:29 AM" at bounding box center [666, 302] width 349 height 39
click at [582, 398] on div "[DATE] 12:17:42 PM" at bounding box center [666, 402] width 345 height 11
click at [582, 418] on div at bounding box center [666, 434] width 349 height 48
click at [582, 428] on div at bounding box center [666, 434] width 349 height 48
click at [582, 431] on div at bounding box center [666, 434] width 349 height 48
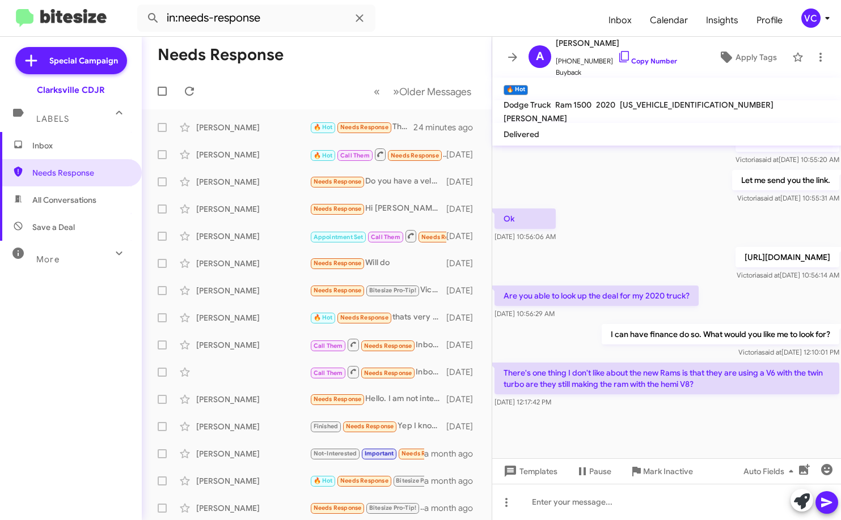
click at [582, 293] on div "Are you able to look up the deal for my 2020 truck? [DATE] 10:56:29 AM" at bounding box center [666, 302] width 349 height 39
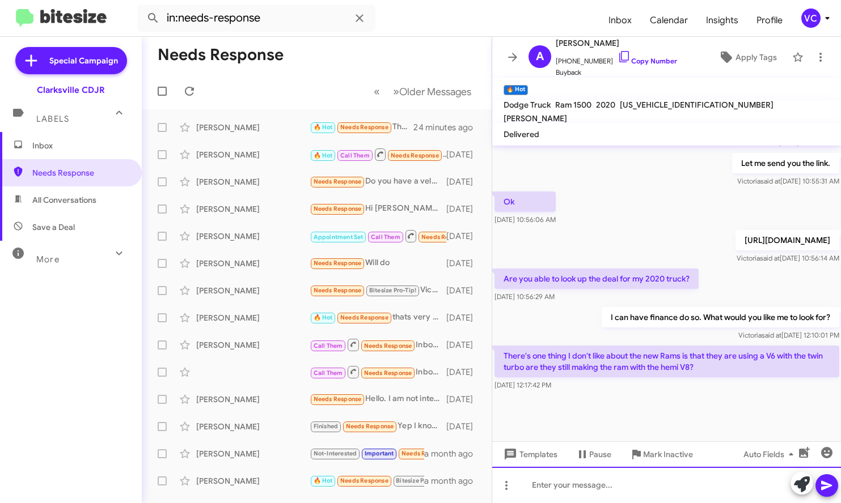
click at [582, 476] on div at bounding box center [666, 485] width 349 height 36
click at [582, 490] on div at bounding box center [666, 485] width 349 height 36
click at [582, 61] on link "Copy Number" at bounding box center [647, 61] width 60 height 9
drag, startPoint x: 713, startPoint y: 284, endPoint x: 732, endPoint y: 283, distance: 18.7
click at [582, 283] on div "Are you able to look up the deal for my 2020 truck? [DATE] 10:56:29 AM" at bounding box center [666, 285] width 349 height 39
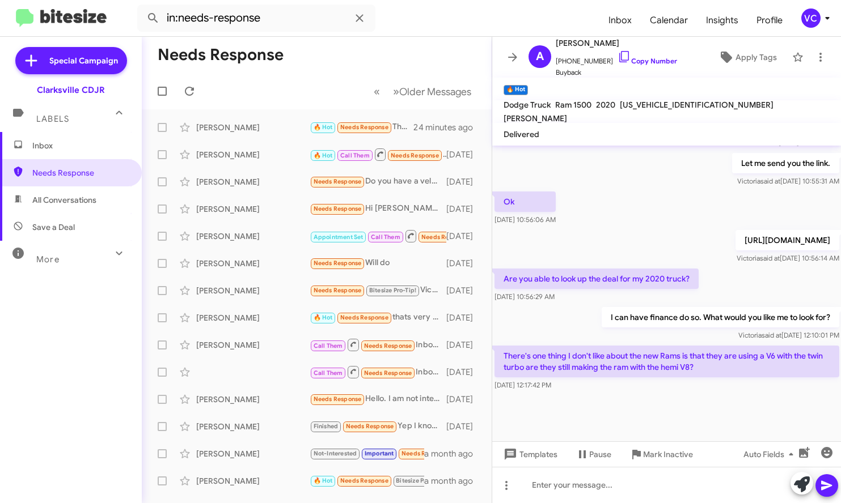
click at [582, 290] on div "Are you able to look up the deal for my 2020 truck? [DATE] 10:56:29 AM" at bounding box center [666, 285] width 349 height 39
click at [582, 296] on div "Are you able to look up the deal for my 2020 truck? [DATE] 10:56:29 AM" at bounding box center [666, 285] width 349 height 39
click at [582, 298] on div "Are you able to look up the deal for my 2020 truck? [DATE] 10:56:29 AM" at bounding box center [666, 285] width 349 height 39
click at [582, 305] on div "Are you able to look up the deal for my 2020 truck? [DATE] 10:56:29 AM" at bounding box center [666, 285] width 349 height 39
click at [582, 328] on p "I can have finance do so. What would you like me to look for?" at bounding box center [719, 317] width 237 height 20
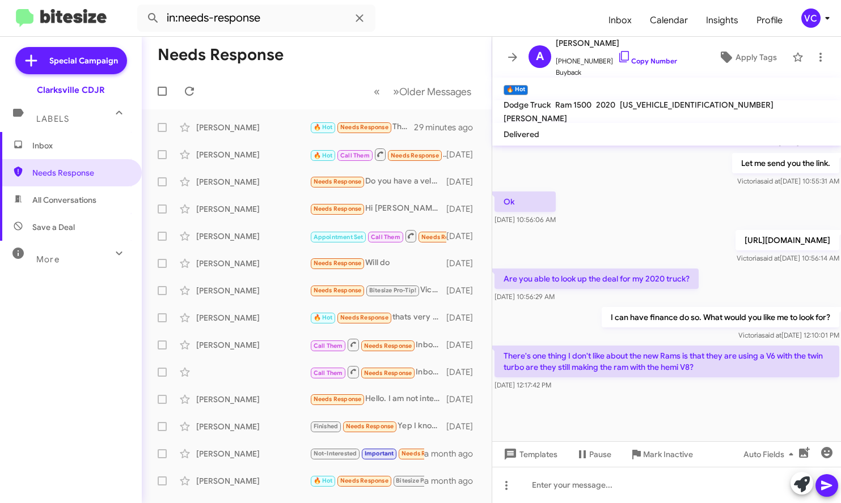
click at [570, 336] on div "I can have finance do so. What would you like me to look for? [PERSON_NAME] sai…" at bounding box center [666, 324] width 349 height 39
click at [582, 303] on div "[DATE] 10:56:29 AM" at bounding box center [596, 296] width 204 height 11
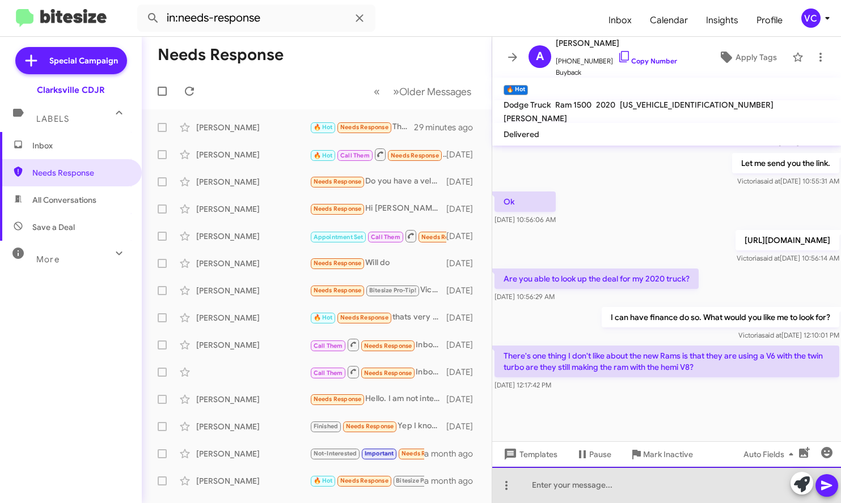
click at [582, 489] on div at bounding box center [666, 485] width 349 height 36
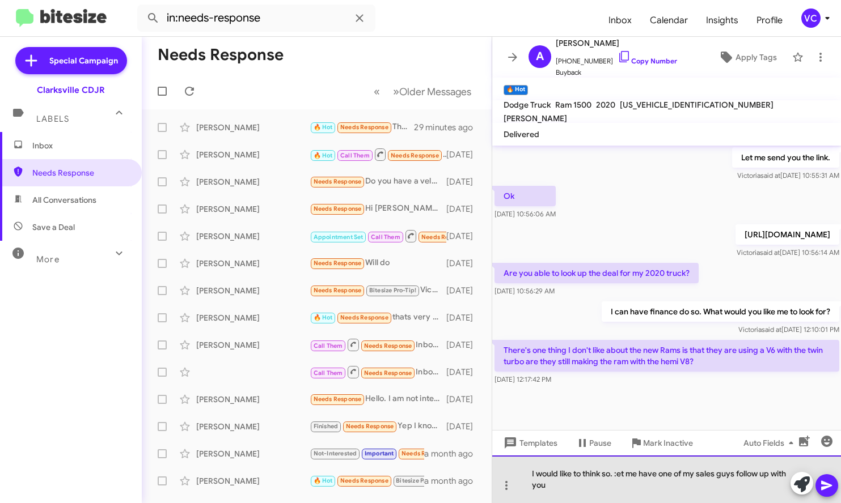
click at [582, 481] on div "I would like to think so. :et me have one of my sales guys follow up with you" at bounding box center [666, 480] width 349 height 48
click at [582, 473] on div "I would like to think so. :et me have one of my sales guys follow up with you" at bounding box center [666, 480] width 349 height 48
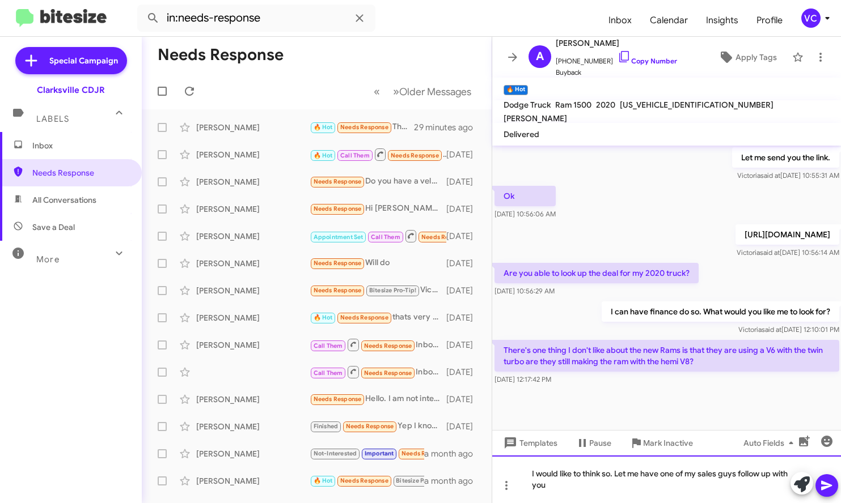
click at [582, 482] on div "I would like to think so. Let me have one of my sales guys follow up with you" at bounding box center [666, 480] width 349 height 48
click at [582, 490] on button at bounding box center [826, 485] width 23 height 23
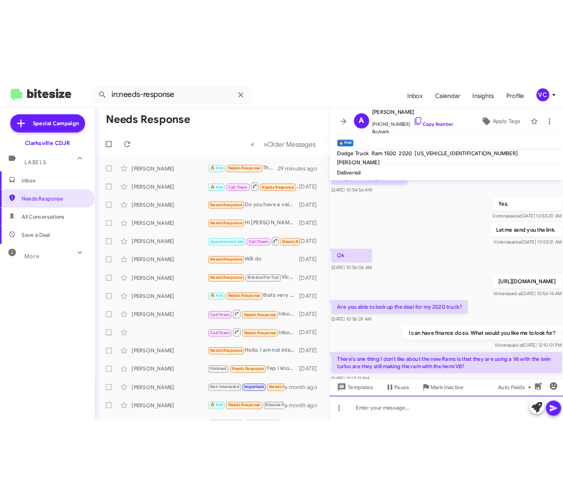
scroll to position [630, 0]
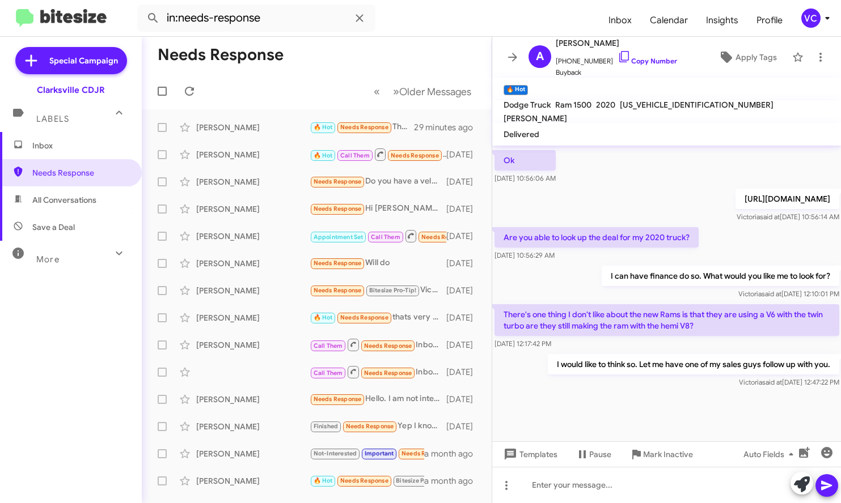
click at [582, 383] on div "[PERSON_NAME] said at [DATE] 12:47:22 PM" at bounding box center [692, 382] width 291 height 11
click at [582, 384] on div "[PERSON_NAME] said at [DATE] 12:47:22 PM" at bounding box center [692, 382] width 291 height 11
click at [582, 238] on div "Are you able to look up the deal for my 2020 truck? [DATE] 10:56:29 AM" at bounding box center [666, 244] width 349 height 39
click at [582, 239] on div "Are you able to look up the deal for my 2020 truck? [DATE] 10:56:29 AM" at bounding box center [666, 244] width 349 height 39
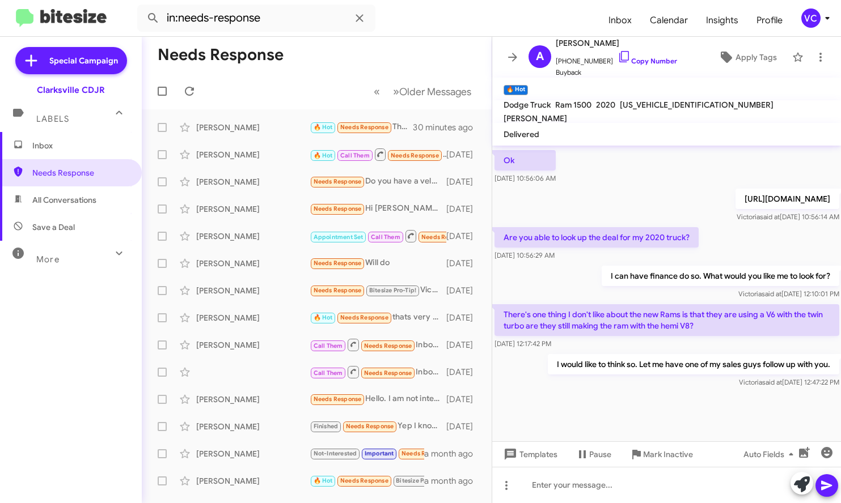
click at [582, 239] on div "Are you able to look up the deal for my 2020 truck? [DATE] 10:56:29 AM" at bounding box center [666, 244] width 349 height 39
click at [582, 240] on div "Are you able to look up the deal for my 2020 truck? [DATE] 10:56:29 AM" at bounding box center [666, 244] width 349 height 39
drag, startPoint x: 715, startPoint y: 393, endPoint x: 714, endPoint y: 387, distance: 6.8
click at [582, 393] on div at bounding box center [666, 416] width 349 height 51
drag, startPoint x: 633, startPoint y: 428, endPoint x: 697, endPoint y: 376, distance: 81.8
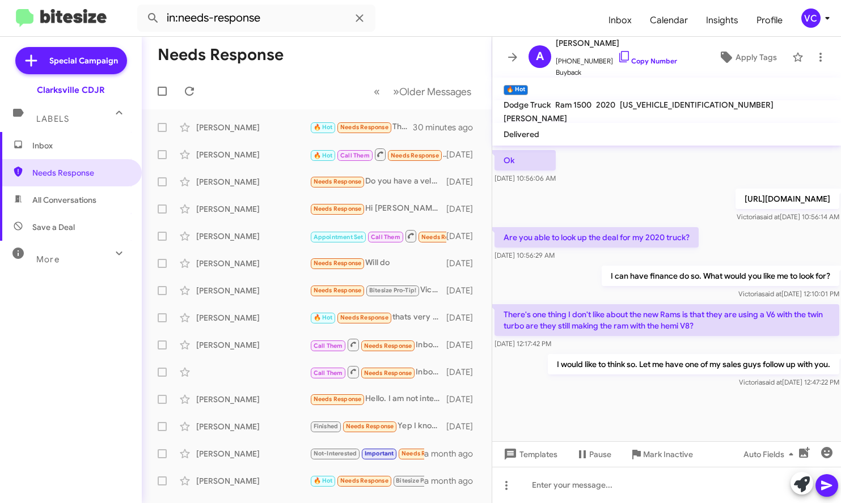
click at [582, 428] on div at bounding box center [666, 416] width 349 height 51
click at [582, 211] on mat-tooltip-component "[DATE] 10:56:14 AM" at bounding box center [744, 195] width 76 height 34
click at [582, 415] on mat-tooltip-component "Pause Conversation" at bounding box center [584, 427] width 77 height 34
click at [582, 413] on mat-tooltip-component "Pause Conversation" at bounding box center [584, 427] width 77 height 34
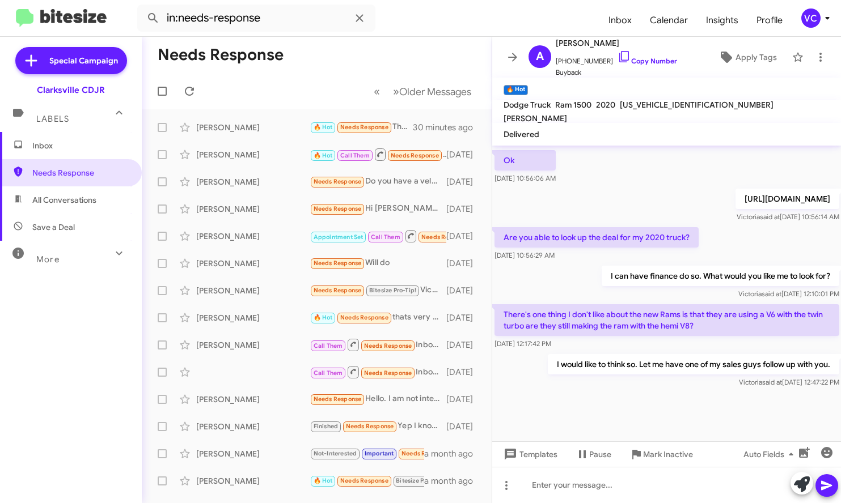
click at [582, 397] on div at bounding box center [666, 416] width 349 height 51
click at [582, 387] on div "[PERSON_NAME] said at [DATE] 12:47:22 PM" at bounding box center [692, 382] width 291 height 11
click at [582, 388] on div "[PERSON_NAME] said at [DATE] 12:47:22 PM" at bounding box center [692, 382] width 291 height 11
click at [582, 218] on span "[PERSON_NAME] said at [DATE] 10:56:14 AM" at bounding box center [787, 217] width 103 height 9
click at [582, 341] on div "[DATE] 12:17:42 PM" at bounding box center [666, 343] width 345 height 11
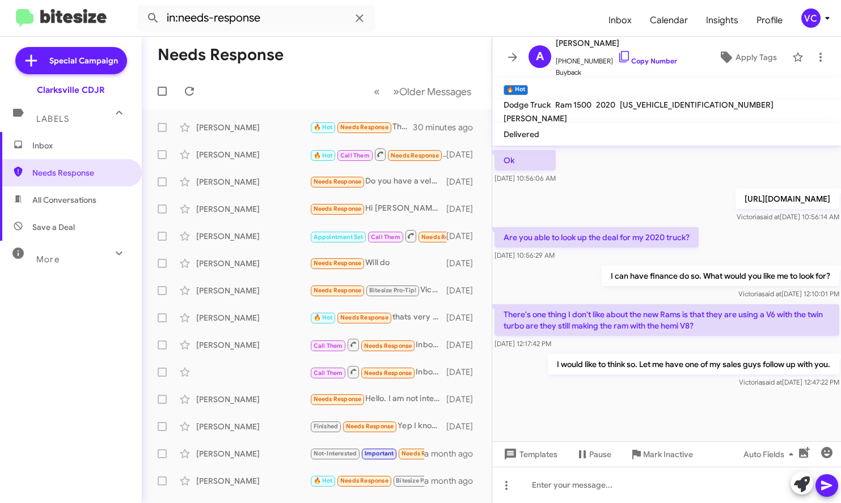
drag, startPoint x: 504, startPoint y: 313, endPoint x: 721, endPoint y: 336, distance: 218.9
click at [582, 336] on div "There's one thing I don't like about the new Rams is that they are using a V6 w…" at bounding box center [666, 326] width 345 height 45
copy div "There's one thing I don't like about the new Rams is that they are using a V6 w…"
click at [582, 389] on div "I would like to think so. Let me have one of my sales guys follow up with you. …" at bounding box center [666, 371] width 349 height 39
click at [582, 372] on p "I would like to think so. Let me have one of my sales guys follow up with you." at bounding box center [692, 364] width 291 height 20
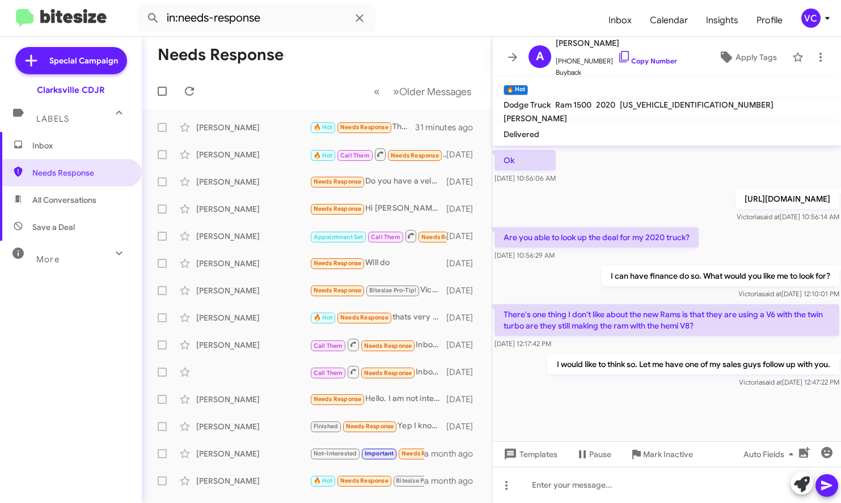
click at [582, 373] on p "I would like to think so. Let me have one of my sales guys follow up with you." at bounding box center [692, 364] width 291 height 20
click at [381, 57] on mat-toolbar-row "Needs Response" at bounding box center [317, 55] width 350 height 36
click at [194, 91] on icon at bounding box center [189, 91] width 14 height 14
click at [91, 388] on div "Inbox Needs Response All Conversations Save a Deal More Important 🔥 Hot Appoint…" at bounding box center [71, 283] width 142 height 302
click at [582, 388] on div "I would like to think so. Let me have one of my sales guys follow up with you. …" at bounding box center [666, 371] width 349 height 39
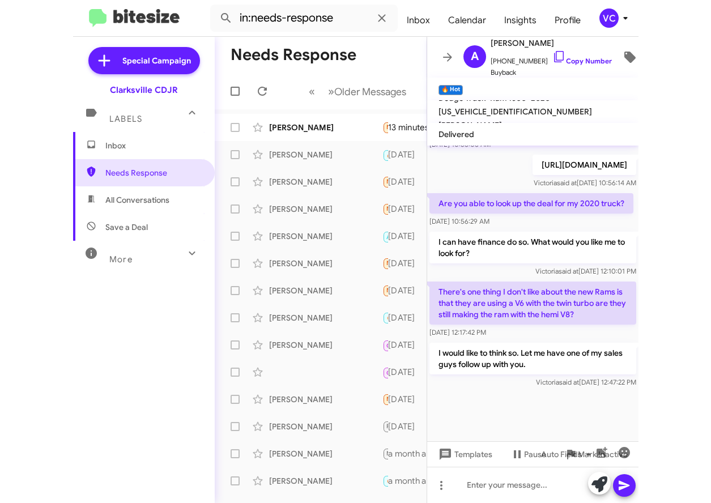
scroll to position [676, 0]
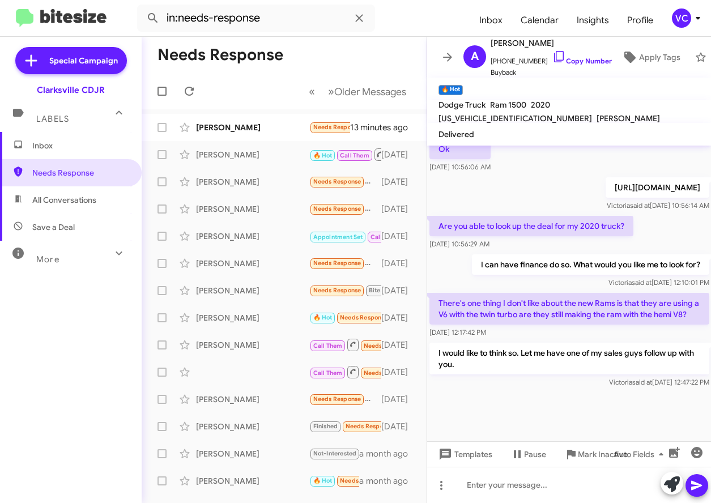
click at [561, 388] on div "[PERSON_NAME] said at [DATE] 12:47:22 PM" at bounding box center [570, 382] width 280 height 11
click at [582, 268] on mat-tooltip-component "[DATE] 12:10:01 PM" at bounding box center [615, 283] width 74 height 34
click at [564, 375] on p "I would like to think so. Let me have one of my sales guys follow up with you." at bounding box center [570, 359] width 280 height 32
click at [561, 391] on div "I would like to think so. Let me have one of my sales guys follow up with you. …" at bounding box center [569, 366] width 285 height 50
click at [582, 275] on p "I can have finance do so. What would you like me to look for?" at bounding box center [590, 264] width 237 height 20
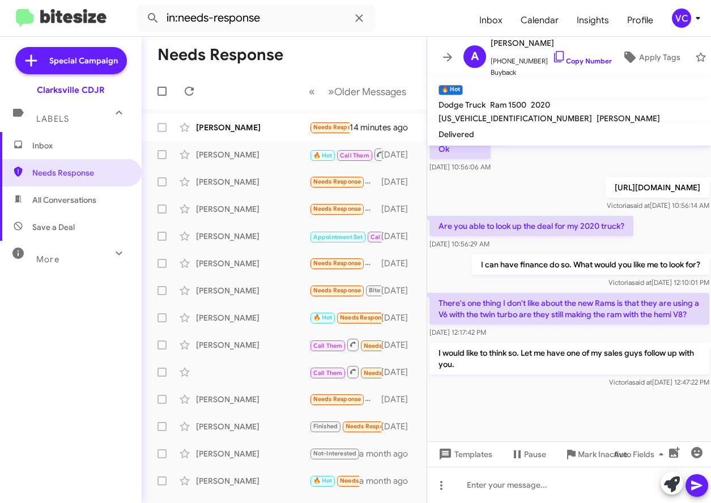
click at [582, 250] on div "[DATE] 10:56:29 AM" at bounding box center [532, 244] width 204 height 11
click at [298, 60] on mat-toolbar-row "Needs Response" at bounding box center [284, 55] width 285 height 36
click at [188, 91] on icon at bounding box center [189, 91] width 14 height 14
click at [553, 375] on p "I would like to think so. Let me have one of my sales guys follow up with you." at bounding box center [570, 359] width 280 height 32
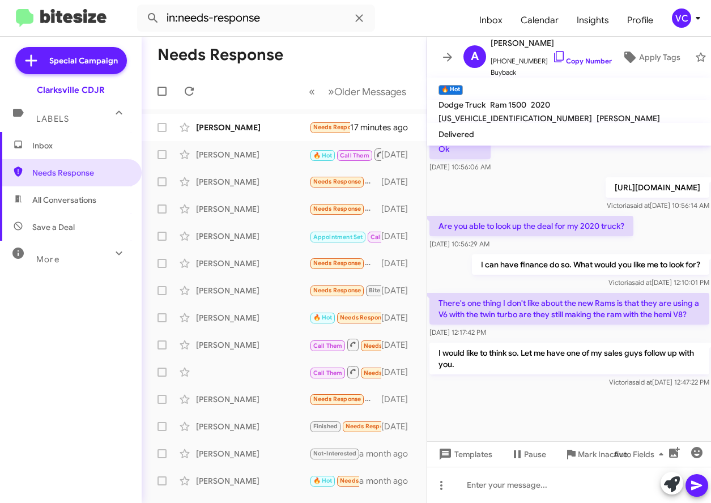
click at [551, 375] on p "I would like to think so. Let me have one of my sales guys follow up with you." at bounding box center [570, 359] width 280 height 32
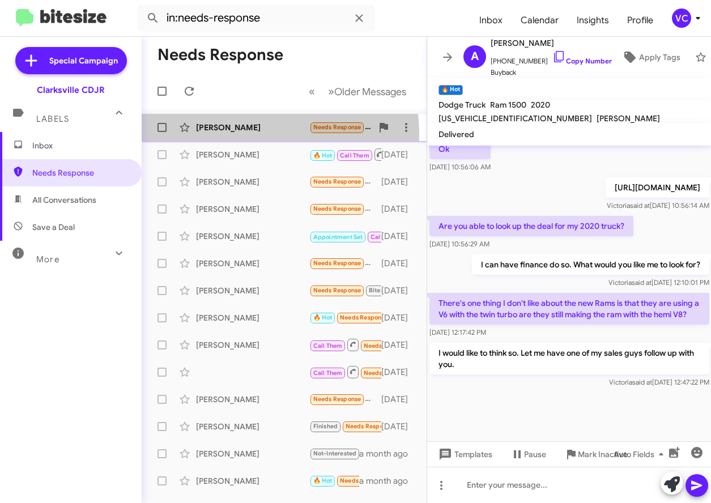
click at [253, 134] on div "[PERSON_NAME] Needs Response I would like a quote first 17 minutes ago" at bounding box center [284, 127] width 267 height 23
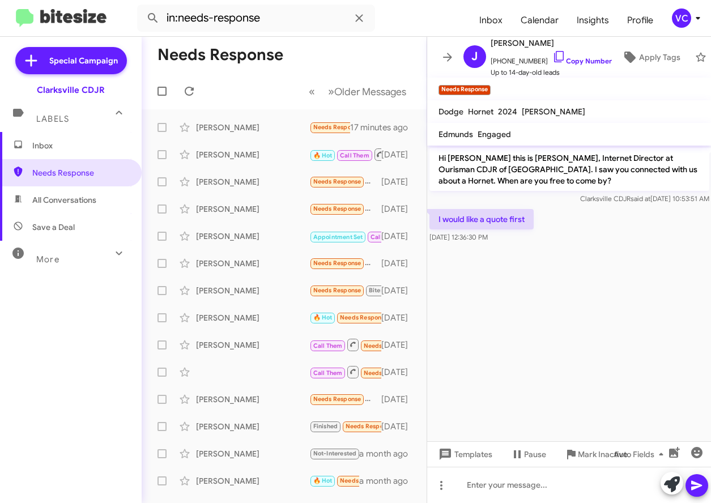
click at [566, 272] on cdk-virtual-scroll-viewport "Hi [PERSON_NAME] this is [PERSON_NAME], Internet Director at Ourisman CDJR of […" at bounding box center [569, 294] width 285 height 296
click at [571, 287] on cdk-virtual-scroll-viewport "Hi [PERSON_NAME] this is [PERSON_NAME], Internet Director at Ourisman CDJR of […" at bounding box center [569, 294] width 285 height 296
click at [579, 300] on cdk-virtual-scroll-viewport "Hi [PERSON_NAME] this is [PERSON_NAME], Internet Director at Ourisman CDJR of […" at bounding box center [569, 294] width 285 height 296
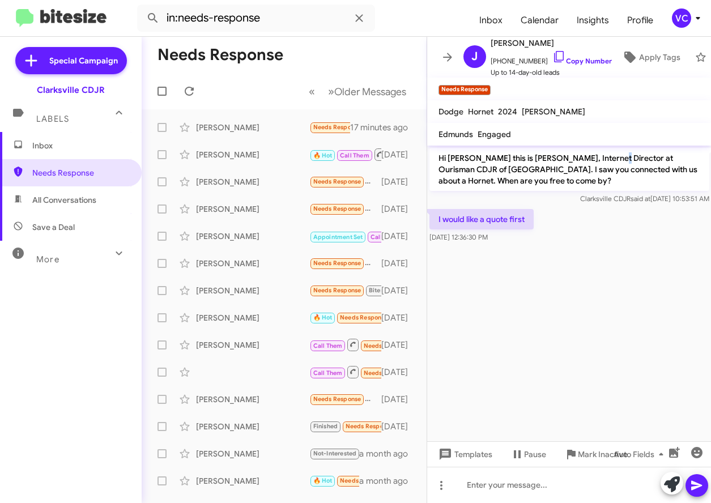
click at [582, 160] on p "Hi [PERSON_NAME] this is [PERSON_NAME], Internet Director at Ourisman CDJR of […" at bounding box center [570, 169] width 280 height 43
click at [582, 304] on cdk-virtual-scroll-viewport "Hi [PERSON_NAME] this is [PERSON_NAME], Internet Director at Ourisman CDJR of […" at bounding box center [569, 294] width 285 height 296
click at [582, 341] on cdk-virtual-scroll-viewport "Hi [PERSON_NAME] this is [PERSON_NAME], Internet Director at Ourisman CDJR of […" at bounding box center [569, 294] width 285 height 296
click at [582, 356] on cdk-virtual-scroll-viewport "Hi [PERSON_NAME] this is [PERSON_NAME], Internet Director at Ourisman CDJR of […" at bounding box center [569, 294] width 285 height 296
click at [582, 327] on cdk-virtual-scroll-viewport "Hi [PERSON_NAME] this is [PERSON_NAME], Internet Director at Ourisman CDJR of […" at bounding box center [569, 294] width 285 height 296
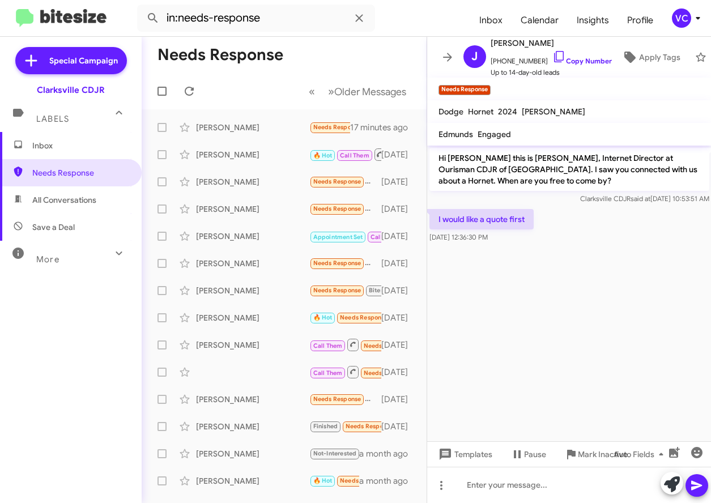
click at [582, 353] on cdk-virtual-scroll-viewport "Hi [PERSON_NAME] this is [PERSON_NAME], Internet Director at Ourisman CDJR of […" at bounding box center [569, 294] width 285 height 296
click at [504, 491] on div at bounding box center [569, 485] width 285 height 36
click at [582, 319] on cdk-virtual-scroll-viewport "Hi [PERSON_NAME] this is [PERSON_NAME], Internet Director at Ourisman CDJR of […" at bounding box center [566, 294] width 282 height 296
click at [582, 327] on cdk-virtual-scroll-viewport "Hi [PERSON_NAME] this is [PERSON_NAME], Internet Director at Ourisman CDJR of […" at bounding box center [566, 294] width 282 height 296
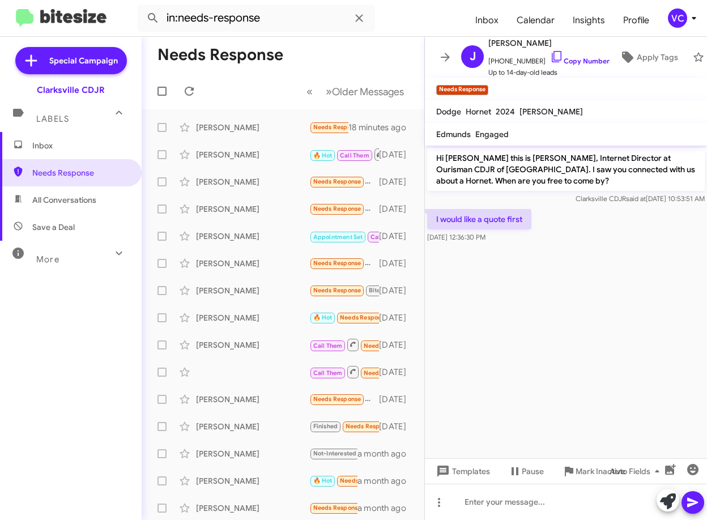
click at [582, 416] on cdk-virtual-scroll-viewport "Hi [PERSON_NAME] this is [PERSON_NAME], Internet Director at Ourisman CDJR of […" at bounding box center [566, 302] width 282 height 313
click at [582, 400] on cdk-virtual-scroll-viewport "Hi [PERSON_NAME] this is [PERSON_NAME], Internet Director at Ourisman CDJR of […" at bounding box center [566, 302] width 282 height 313
drag, startPoint x: 613, startPoint y: 400, endPoint x: 584, endPoint y: 406, distance: 29.6
click at [582, 400] on cdk-virtual-scroll-viewport "Hi [PERSON_NAME] this is [PERSON_NAME], Internet Director at Ourisman CDJR of […" at bounding box center [566, 302] width 282 height 313
click at [582, 313] on cdk-virtual-scroll-viewport "Hi [PERSON_NAME] this is [PERSON_NAME], Internet Director at Ourisman CDJR of […" at bounding box center [566, 302] width 282 height 313
